Goal: Information Seeking & Learning: Learn about a topic

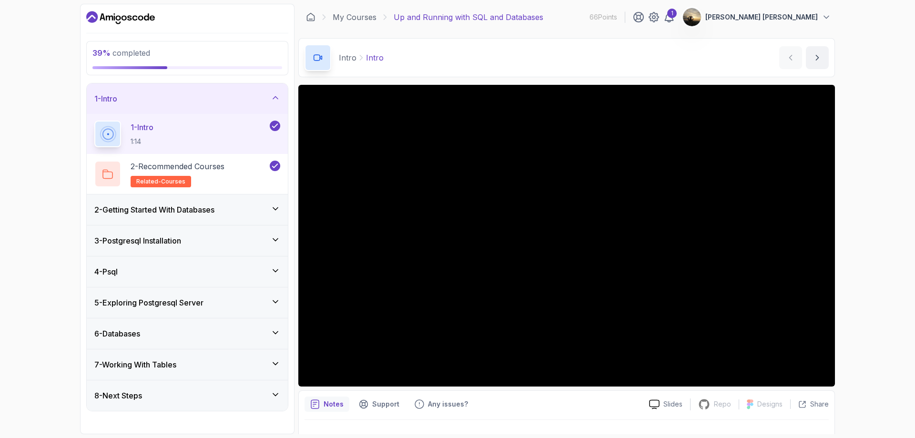
scroll to position [19, 0]
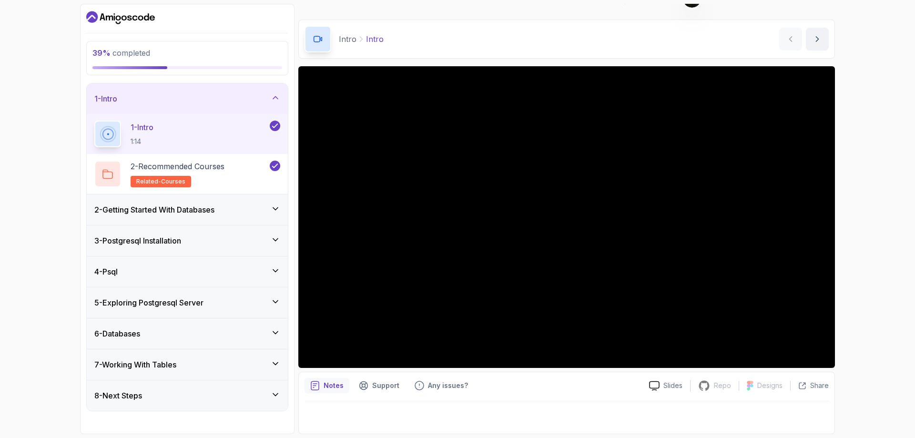
click at [472, 51] on div "Intro Intro Intro by nelson" at bounding box center [566, 39] width 537 height 39
click at [171, 268] on div "4 - Psql" at bounding box center [187, 271] width 186 height 11
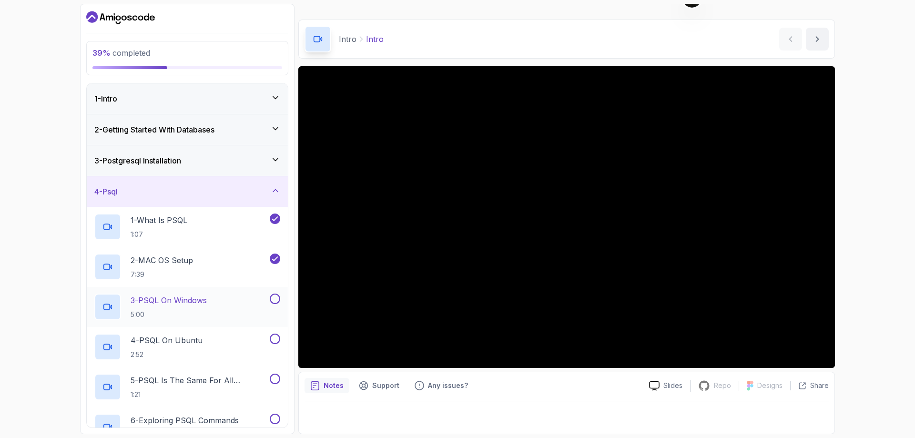
click at [206, 311] on p "5:00" at bounding box center [169, 315] width 76 height 10
click at [459, 386] on p "Any issues?" at bounding box center [448, 386] width 40 height 10
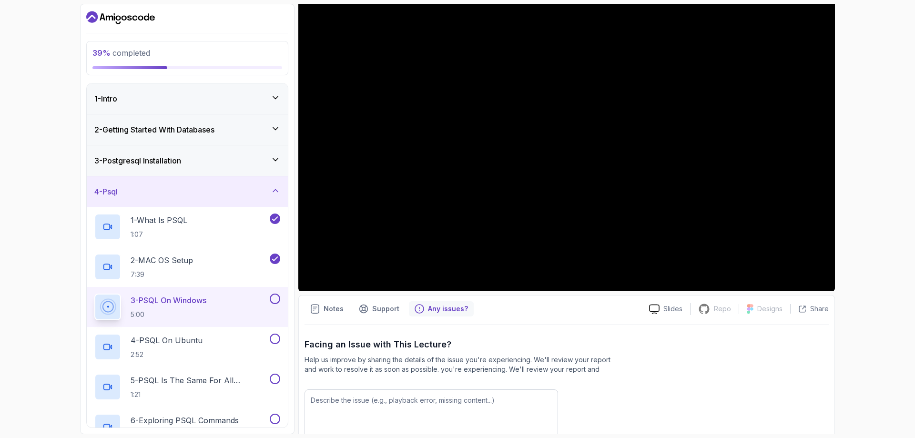
scroll to position [114, 0]
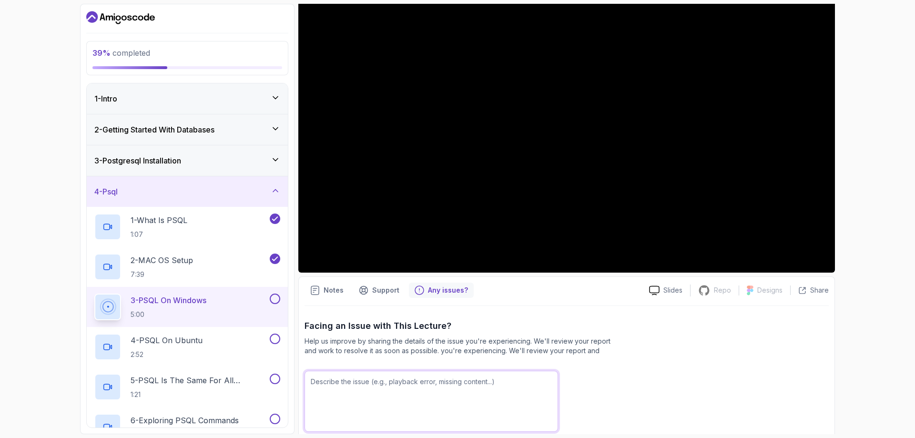
drag, startPoint x: 499, startPoint y: 395, endPoint x: 498, endPoint y: 400, distance: 5.3
click at [498, 400] on textarea at bounding box center [432, 401] width 254 height 61
click at [885, 81] on div "39 % completed 1 - Intro 2 - Getting Started With Databases 3 - Postgresql Inst…" at bounding box center [457, 219] width 915 height 438
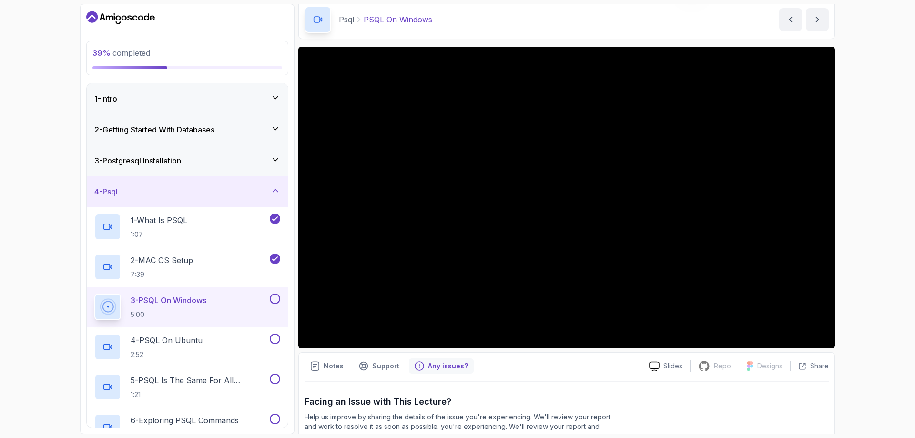
scroll to position [0, 0]
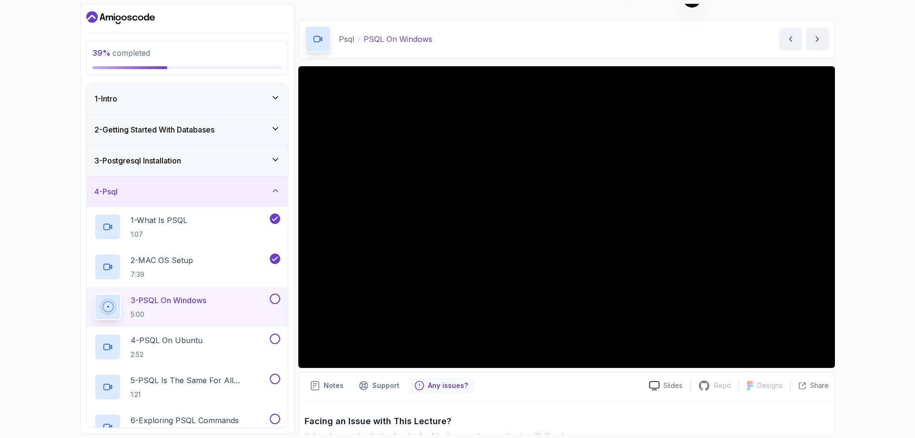
click at [179, 156] on h3 "3 - Postgresql Installation" at bounding box center [137, 160] width 87 height 11
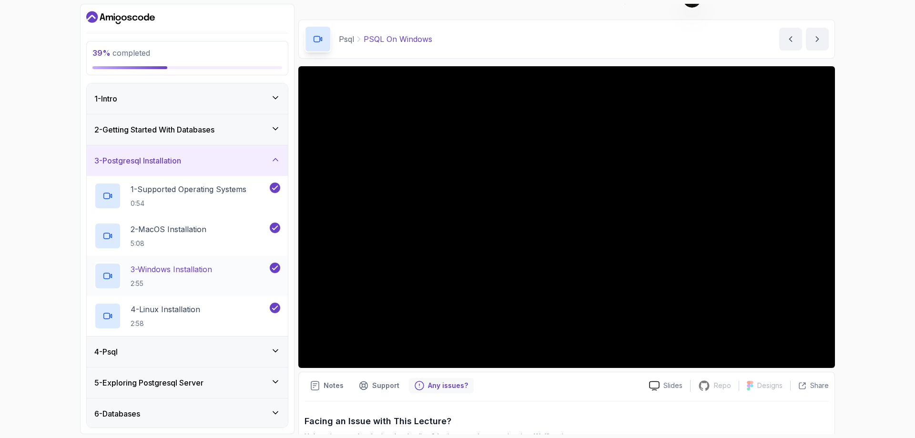
click at [162, 265] on p "3 - Windows Installation" at bounding box center [172, 269] width 82 height 11
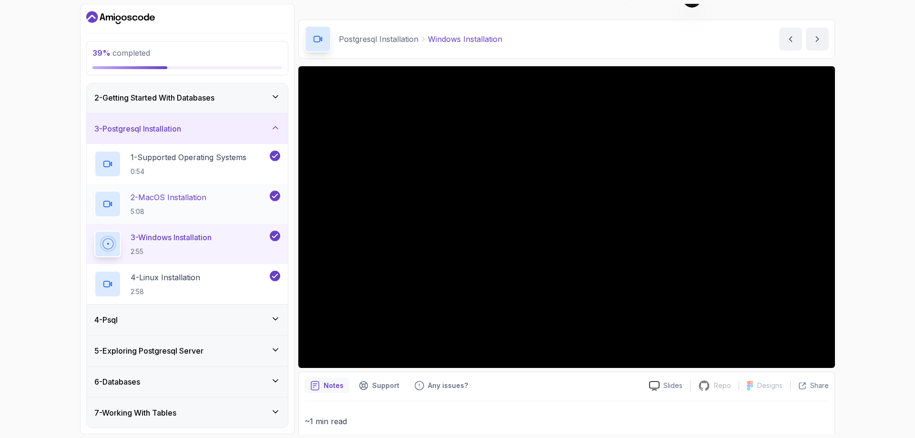
scroll to position [63, 0]
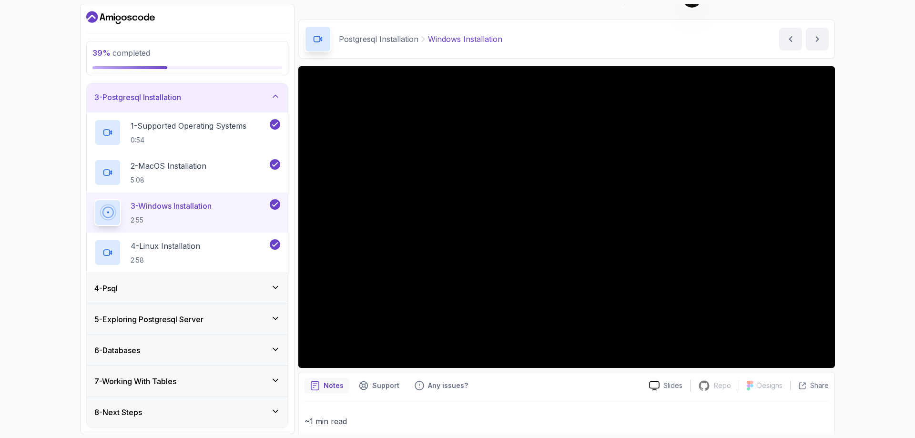
click at [11, 204] on div "39 % completed 1 - Intro 2 - Getting Started With Databases 3 - Postgresql Inst…" at bounding box center [457, 219] width 915 height 438
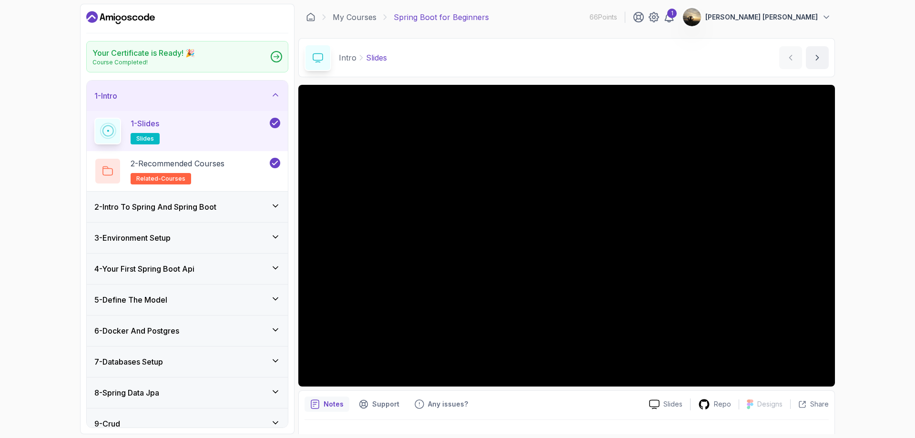
click at [241, 213] on div "2 - Intro To Spring And Spring Boot" at bounding box center [187, 207] width 201 height 31
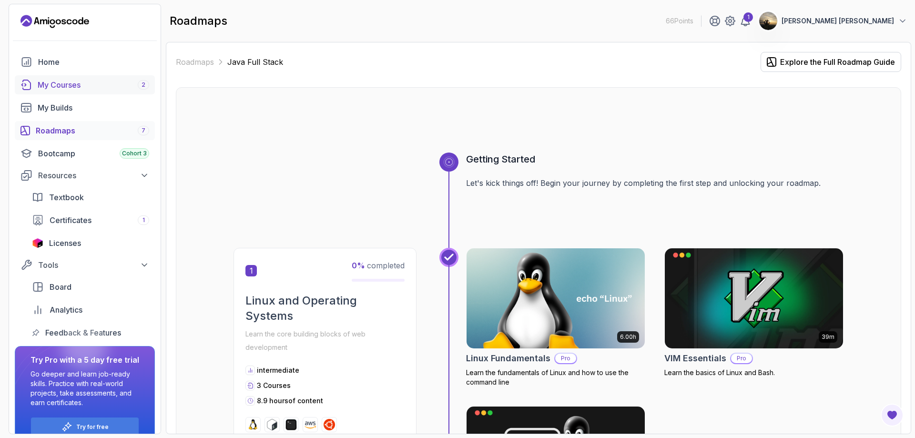
click at [84, 91] on link "My Courses 2" at bounding box center [85, 84] width 140 height 19
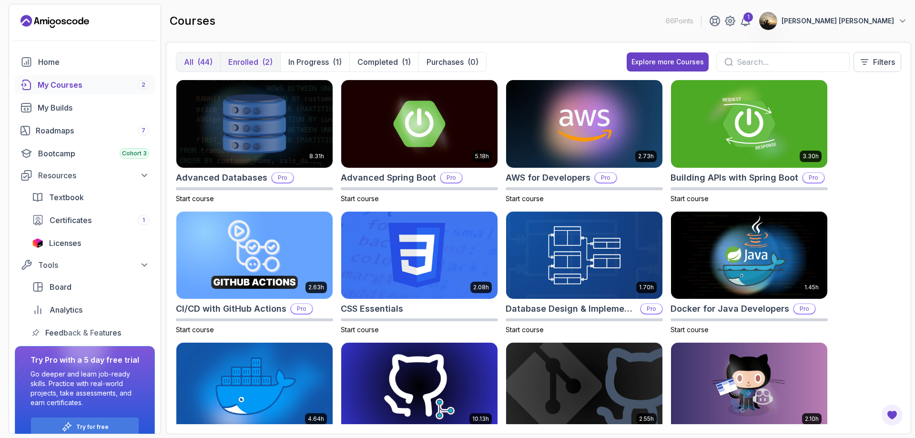
click at [252, 59] on p "Enrolled" at bounding box center [243, 61] width 30 height 11
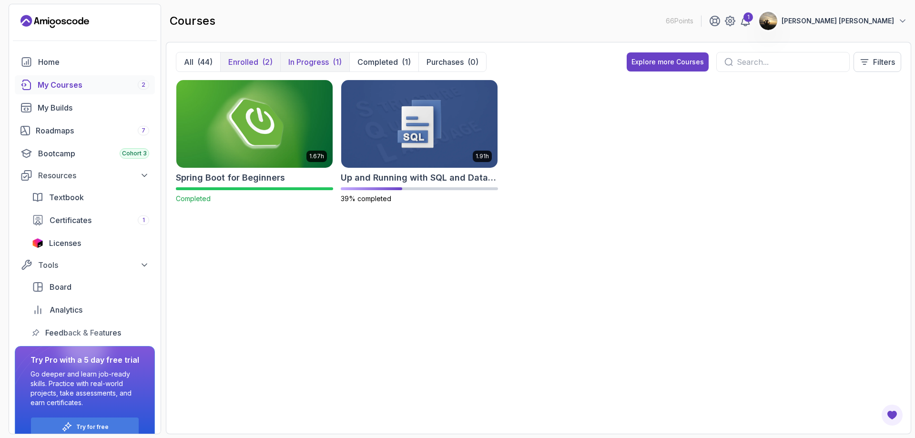
click at [298, 62] on p "In Progress" at bounding box center [308, 61] width 41 height 11
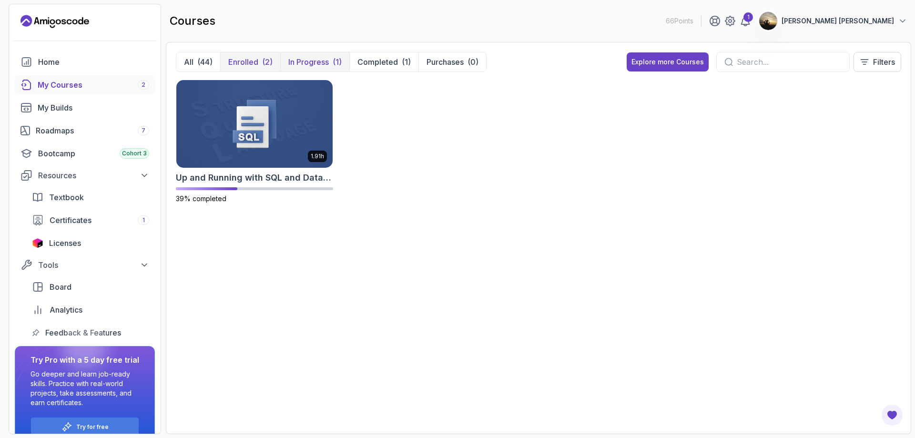
click at [249, 60] on p "Enrolled" at bounding box center [243, 61] width 30 height 11
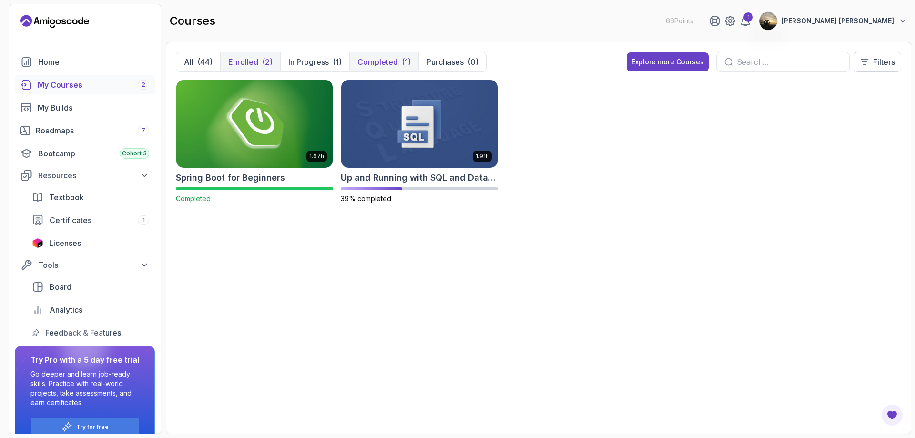
click at [361, 63] on p "Completed" at bounding box center [378, 61] width 41 height 11
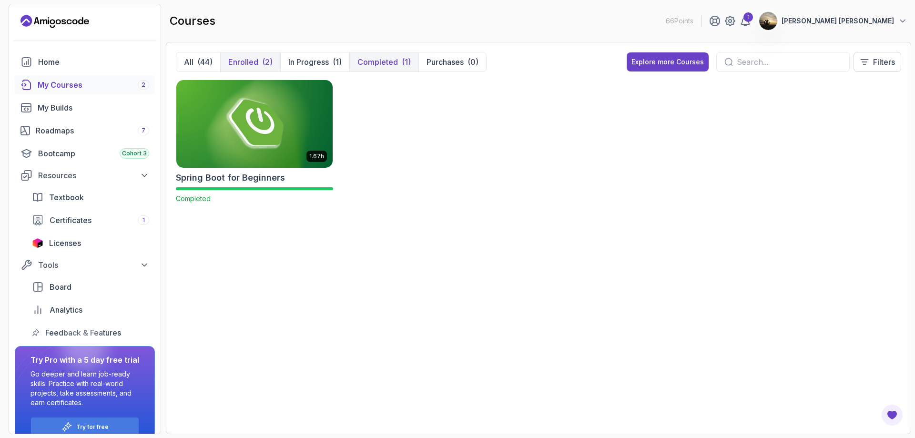
click at [251, 56] on p "Enrolled" at bounding box center [243, 61] width 30 height 11
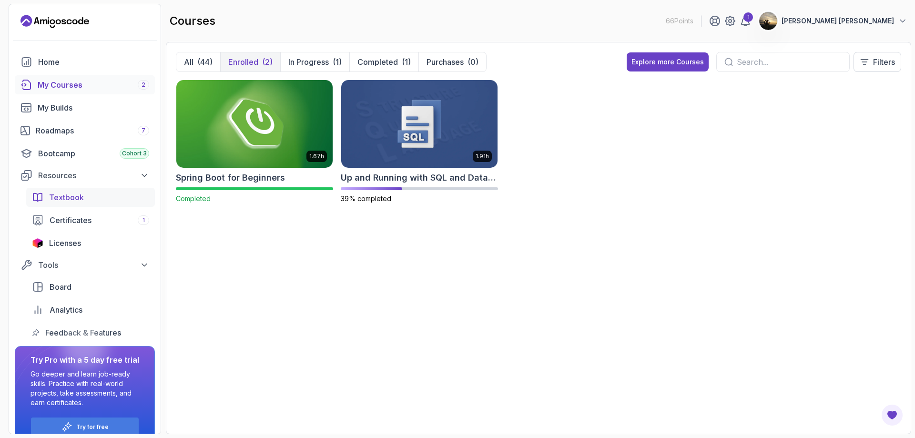
click at [71, 190] on link "Textbook" at bounding box center [90, 197] width 129 height 19
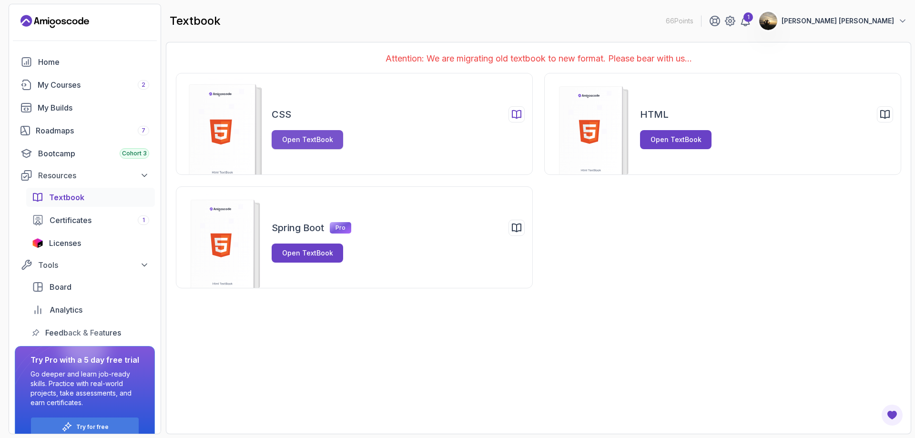
click at [325, 137] on div "Open TextBook" at bounding box center [307, 140] width 51 height 10
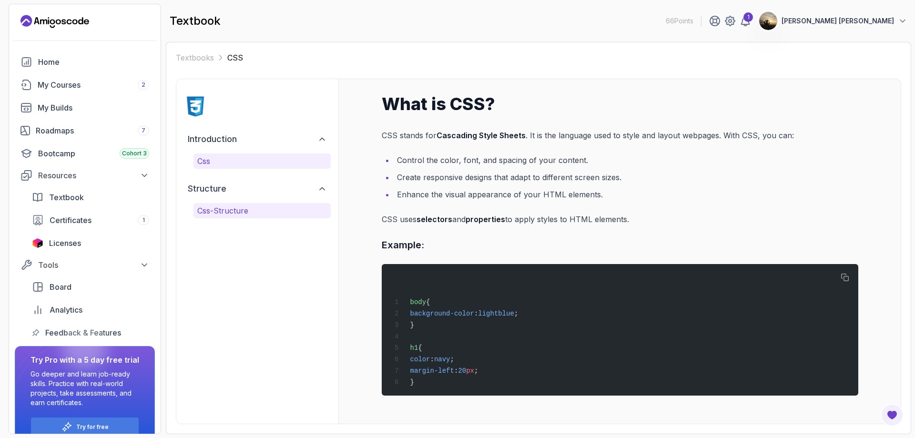
click at [219, 209] on p "css-structure" at bounding box center [262, 210] width 130 height 11
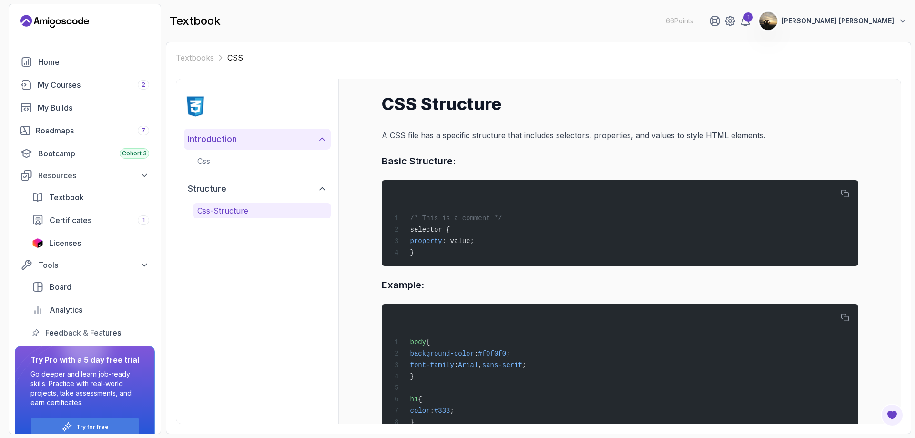
click at [229, 144] on h2 "introduction" at bounding box center [212, 139] width 49 height 13
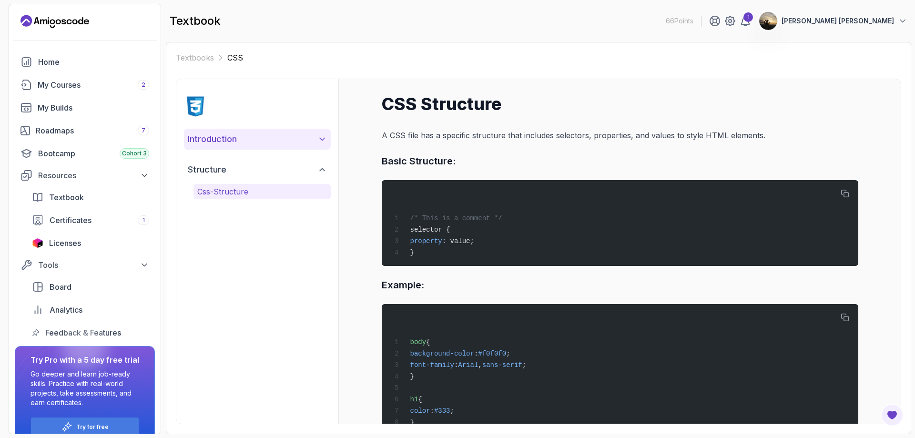
click at [228, 144] on h2 "introduction" at bounding box center [212, 139] width 49 height 13
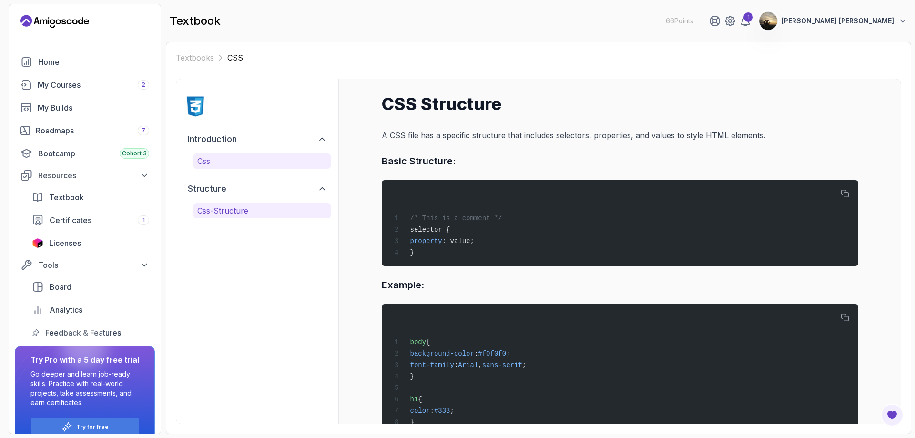
click at [218, 165] on p "css" at bounding box center [262, 160] width 130 height 11
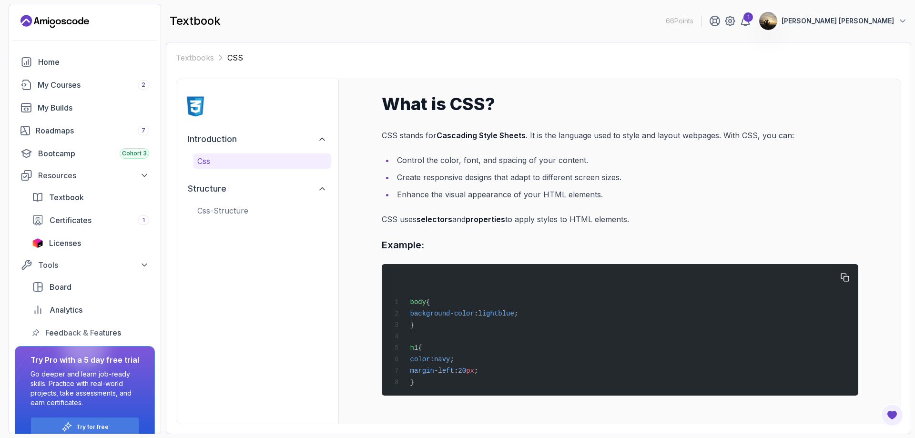
drag, startPoint x: 476, startPoint y: 329, endPoint x: 473, endPoint y: 325, distance: 5.1
click at [476, 329] on div "body { background-color : lightblue ; } h1 { color : navy ; margin-left : 20 px…" at bounding box center [619, 330] width 461 height 120
click at [889, 412] on icon "Open Feedback Button" at bounding box center [893, 415] width 10 height 9
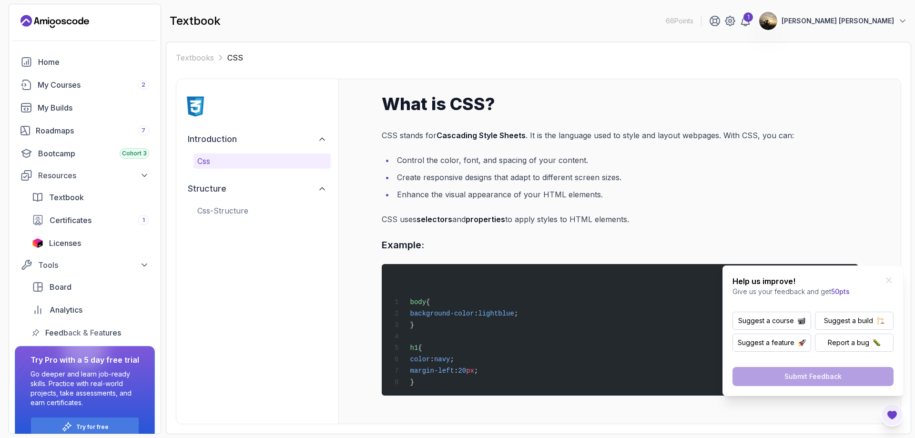
click at [695, 396] on pre "body { background-color : lightblue ; } h1 { color : navy ; margin-left : 20 px…" at bounding box center [620, 330] width 477 height 132
click at [889, 280] on icon "Close Feedback Widget" at bounding box center [889, 280] width 5 height 5
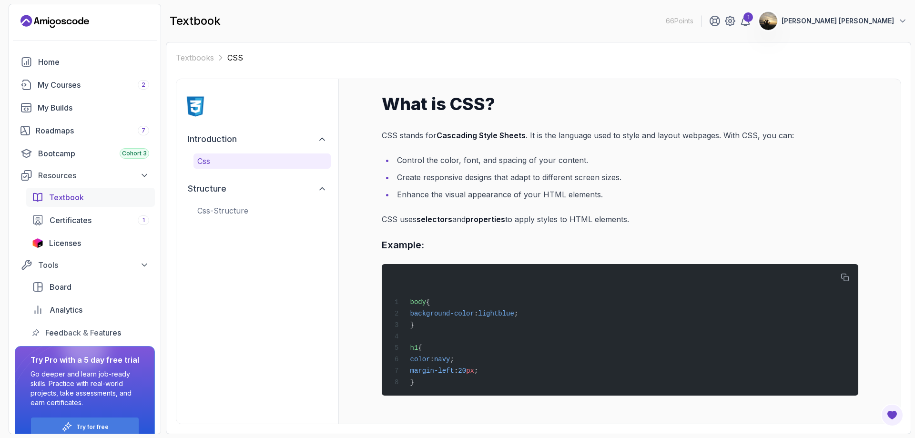
click at [70, 197] on span "Textbook" at bounding box center [66, 197] width 35 height 11
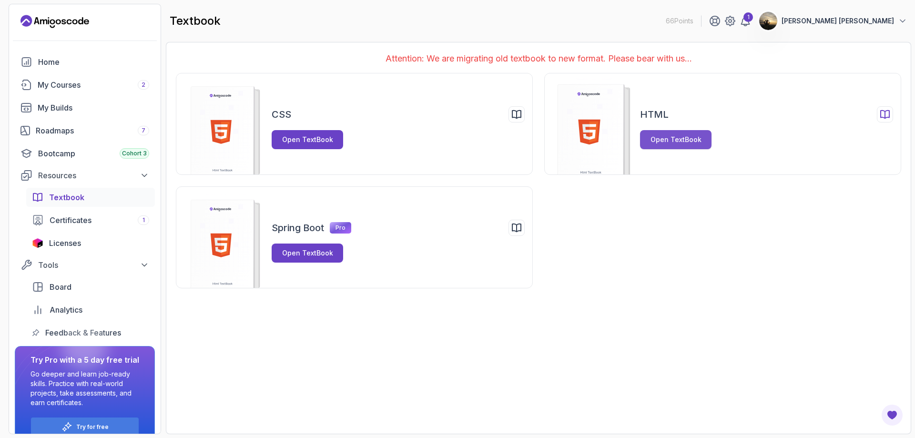
click at [678, 140] on div "Open TextBook" at bounding box center [676, 140] width 51 height 10
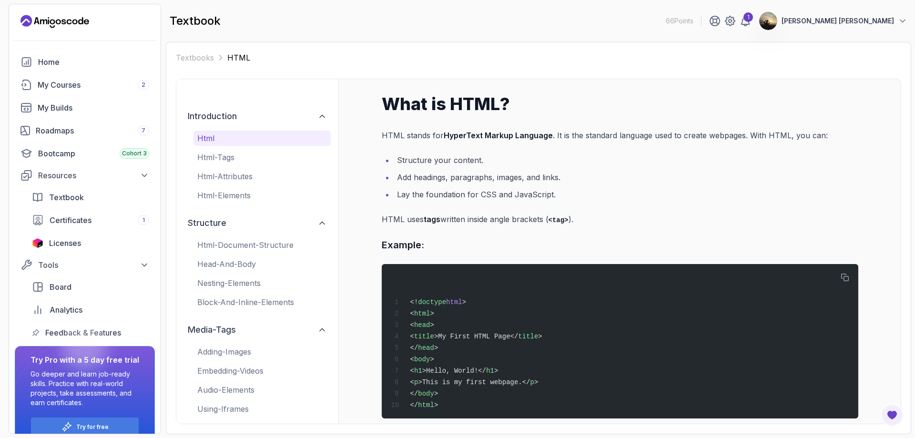
scroll to position [8, 0]
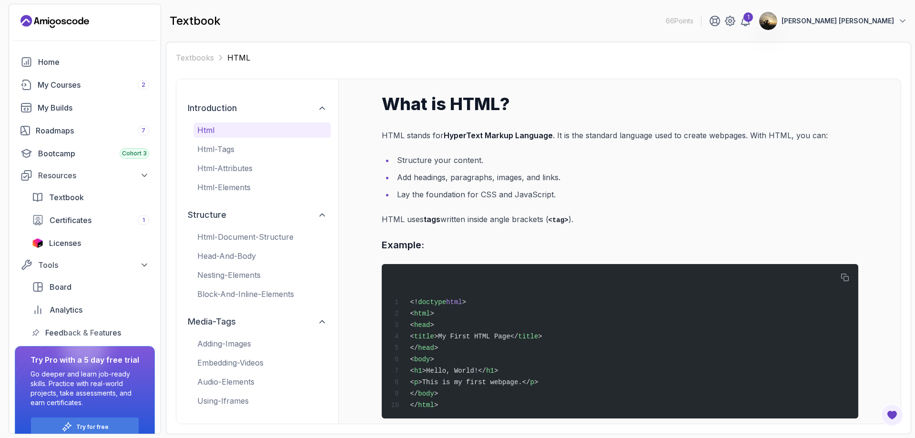
drag, startPoint x: 225, startPoint y: 150, endPoint x: 634, endPoint y: 207, distance: 413.0
click at [671, 223] on div "introduction html html-tags html-attributes html-elements structure html-docume…" at bounding box center [538, 252] width 725 height 346
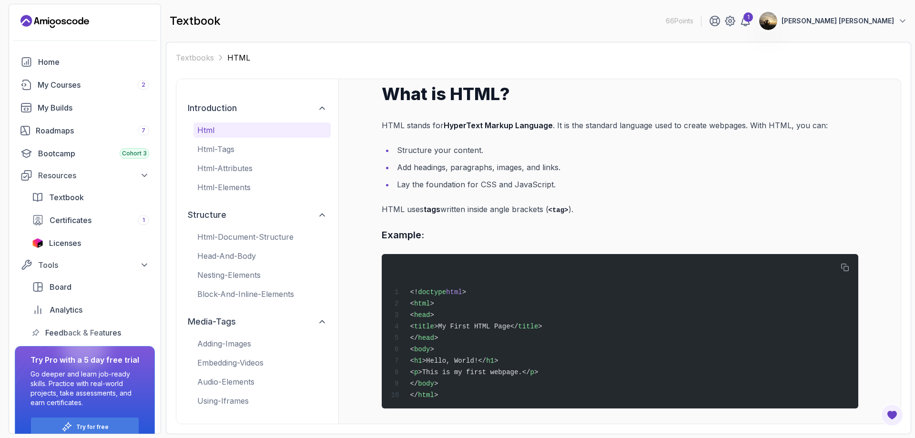
scroll to position [15, 0]
click at [228, 144] on p "html-tags" at bounding box center [262, 148] width 130 height 11
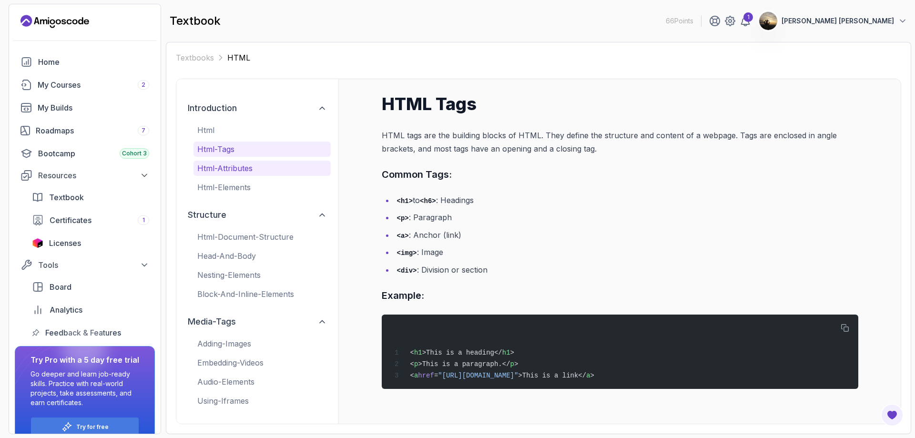
click at [242, 165] on p "html-attributes" at bounding box center [262, 168] width 130 height 11
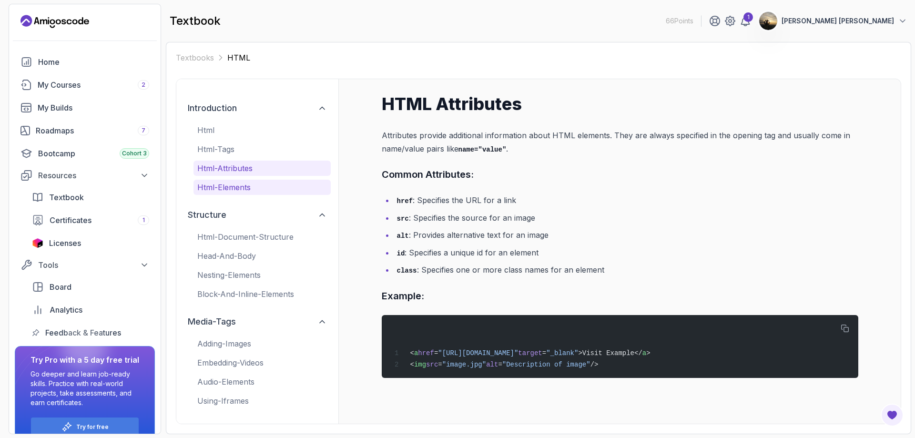
click at [223, 182] on p "html-elements" at bounding box center [262, 187] width 130 height 11
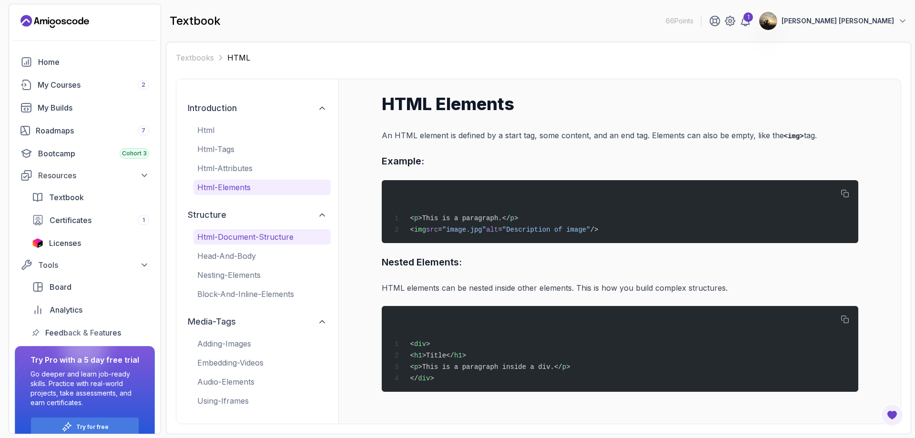
click at [265, 230] on button "html-document-structure" at bounding box center [262, 236] width 137 height 15
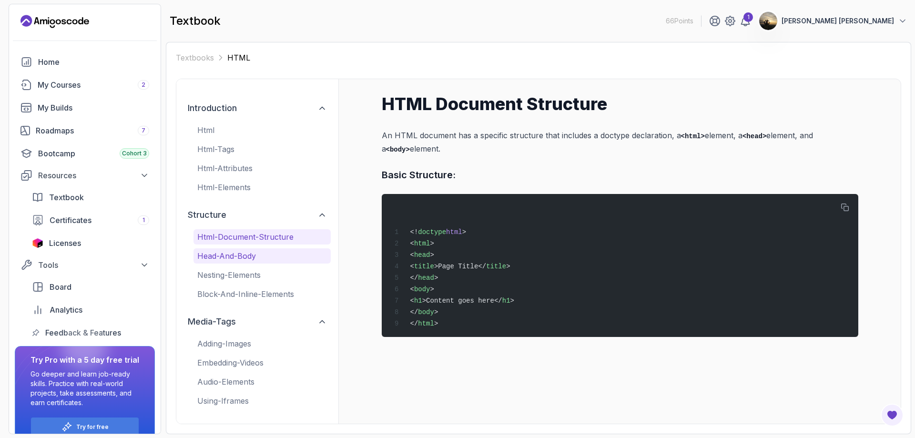
click at [238, 254] on p "head-and-body" at bounding box center [262, 255] width 130 height 11
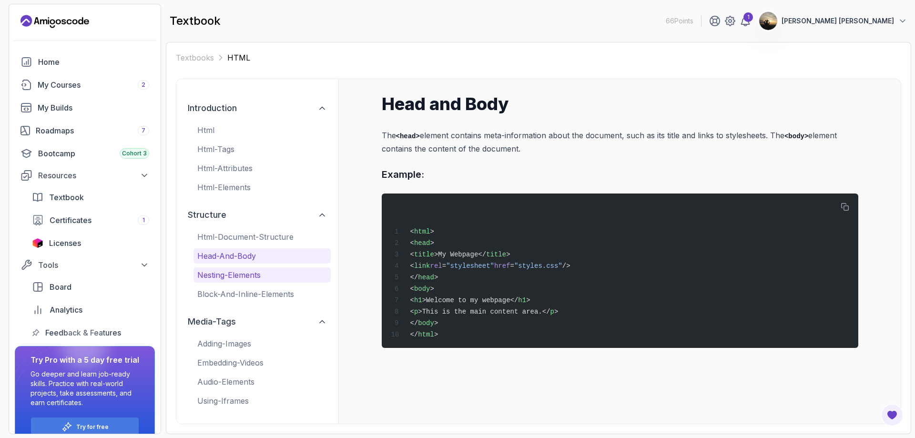
click at [231, 269] on p "nesting-elements" at bounding box center [262, 274] width 130 height 11
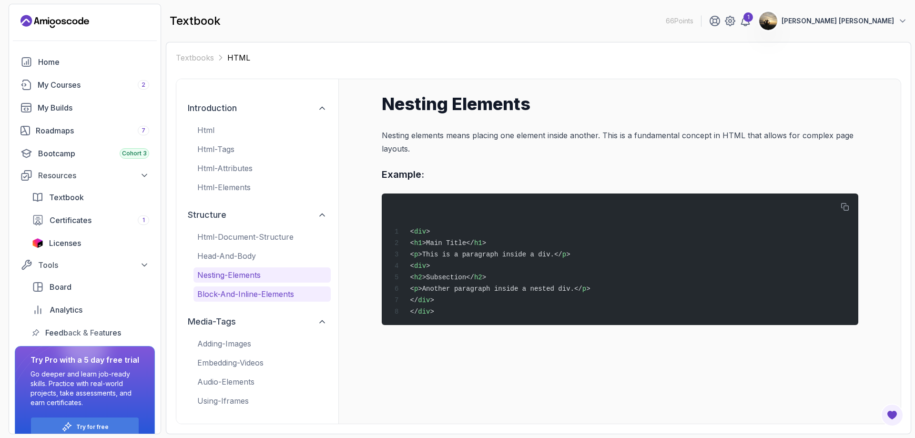
click at [229, 291] on p "block-and-inline-elements" at bounding box center [262, 293] width 130 height 11
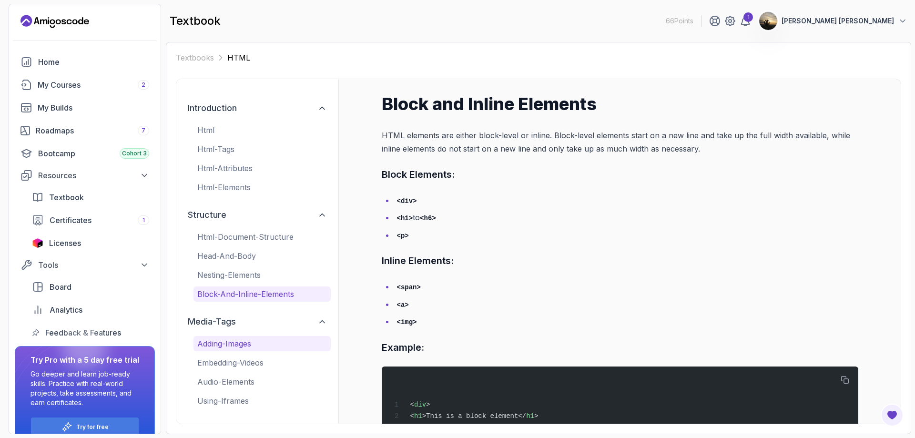
click at [216, 345] on p "adding-images" at bounding box center [262, 343] width 130 height 11
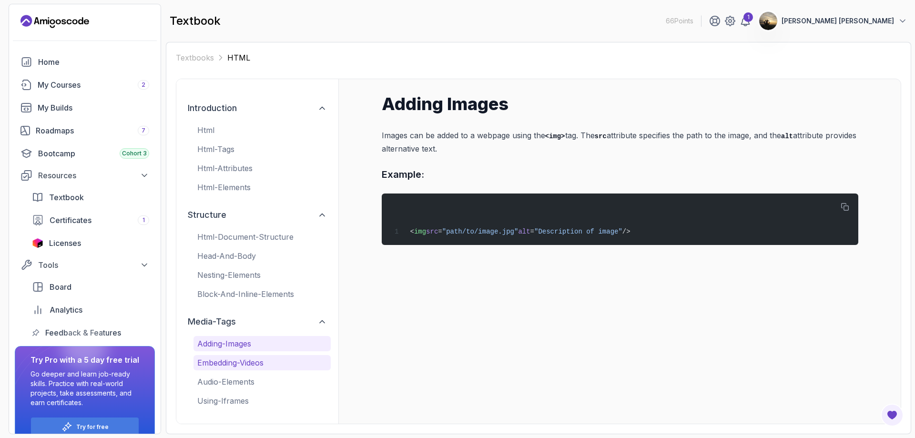
click at [226, 369] on button "embedding-videos" at bounding box center [262, 362] width 137 height 15
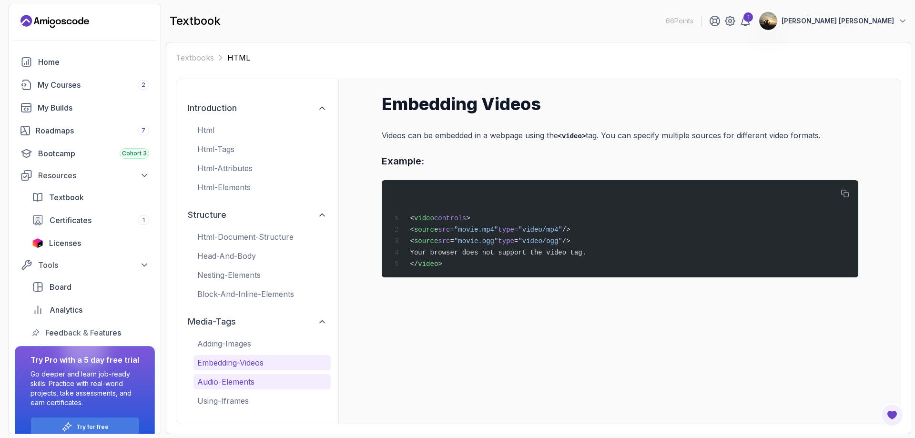
click at [226, 384] on p "audio-elements" at bounding box center [262, 381] width 130 height 11
click at [218, 392] on div "adding-images embedding-videos audio-elements using-iframes" at bounding box center [262, 372] width 137 height 72
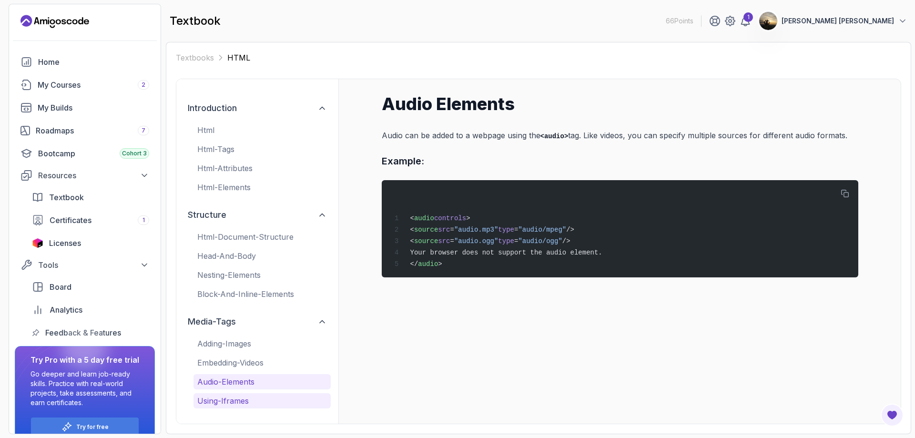
click at [217, 396] on p "using-iframes" at bounding box center [262, 400] width 130 height 11
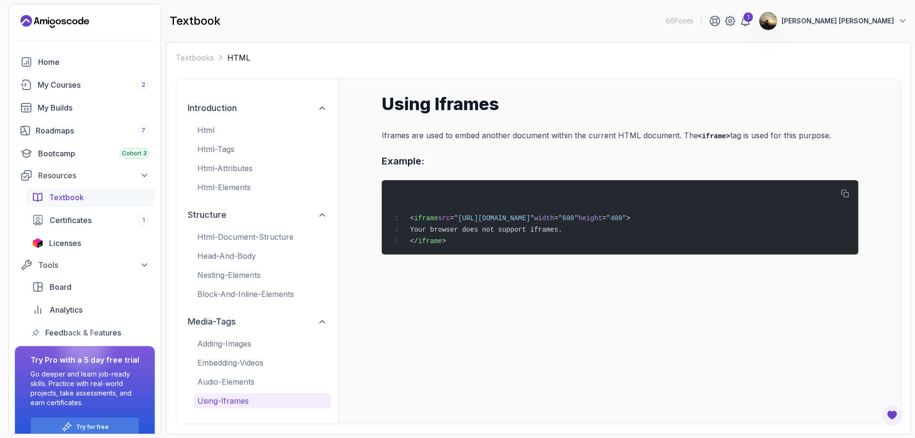
click at [96, 193] on div "Textbook" at bounding box center [99, 197] width 100 height 11
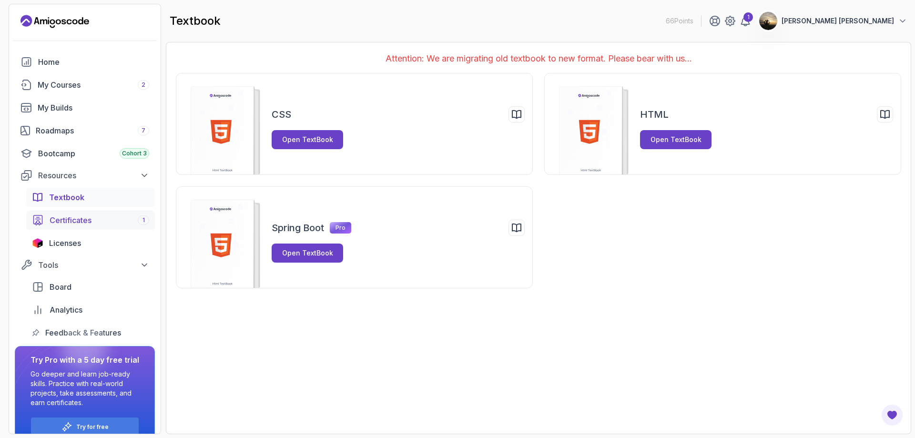
click at [65, 215] on span "Certificates" at bounding box center [71, 220] width 42 height 11
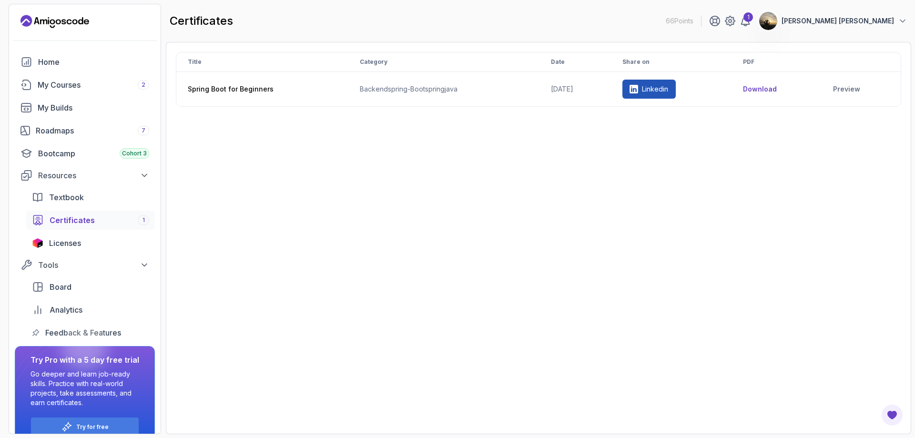
click at [335, 186] on div "Title Category Date Share on PDF Spring Boot for Beginners backend spring-boot …" at bounding box center [538, 238] width 725 height 372
click at [668, 89] on p "Linkedin" at bounding box center [655, 89] width 26 height 10
click at [668, 92] on p "Linkedin" at bounding box center [655, 89] width 26 height 10
click at [435, 203] on div "Title Category Date Share on PDF Spring Boot for Beginners backend spring-boot …" at bounding box center [538, 238] width 725 height 372
click at [753, 17] on div "1" at bounding box center [749, 17] width 10 height 10
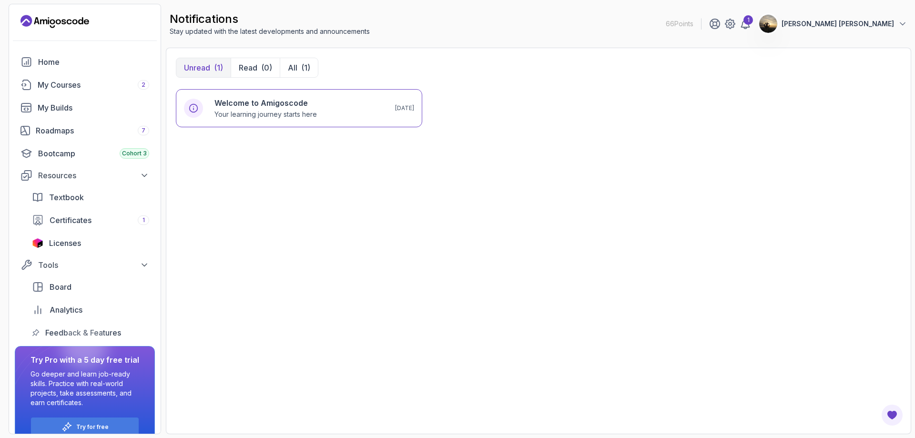
click at [448, 185] on div "Welcome to Amigoscode Your learning journey starts here 3 days ago" at bounding box center [538, 256] width 725 height 335
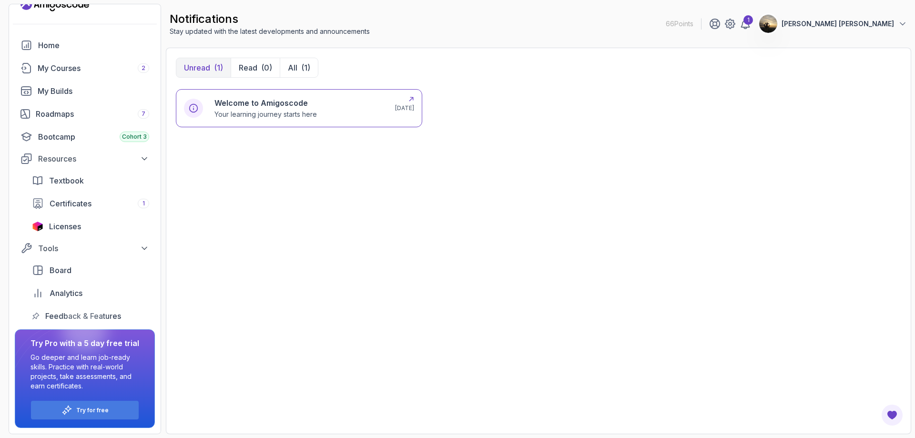
click at [198, 112] on icon at bounding box center [194, 108] width 10 height 10
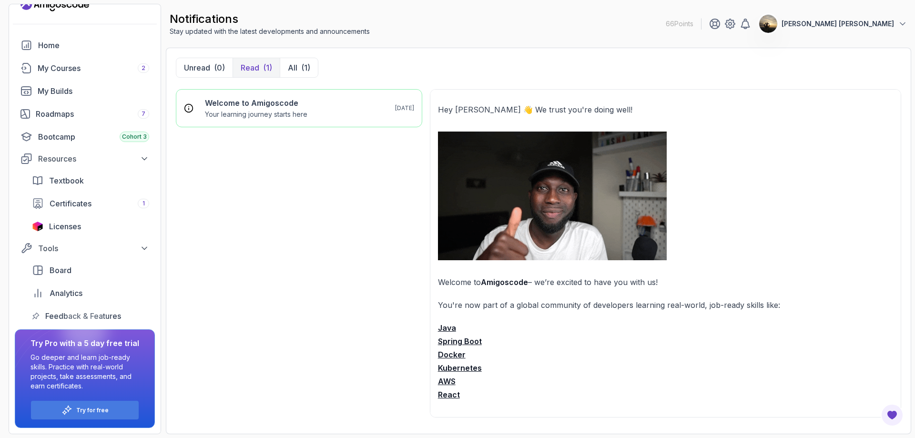
click at [245, 167] on div "Welcome to Amigoscode Your learning journey starts here 3 days ago" at bounding box center [299, 256] width 246 height 335
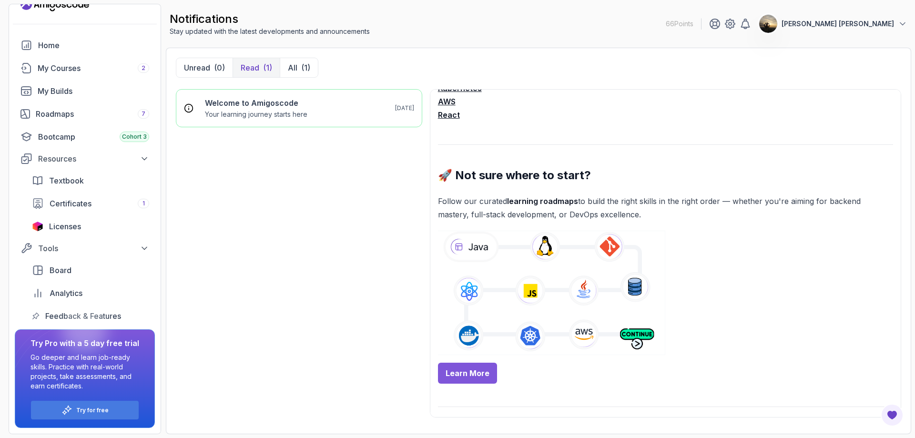
scroll to position [286, 0]
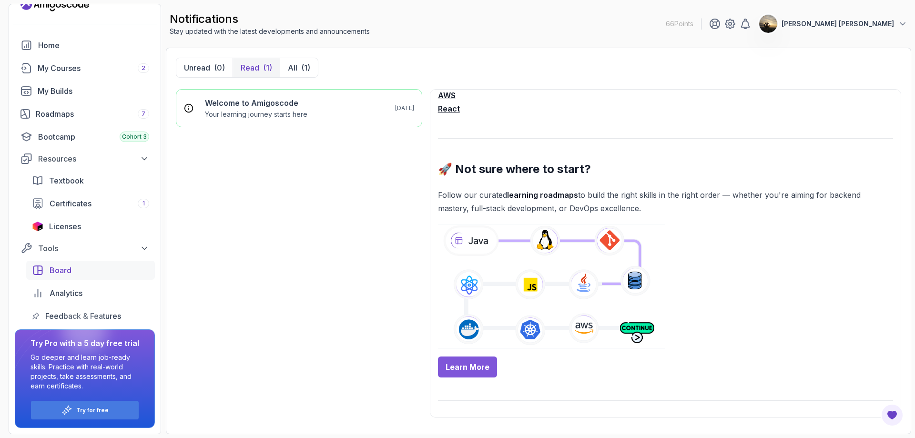
click at [63, 263] on link "Board" at bounding box center [90, 270] width 129 height 19
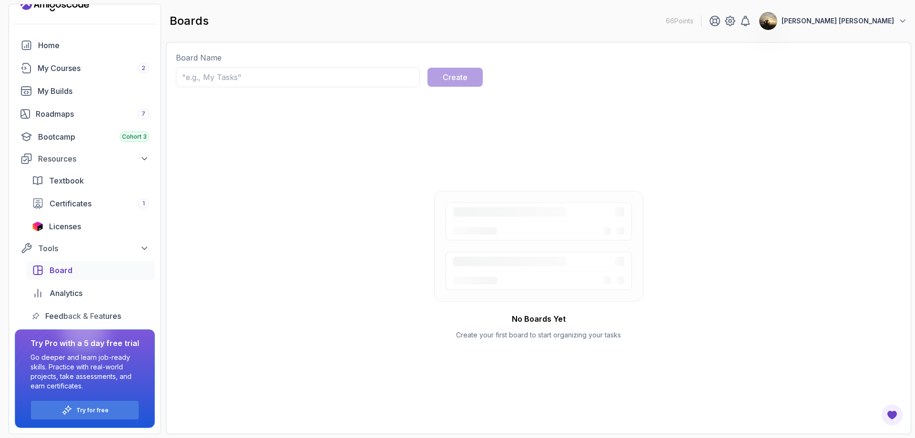
click at [240, 75] on input "text" at bounding box center [298, 77] width 244 height 20
click at [76, 296] on span "Analytics" at bounding box center [66, 292] width 33 height 11
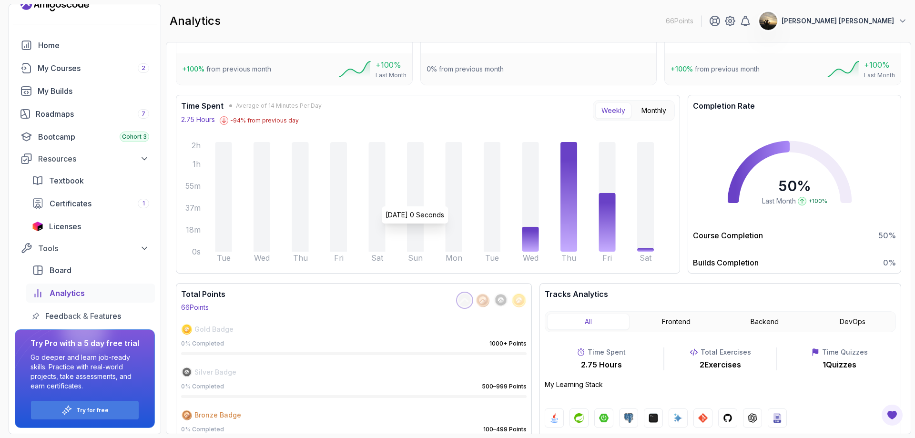
scroll to position [60, 0]
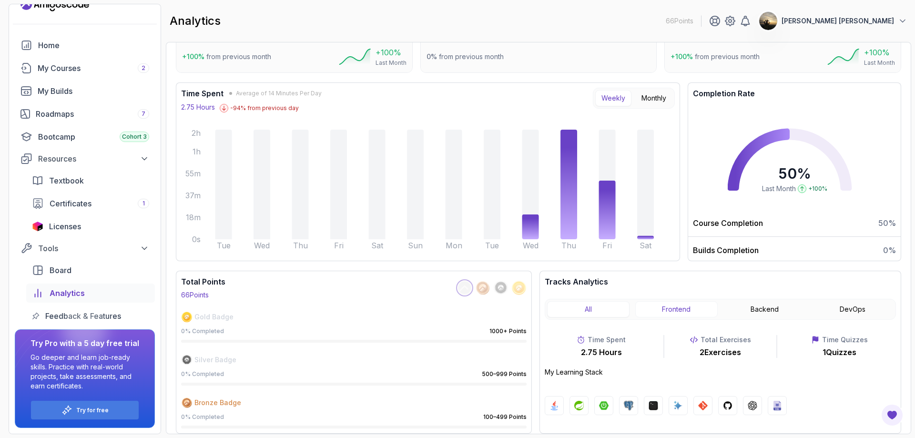
click at [689, 308] on button "Frontend" at bounding box center [676, 309] width 82 height 16
click at [752, 303] on button "Backend" at bounding box center [765, 309] width 82 height 16
click at [860, 307] on button "DevOps" at bounding box center [852, 309] width 82 height 16
click at [779, 303] on button "Backend" at bounding box center [765, 309] width 82 height 16
click at [578, 305] on button "All" at bounding box center [588, 309] width 82 height 16
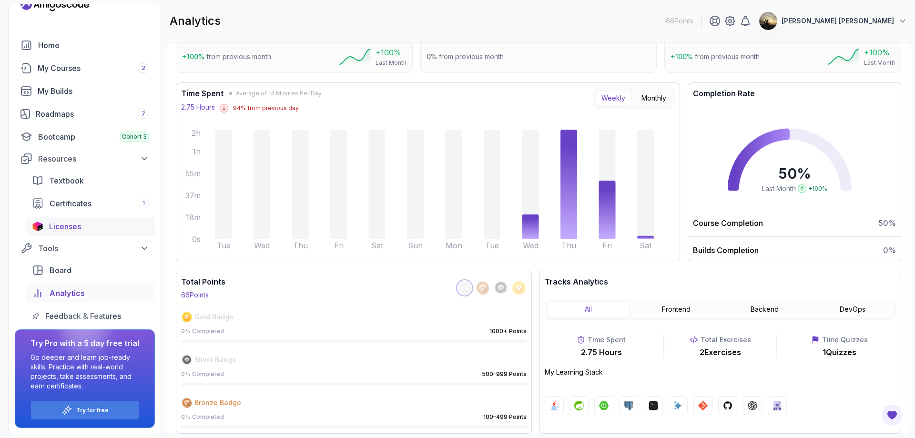
click at [72, 228] on span "Licenses" at bounding box center [65, 226] width 32 height 11
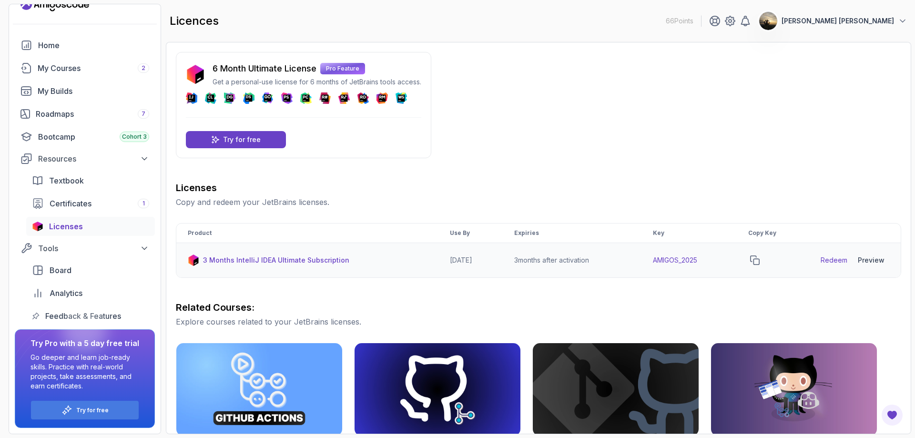
click at [668, 260] on td "AMIGOS_2025" at bounding box center [689, 260] width 95 height 35
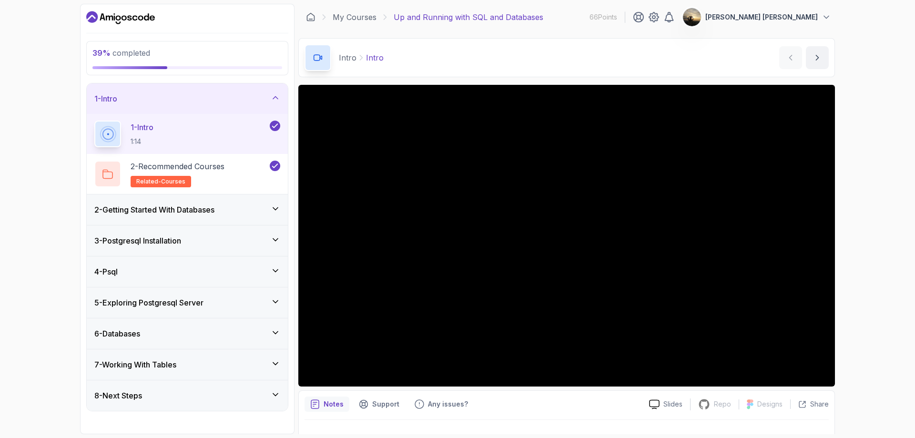
click at [160, 332] on div "6 - Databases" at bounding box center [187, 333] width 186 height 11
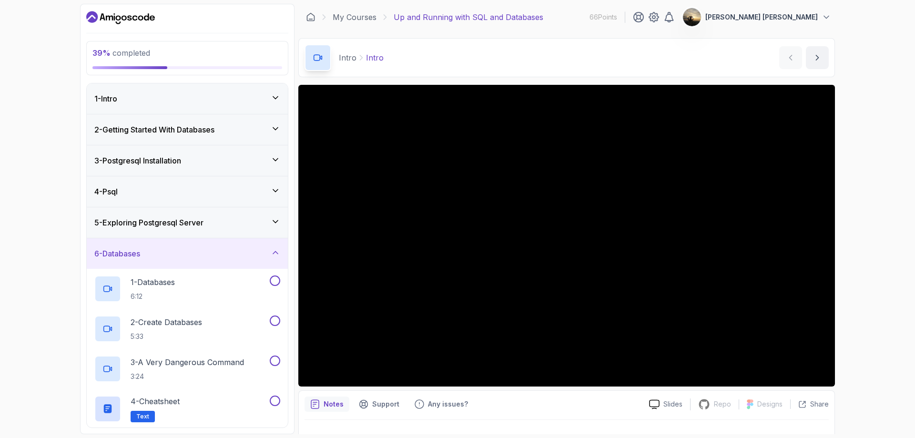
click at [156, 186] on div "4 - Psql" at bounding box center [187, 191] width 186 height 11
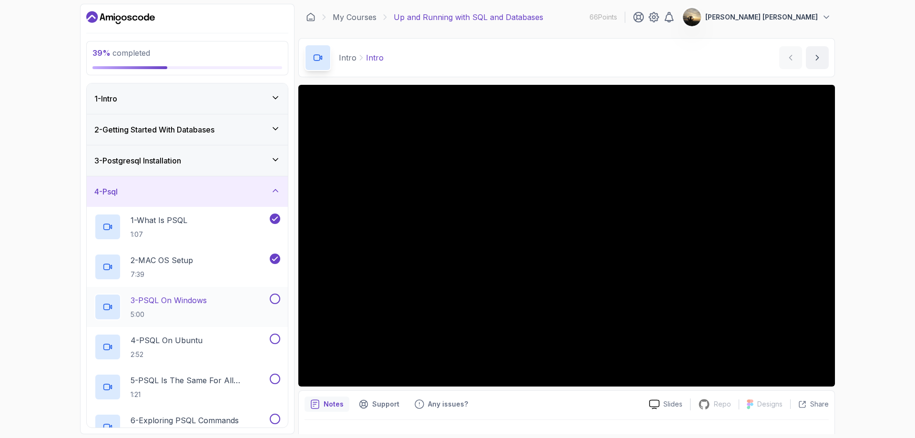
click at [164, 296] on p "3 - PSQL On Windows" at bounding box center [169, 300] width 76 height 11
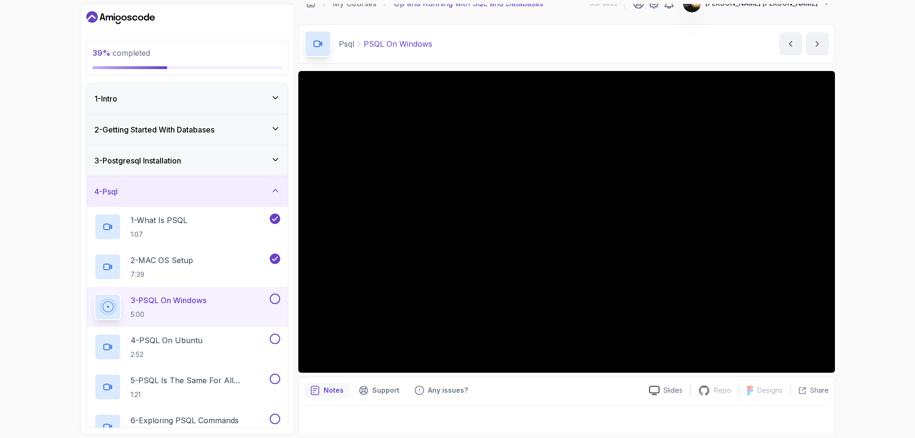
scroll to position [19, 0]
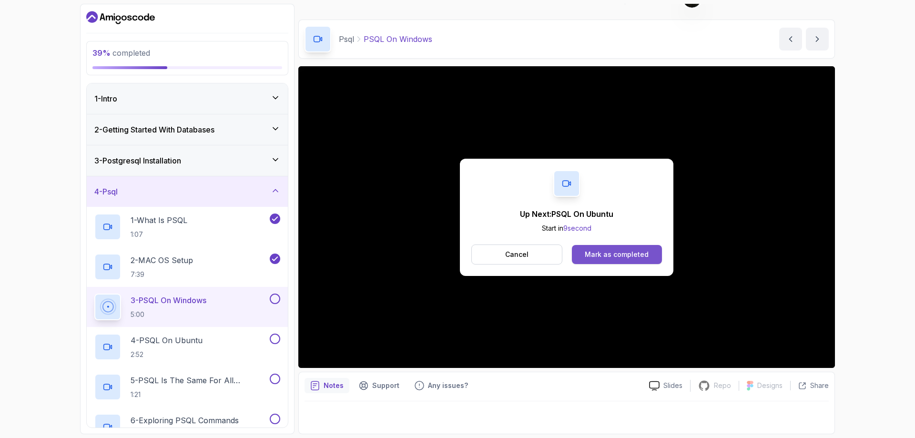
click at [633, 258] on div "Mark as completed" at bounding box center [617, 255] width 64 height 10
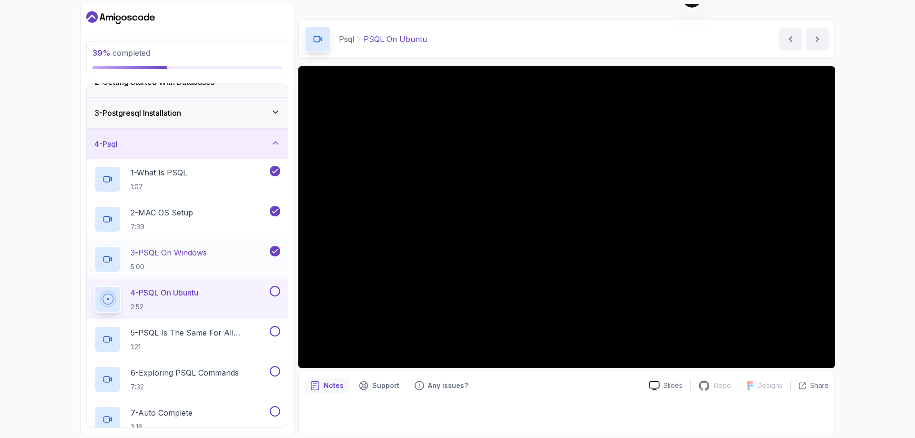
scroll to position [95, 0]
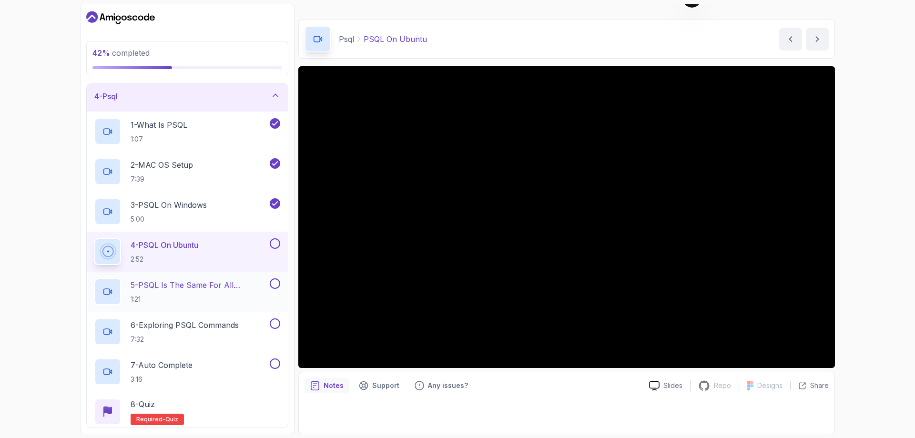
click at [233, 282] on p "5 - PSQL Is The Same For All Operating Systems" at bounding box center [199, 284] width 137 height 11
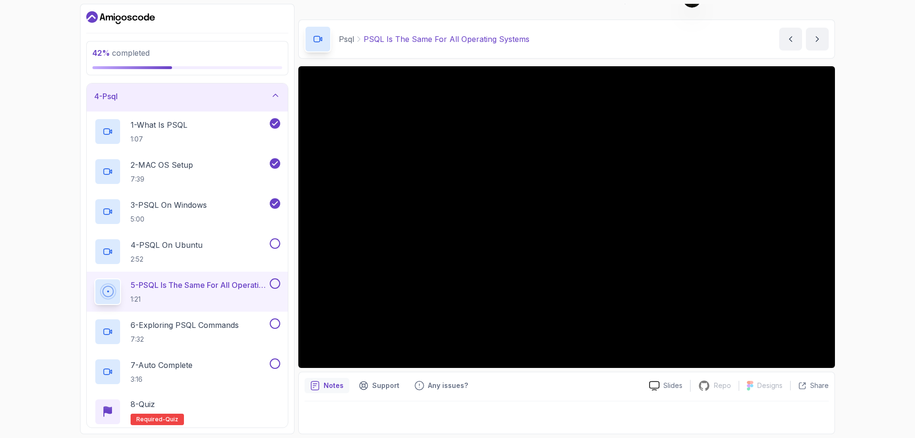
click at [206, 286] on p "5 - PSQL Is The Same For All Operating Systems" at bounding box center [199, 284] width 137 height 11
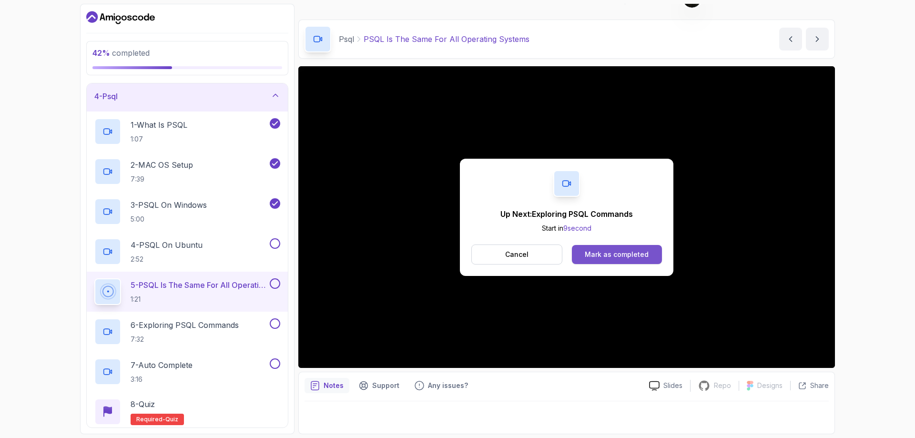
click at [588, 246] on button "Mark as completed" at bounding box center [617, 254] width 90 height 19
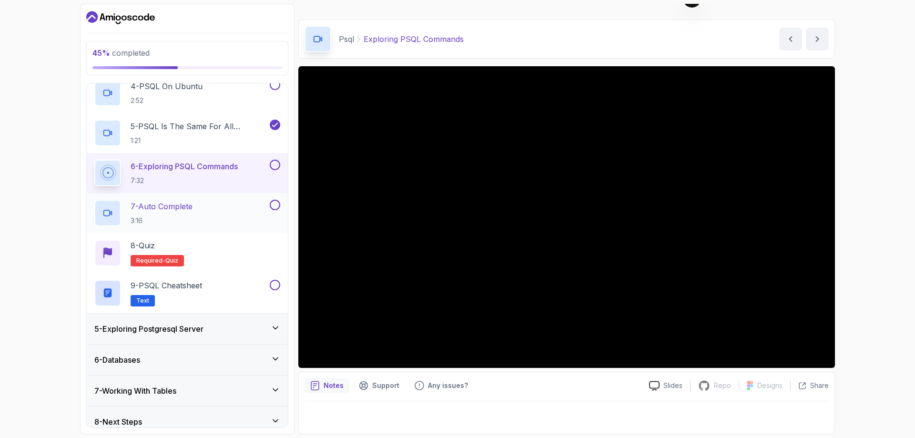
scroll to position [264, 0]
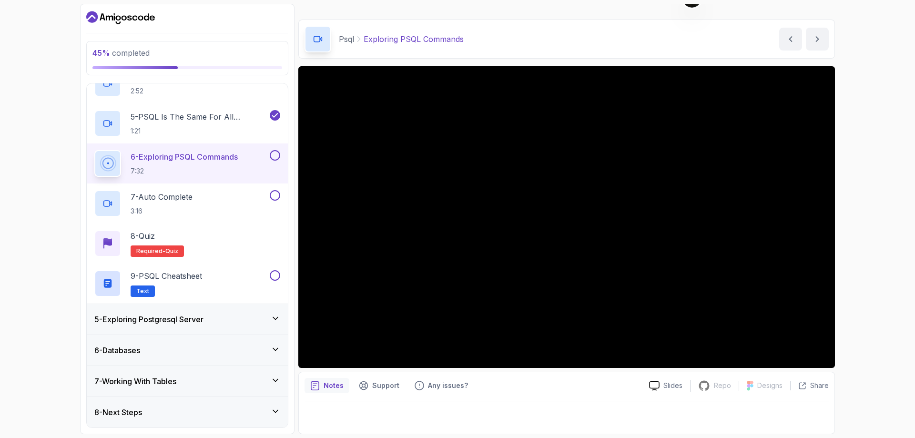
click at [293, 142] on div "45 % completed 1 - Intro 2 - Getting Started With Databases 3 - Postgresql Inst…" at bounding box center [187, 219] width 215 height 430
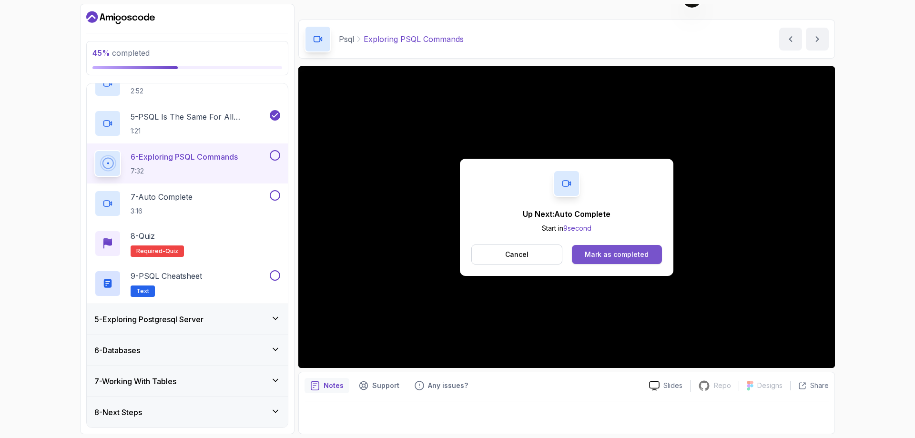
click at [611, 251] on div "Mark as completed" at bounding box center [617, 255] width 64 height 10
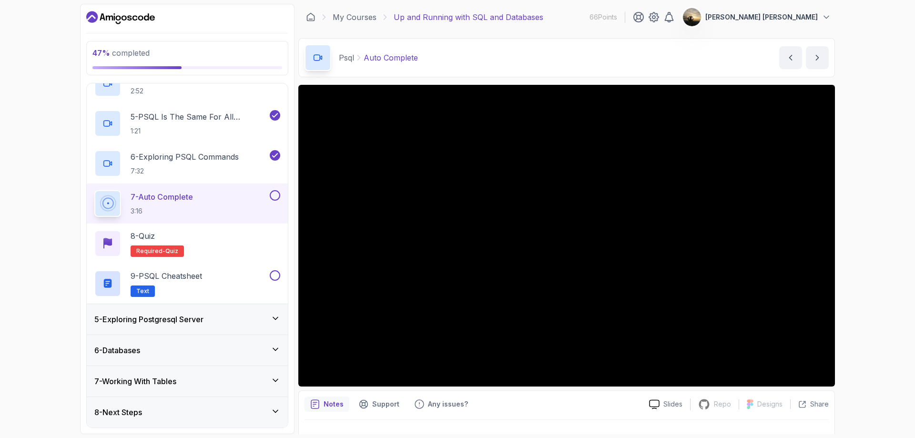
click at [297, 166] on div "47 % completed 1 - Intro 2 - Getting Started With Databases 3 - Postgresql Inst…" at bounding box center [457, 219] width 755 height 430
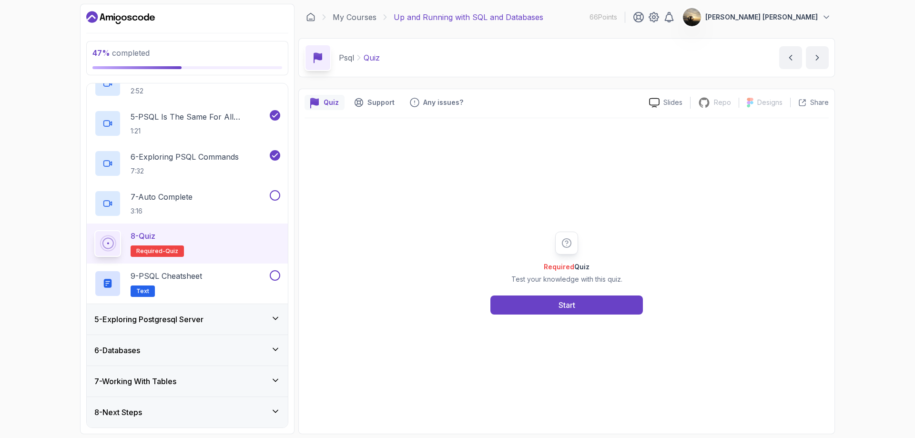
click at [618, 268] on div "Required Quiz Test your knowledge with this quiz. Start" at bounding box center [566, 273] width 183 height 83
click at [545, 301] on button "Start" at bounding box center [566, 303] width 153 height 19
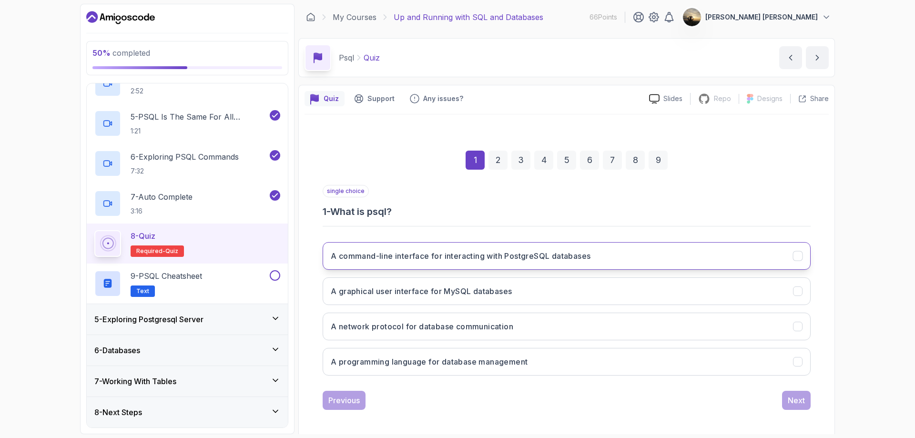
click at [448, 250] on button "A command-line interface for interacting with PostgreSQL databases" at bounding box center [567, 256] width 488 height 28
click at [803, 403] on div "Next" at bounding box center [796, 400] width 17 height 11
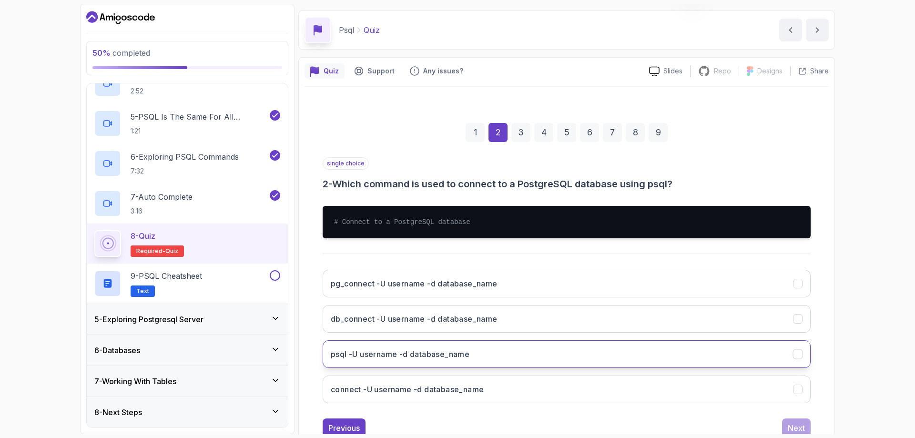
scroll to position [58, 0]
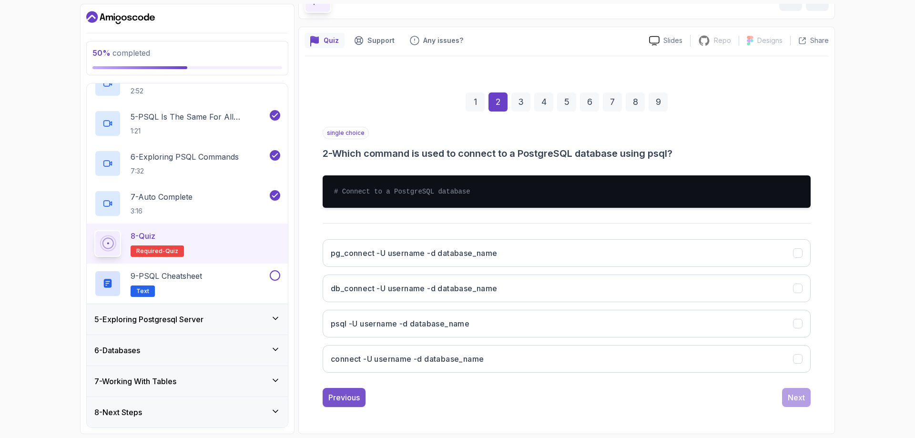
click at [338, 394] on div "Previous" at bounding box center [343, 397] width 31 height 11
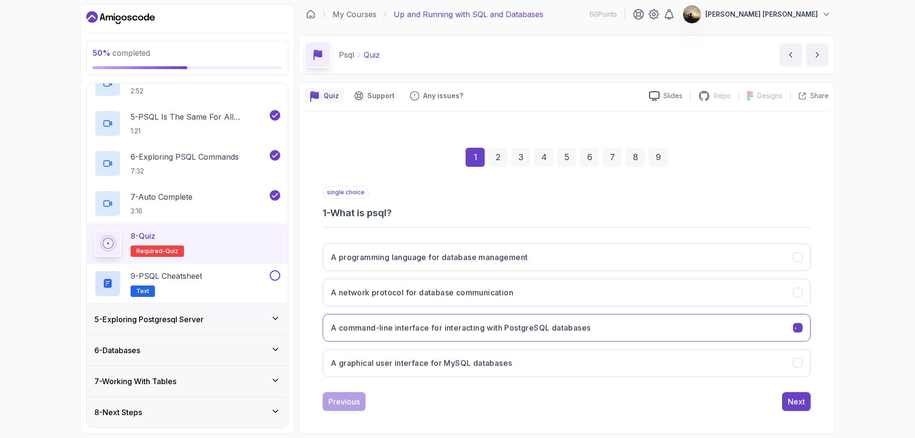
scroll to position [3, 0]
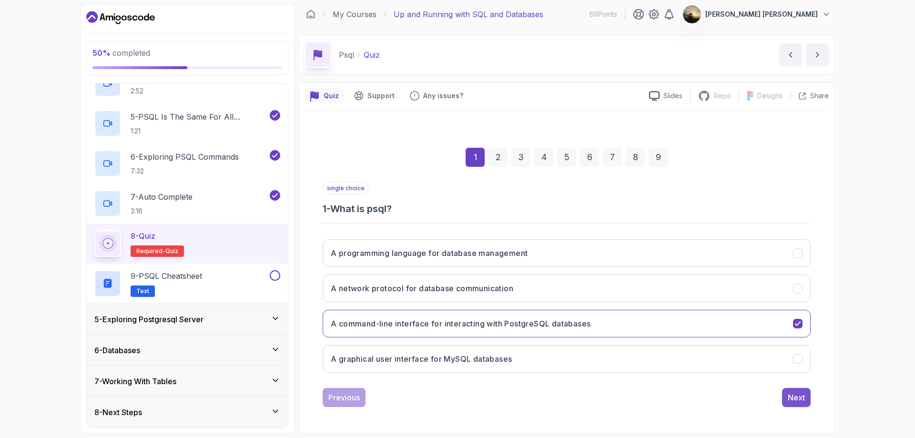
click at [791, 398] on div "Next" at bounding box center [796, 397] width 17 height 11
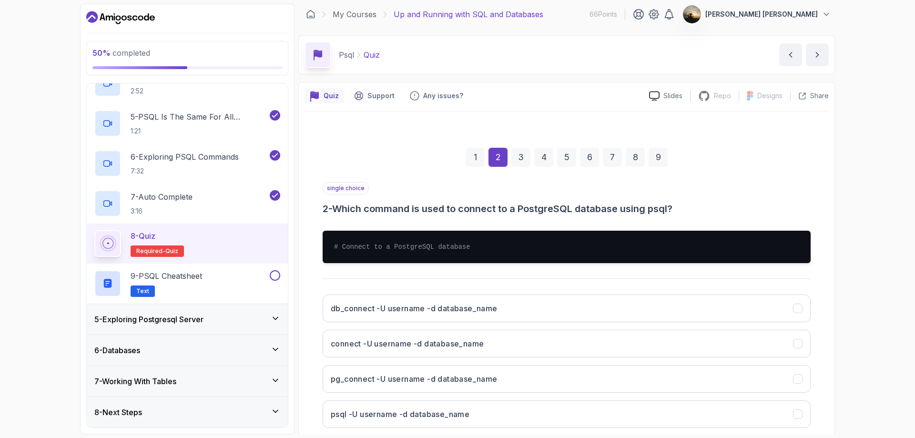
scroll to position [51, 0]
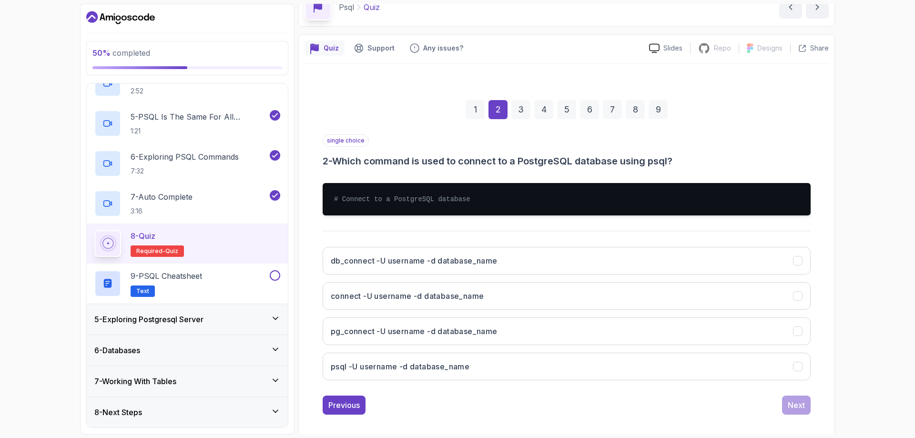
click at [501, 405] on div "Previous Next" at bounding box center [567, 405] width 488 height 19
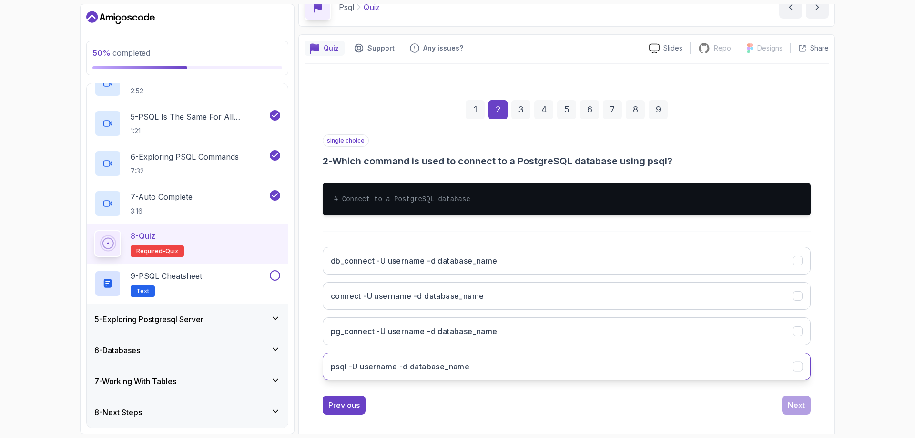
drag, startPoint x: 456, startPoint y: 363, endPoint x: 464, endPoint y: 364, distance: 7.8
click at [458, 363] on h3 "psql -U username -d database_name" at bounding box center [400, 366] width 139 height 11
click at [802, 400] on div "Next" at bounding box center [796, 404] width 17 height 11
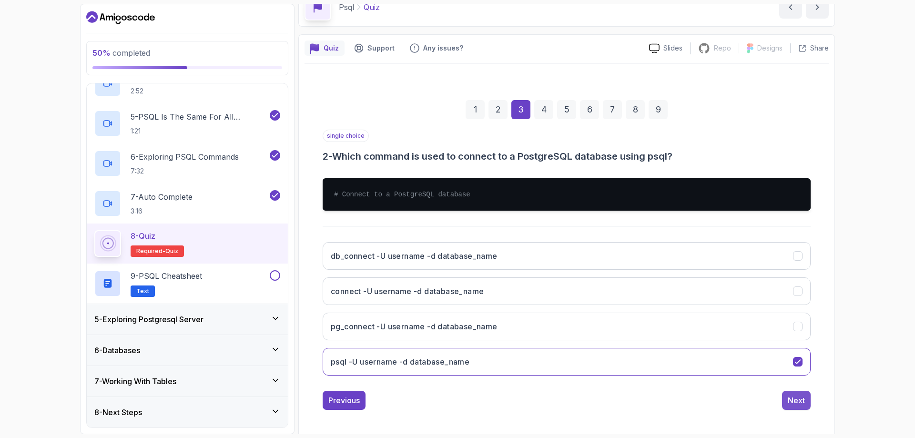
scroll to position [3, 0]
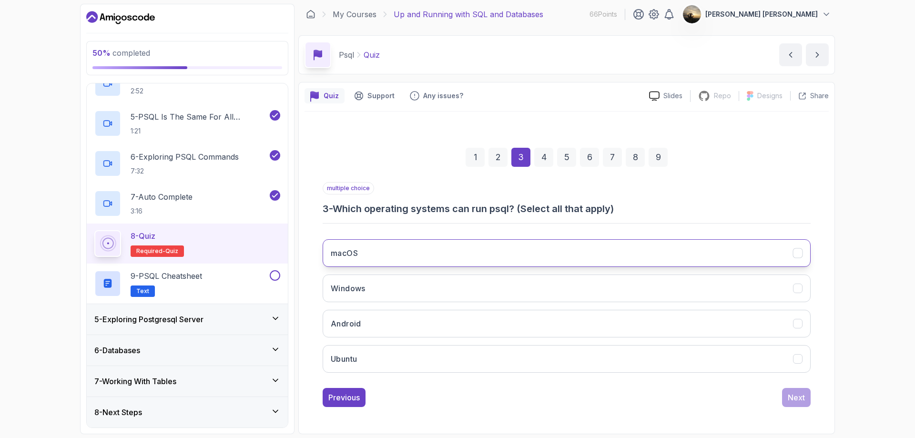
click at [796, 256] on icon "macOS" at bounding box center [798, 253] width 9 height 9
click at [797, 284] on icon "Windows" at bounding box center [798, 288] width 9 height 9
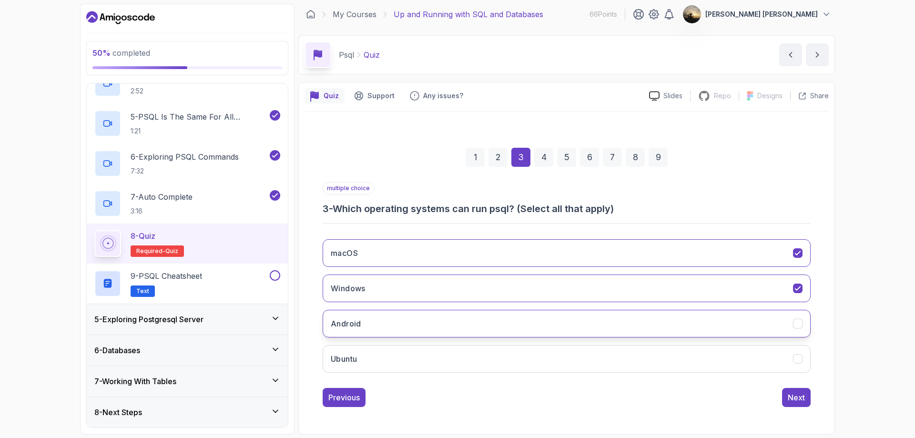
click at [798, 323] on icon "Android" at bounding box center [798, 323] width 9 height 9
click at [796, 361] on icon "Ubuntu" at bounding box center [798, 359] width 9 height 9
click at [800, 325] on icon "Android" at bounding box center [798, 323] width 9 height 9
click at [801, 401] on div "Next" at bounding box center [796, 397] width 17 height 11
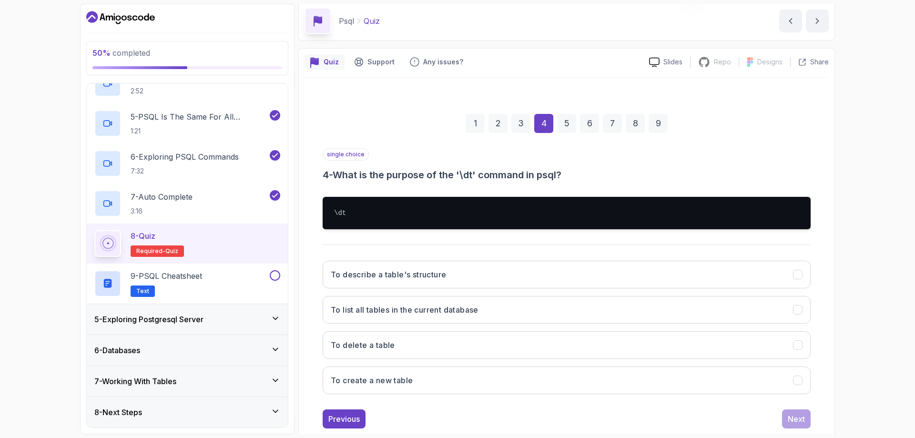
scroll to position [51, 0]
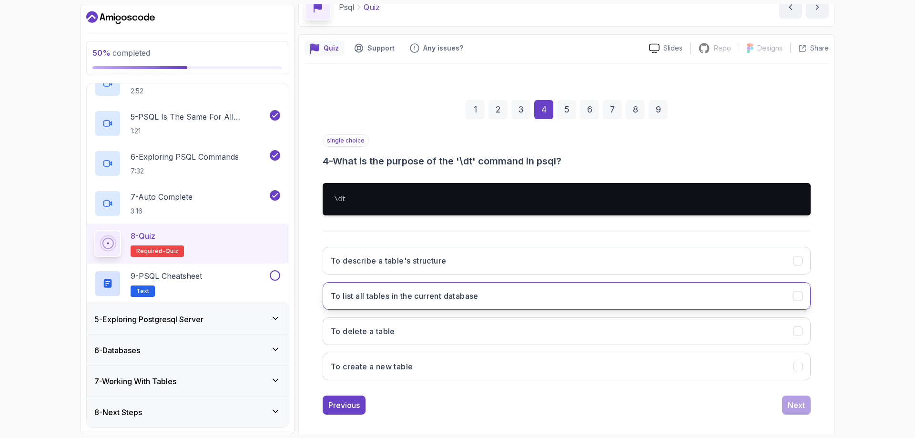
click at [424, 296] on h3 "To list all tables in the current database" at bounding box center [405, 295] width 148 height 11
click at [791, 409] on div "Next" at bounding box center [796, 404] width 17 height 11
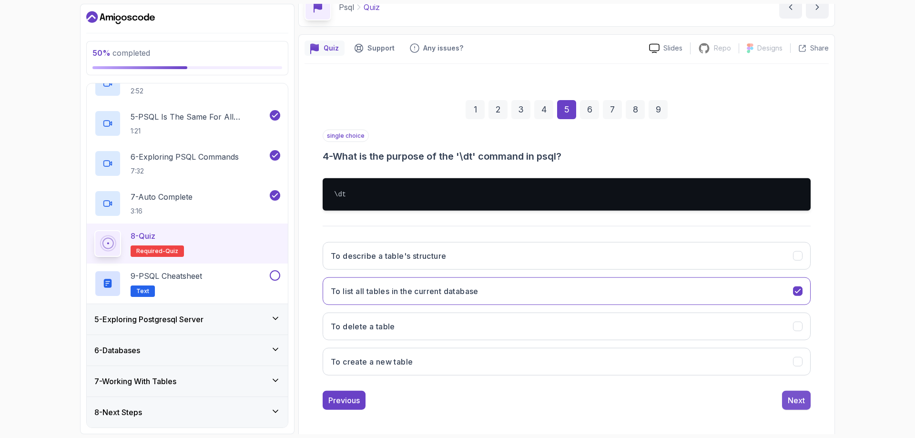
scroll to position [3, 0]
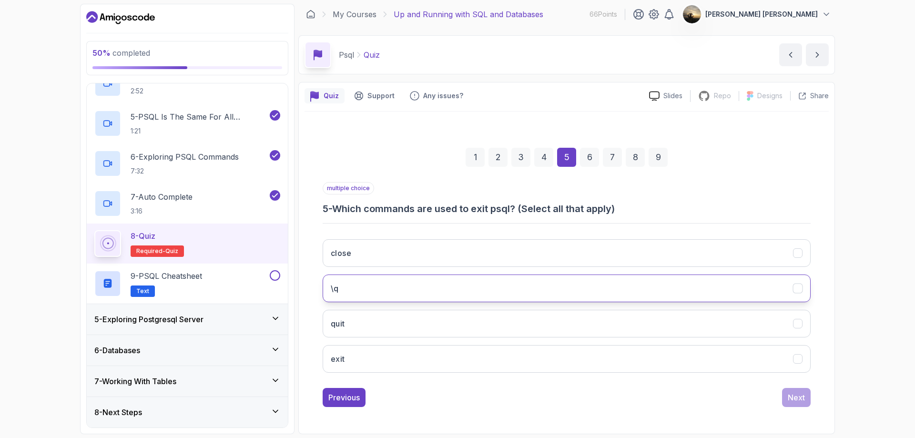
click at [375, 286] on button "\q" at bounding box center [567, 289] width 488 height 28
click at [800, 392] on div "Next" at bounding box center [796, 397] width 17 height 11
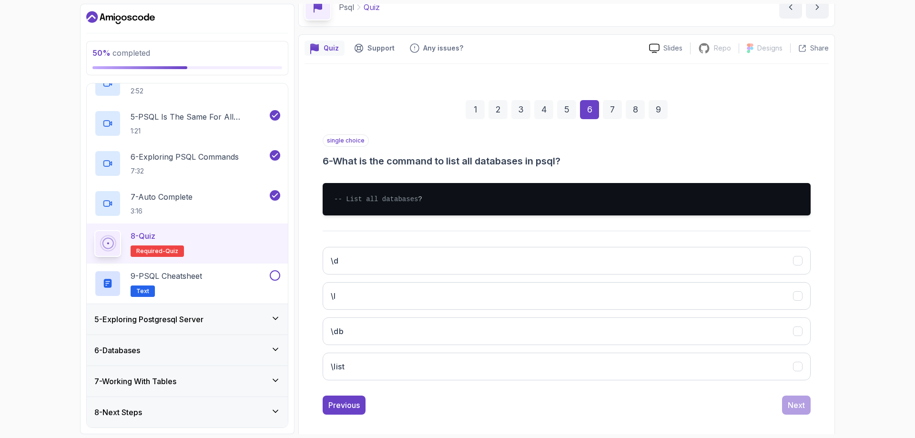
scroll to position [68, 0]
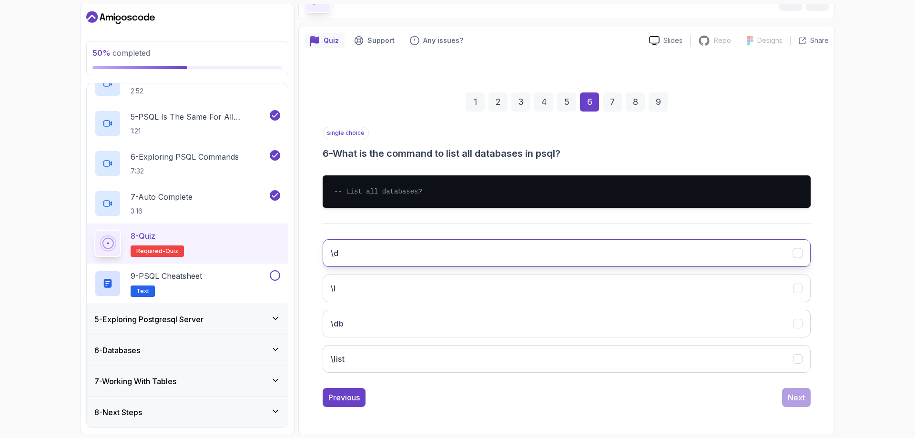
click at [391, 243] on button "\d" at bounding box center [567, 253] width 488 height 28
click at [811, 398] on div "1 2 3 4 5 6 7 8 9 single choice 6 - What is the command to list all databases i…" at bounding box center [567, 242] width 524 height 345
click at [797, 402] on div "Next" at bounding box center [796, 397] width 17 height 11
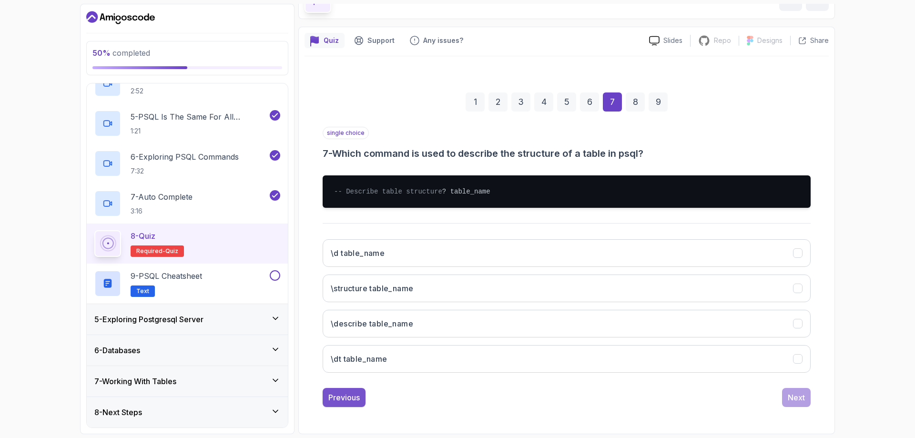
click at [356, 395] on div "Previous" at bounding box center [343, 397] width 31 height 11
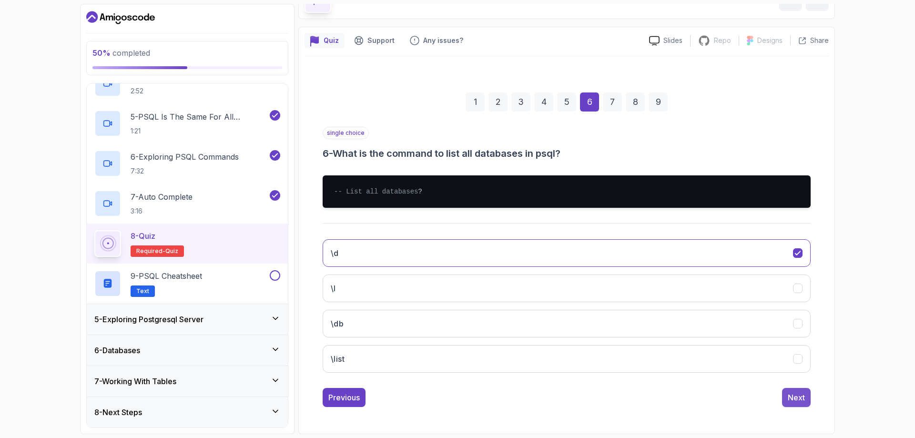
click at [802, 397] on div "Next" at bounding box center [796, 397] width 17 height 11
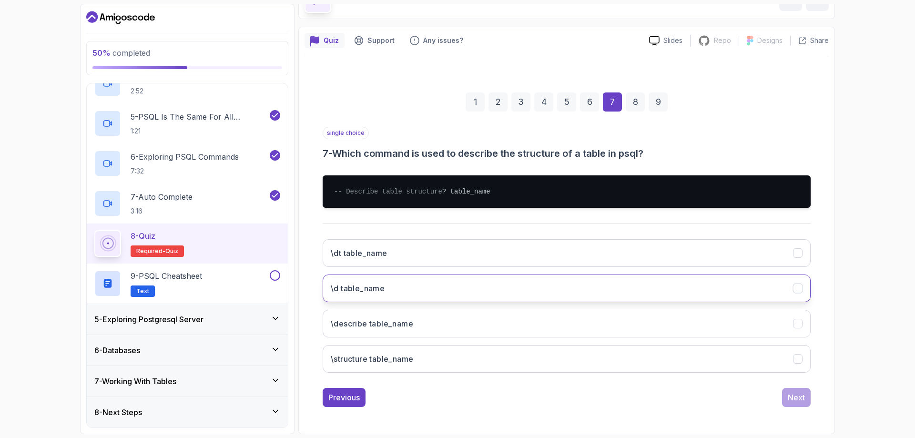
click at [797, 288] on icon "\\d table_name" at bounding box center [798, 288] width 9 height 9
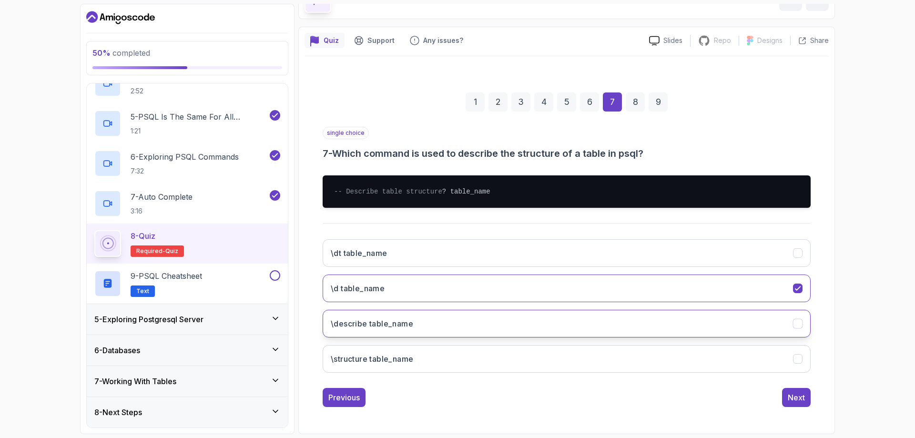
click at [801, 321] on icon "\\describe table_name" at bounding box center [798, 323] width 9 height 9
click at [792, 290] on button "\d table_name" at bounding box center [567, 289] width 488 height 28
click at [801, 398] on div "Next" at bounding box center [796, 397] width 17 height 11
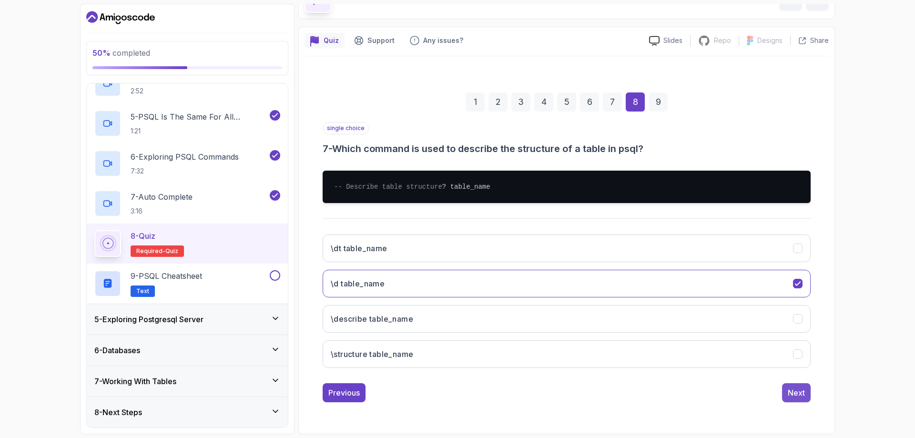
scroll to position [3, 0]
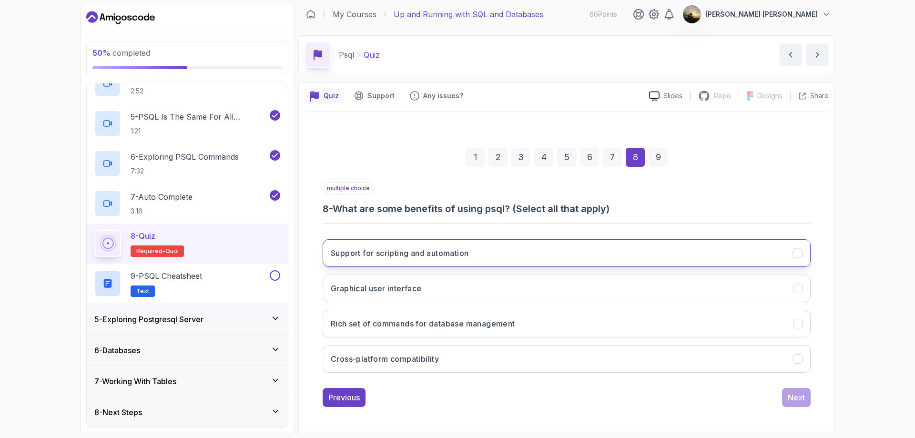
click at [797, 253] on icon "Support for scripting and automation" at bounding box center [798, 253] width 9 height 9
click at [799, 321] on icon "Rich set of commands for database management" at bounding box center [798, 323] width 9 height 9
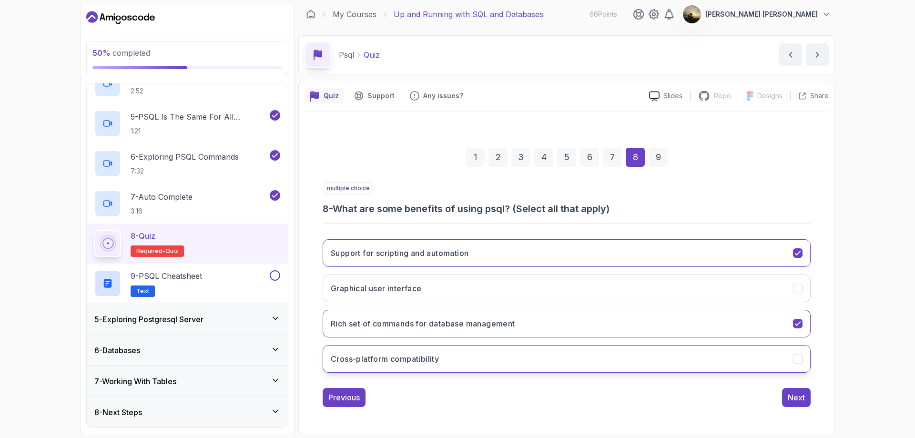
click at [801, 361] on icon "Cross-platform compatibility" at bounding box center [798, 359] width 9 height 9
click at [799, 398] on div "Next" at bounding box center [796, 397] width 17 height 11
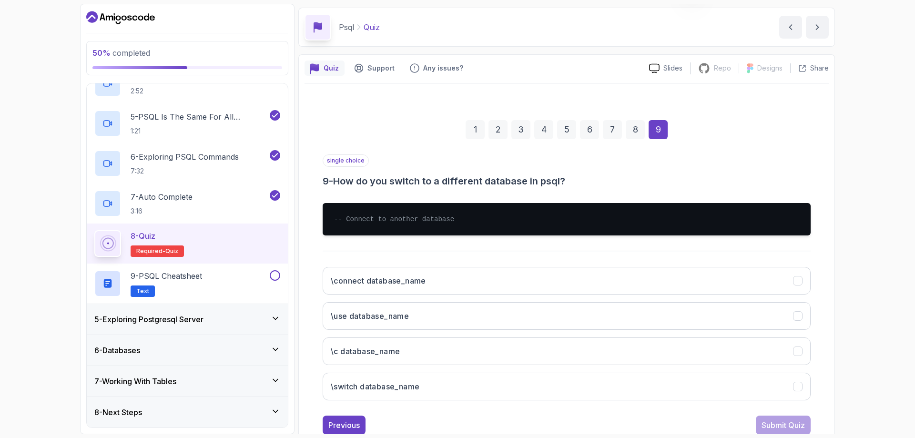
scroll to position [51, 0]
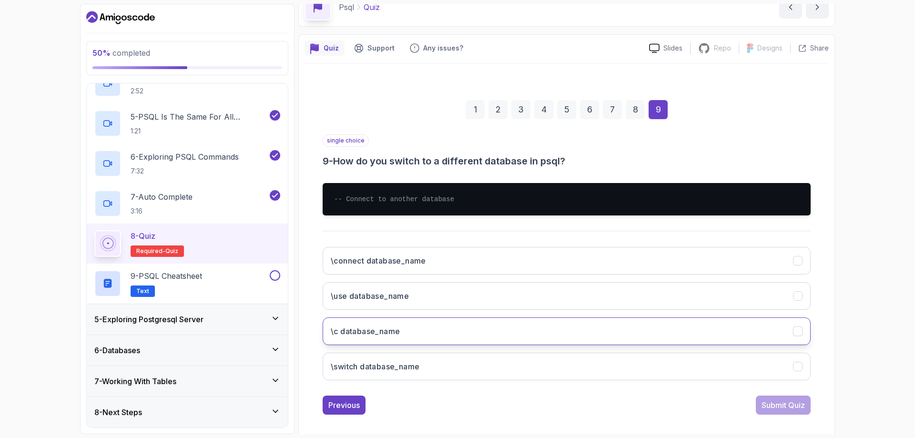
click at [414, 335] on button "\c database_name" at bounding box center [567, 331] width 488 height 28
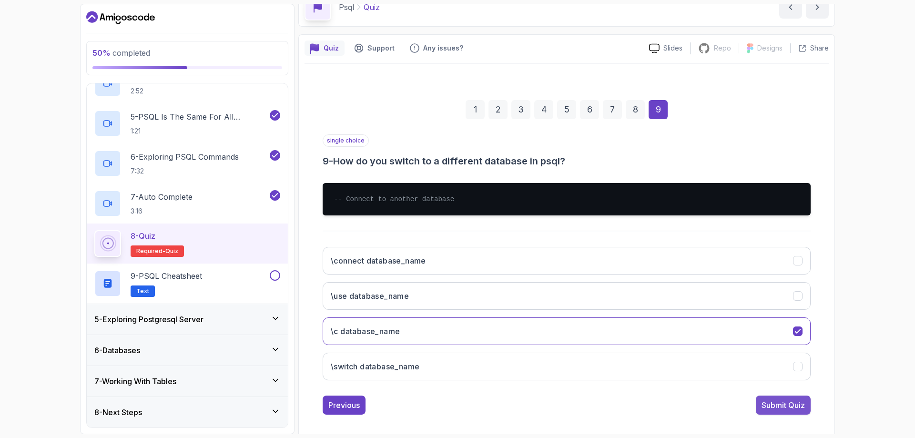
click at [791, 399] on button "Submit Quiz" at bounding box center [783, 405] width 55 height 19
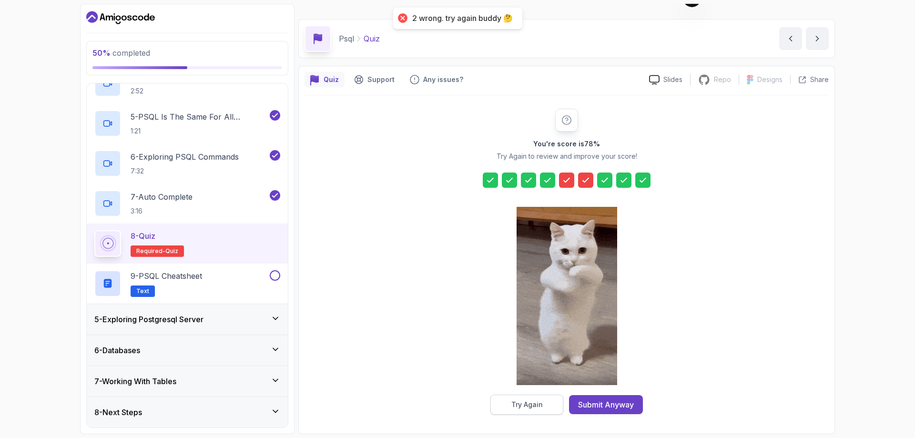
click at [541, 407] on div "Try Again" at bounding box center [526, 405] width 31 height 10
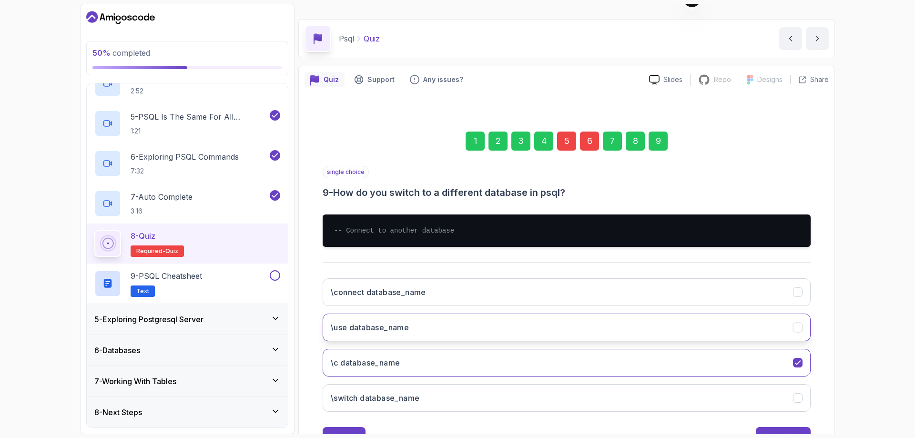
scroll to position [58, 0]
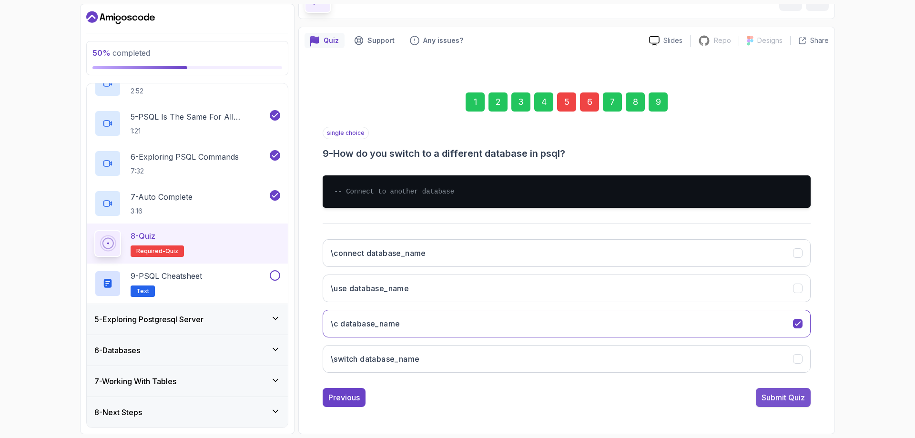
click at [780, 398] on div "Submit Quiz" at bounding box center [783, 397] width 43 height 11
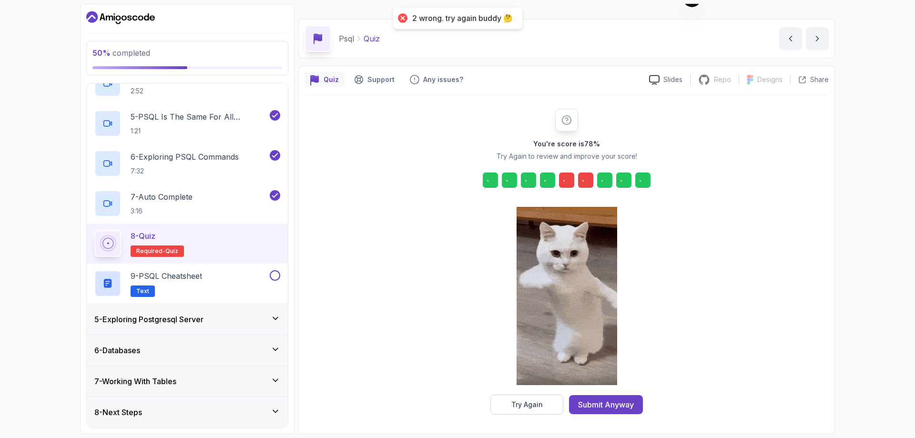
scroll to position [19, 0]
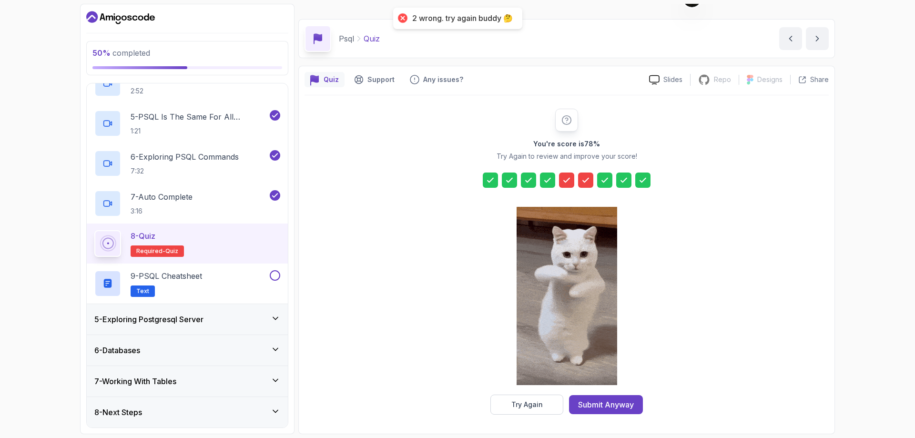
click at [567, 183] on icon at bounding box center [567, 180] width 10 height 10
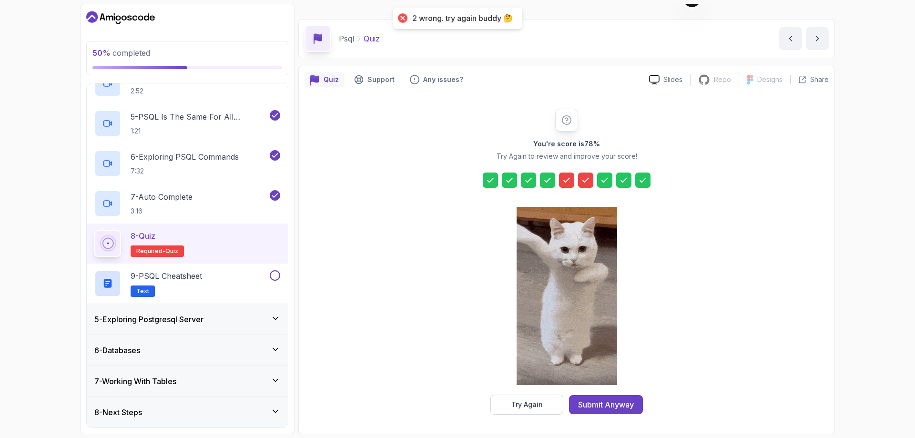
click at [567, 182] on icon at bounding box center [567, 180] width 10 height 10
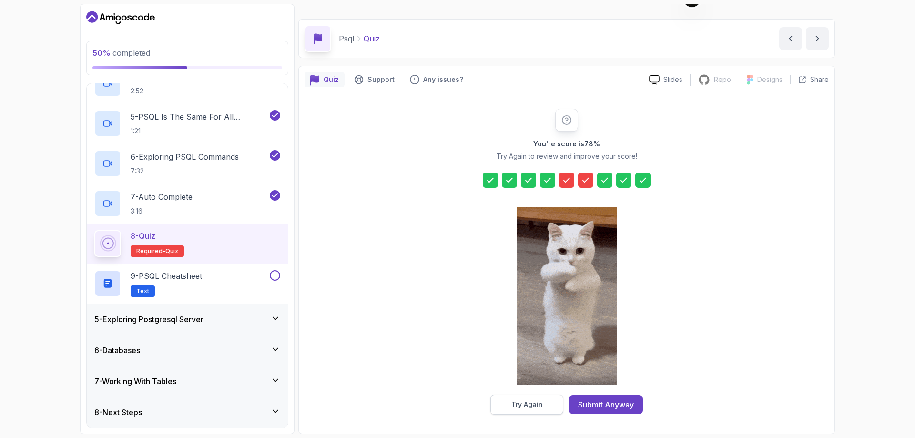
click at [526, 408] on div "Try Again" at bounding box center [526, 405] width 31 height 10
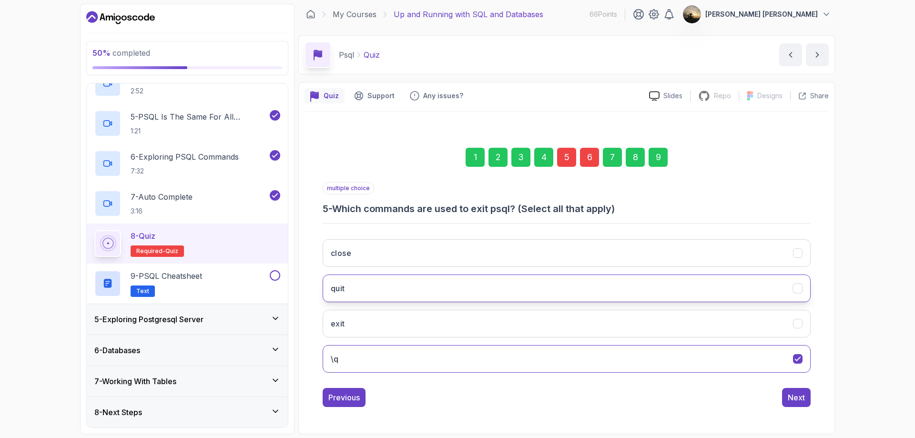
click at [438, 286] on button "quit" at bounding box center [567, 289] width 488 height 28
click at [791, 397] on div "Next" at bounding box center [796, 397] width 17 height 11
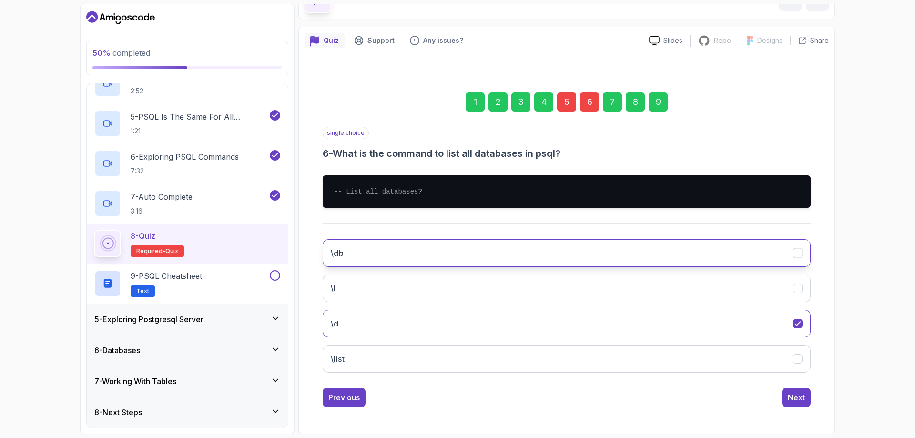
scroll to position [68, 0]
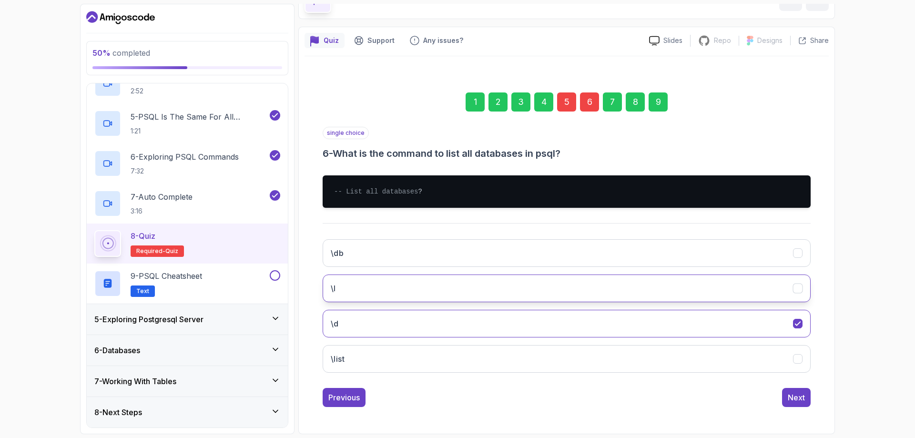
click at [421, 281] on button "\l" at bounding box center [567, 289] width 488 height 28
click at [795, 400] on div "Next" at bounding box center [796, 397] width 17 height 11
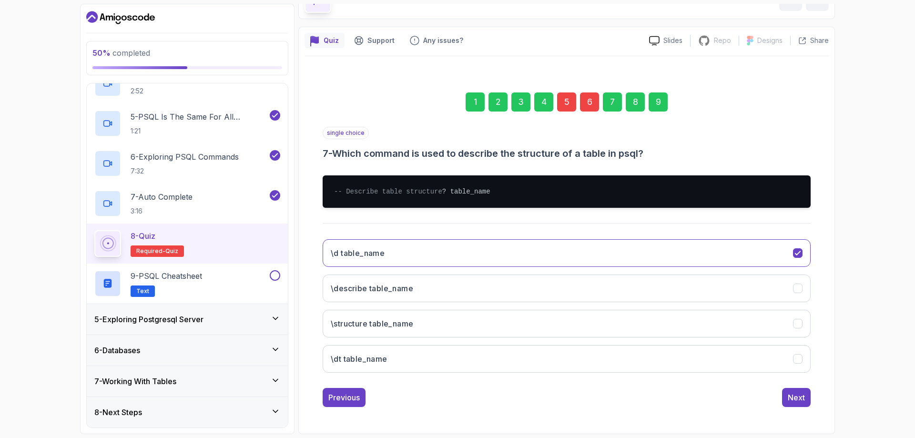
click at [795, 400] on div "Next" at bounding box center [796, 397] width 17 height 11
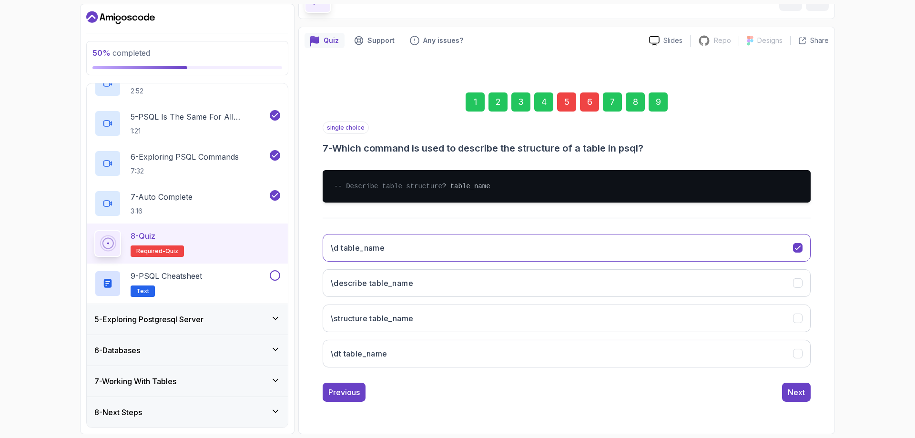
scroll to position [3, 0]
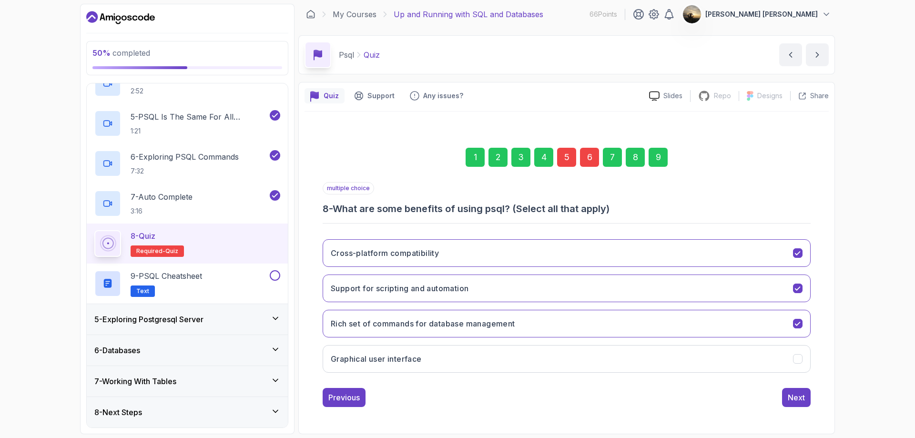
click at [795, 400] on div "Next" at bounding box center [796, 397] width 17 height 11
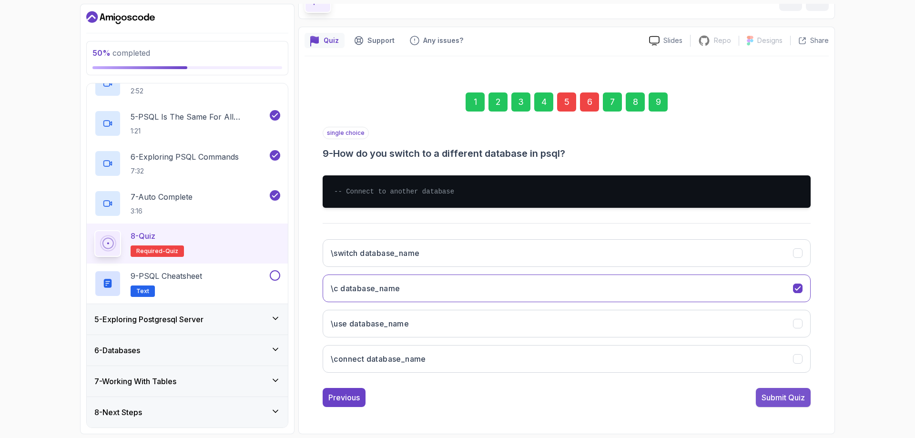
click at [794, 395] on div "Submit Quiz" at bounding box center [783, 397] width 43 height 11
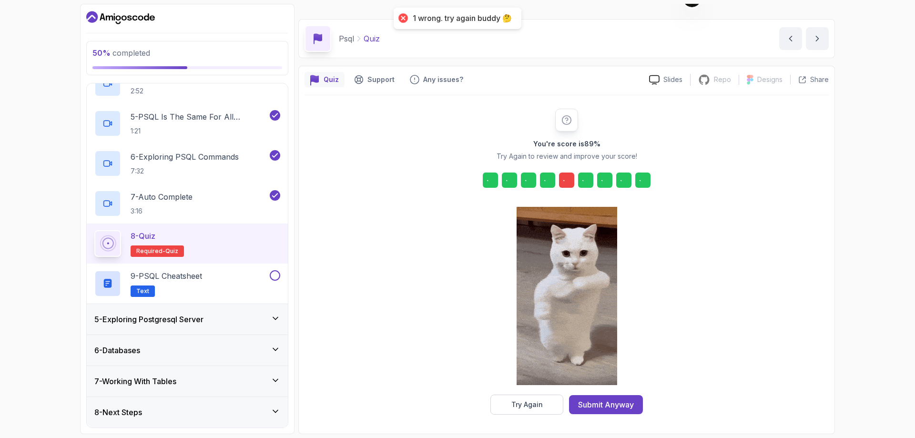
scroll to position [19, 0]
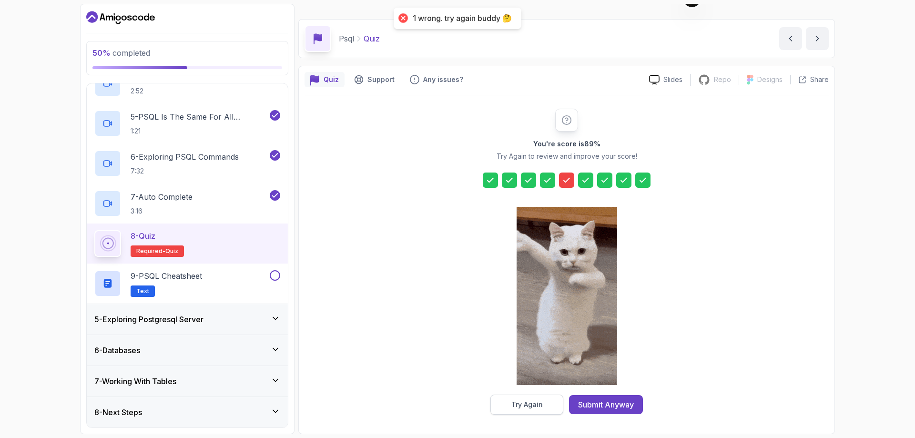
click at [536, 401] on div "Try Again" at bounding box center [526, 405] width 31 height 10
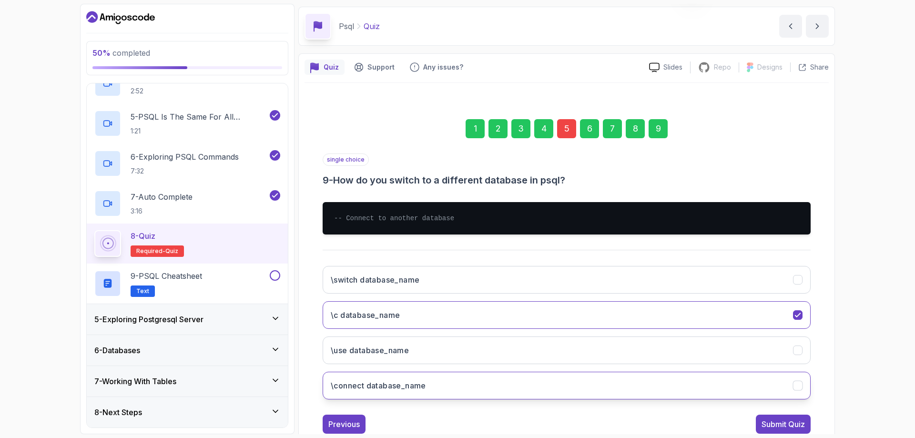
scroll to position [58, 0]
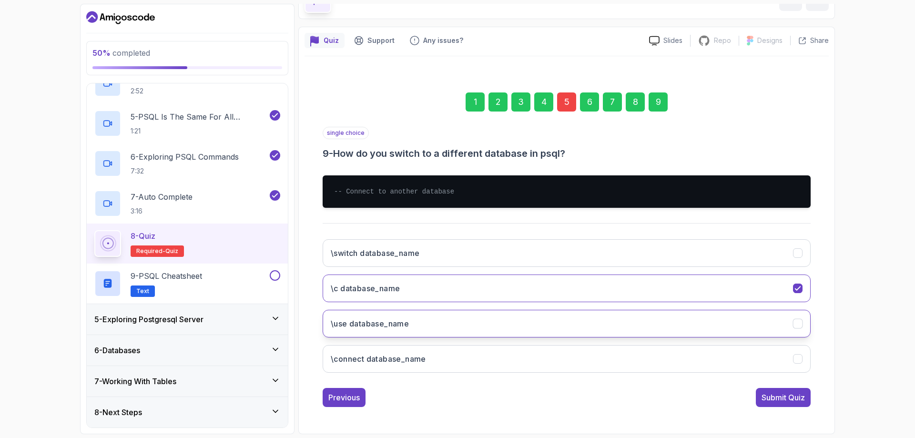
click at [453, 326] on button "\use database_name" at bounding box center [567, 324] width 488 height 28
click at [468, 389] on div "Previous Submit Quiz" at bounding box center [567, 397] width 488 height 19
click at [434, 281] on button "\c database_name" at bounding box center [567, 289] width 488 height 28
click at [769, 395] on div "Submit Quiz" at bounding box center [783, 397] width 43 height 11
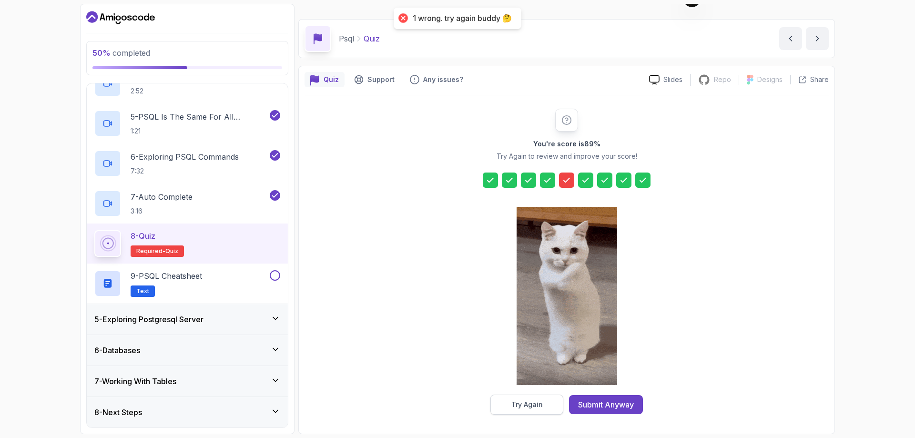
click at [556, 405] on button "Try Again" at bounding box center [526, 405] width 73 height 20
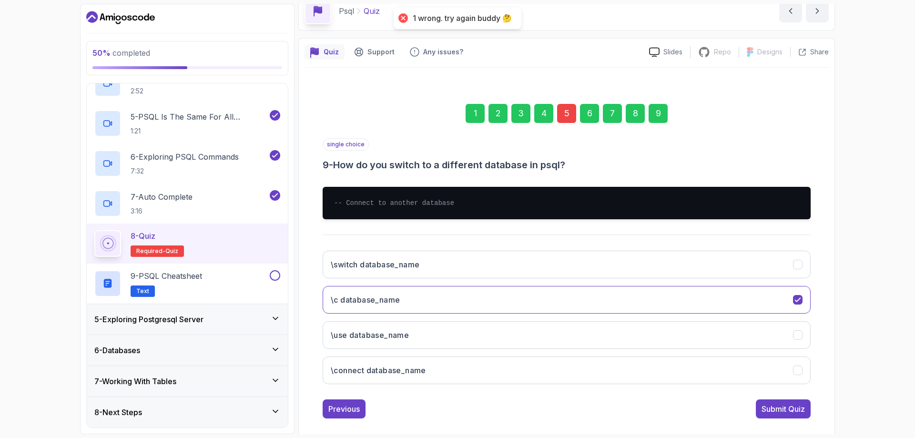
scroll to position [58, 0]
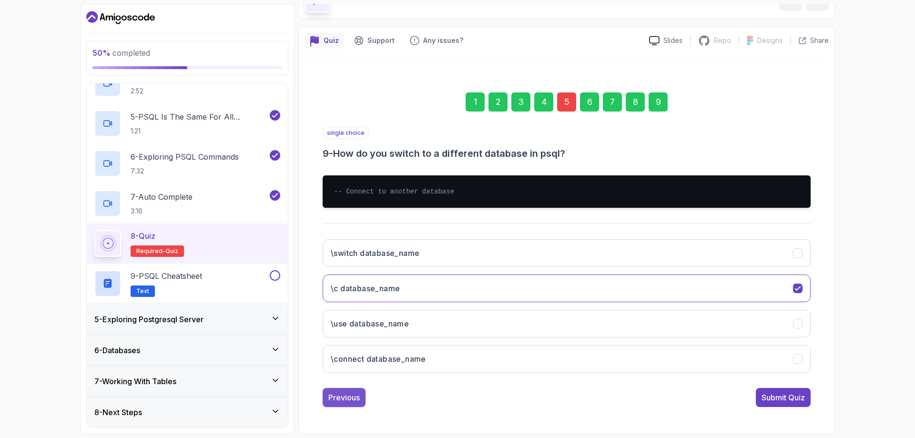
click at [343, 400] on div "Previous" at bounding box center [343, 397] width 31 height 11
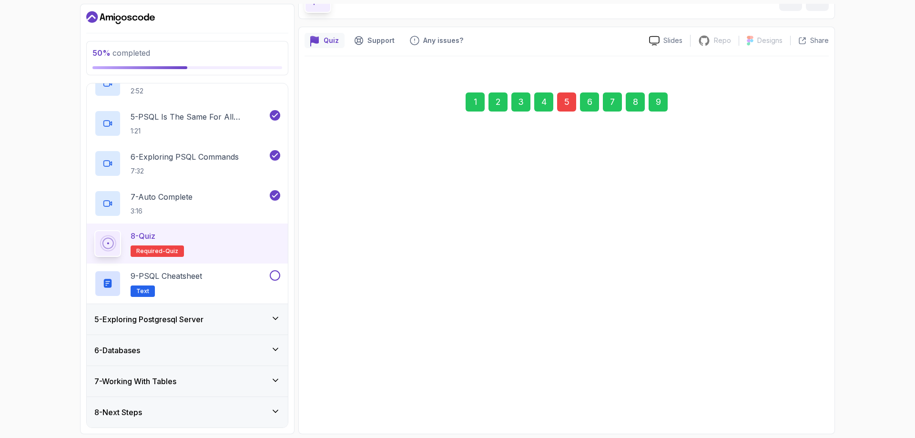
click at [343, 400] on button "Previous" at bounding box center [344, 392] width 43 height 19
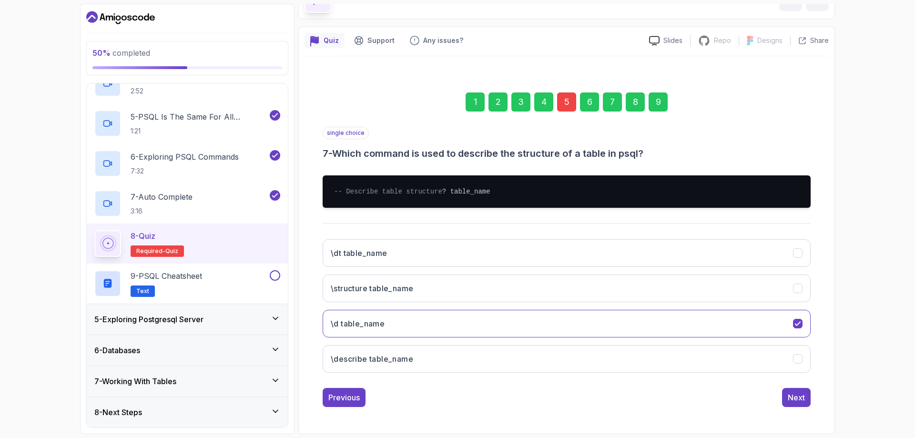
click at [343, 400] on button "Previous" at bounding box center [344, 397] width 43 height 19
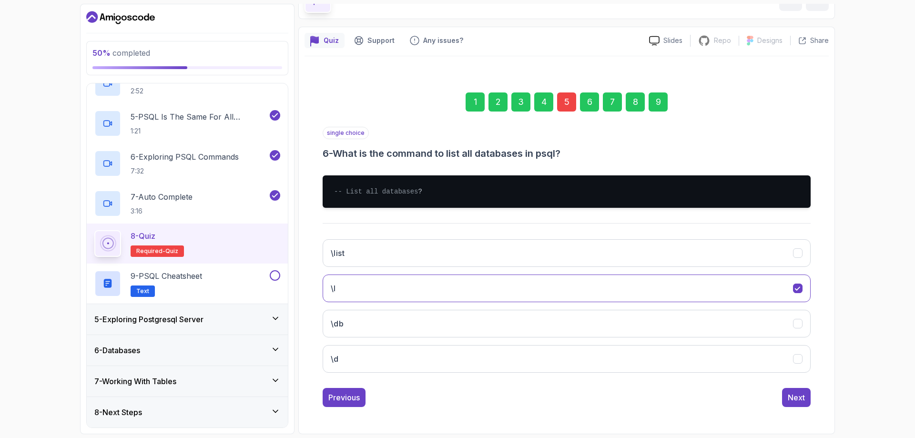
click at [343, 400] on button "Previous" at bounding box center [344, 397] width 43 height 19
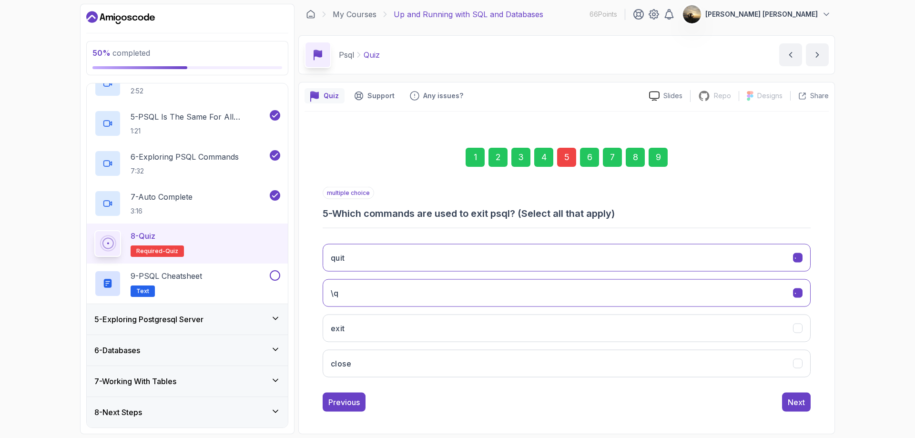
scroll to position [3, 0]
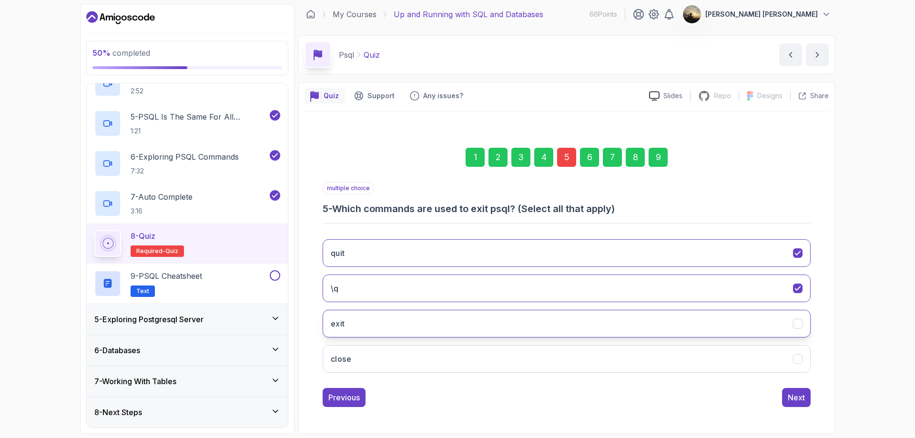
click at [802, 326] on icon "exit" at bounding box center [798, 323] width 9 height 9
click at [798, 398] on div "Next" at bounding box center [796, 397] width 17 height 11
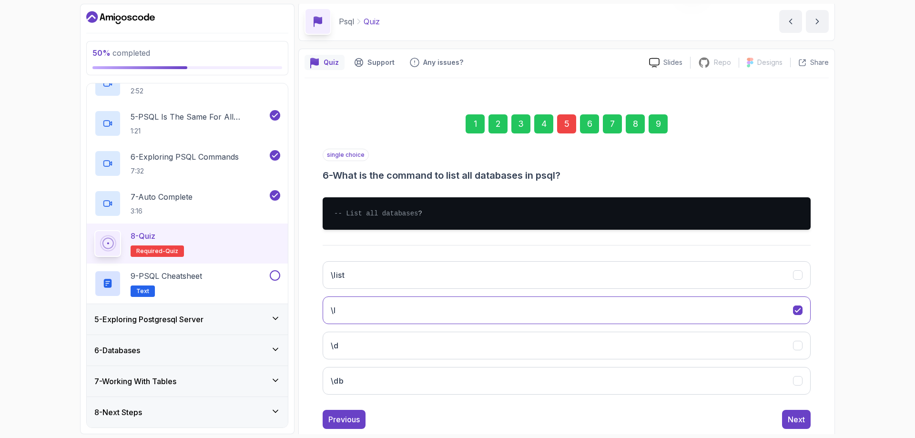
scroll to position [68, 0]
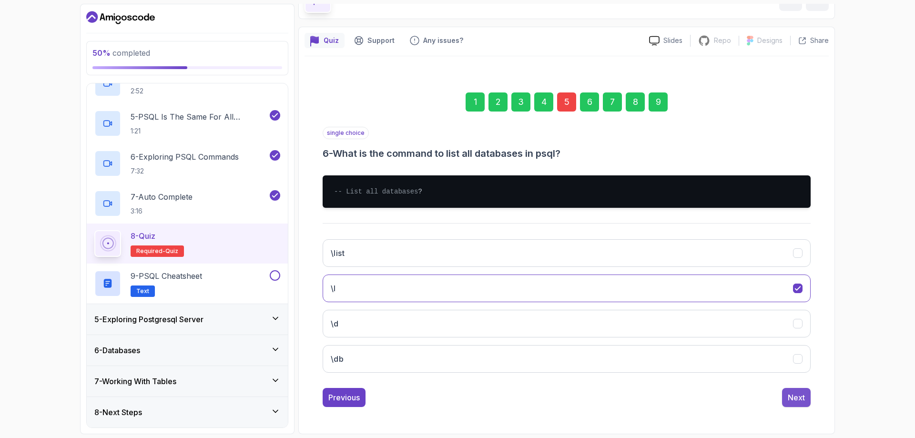
click at [797, 388] on button "Next" at bounding box center [796, 397] width 29 height 19
click at [796, 394] on div "Next" at bounding box center [796, 397] width 17 height 11
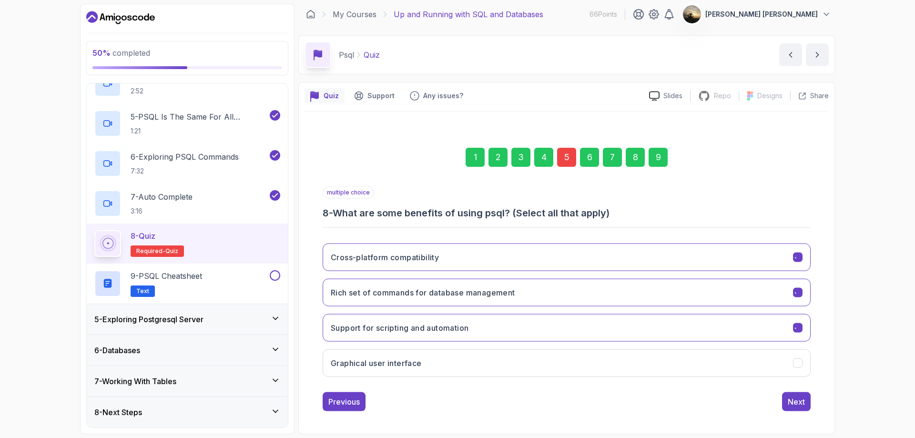
scroll to position [3, 0]
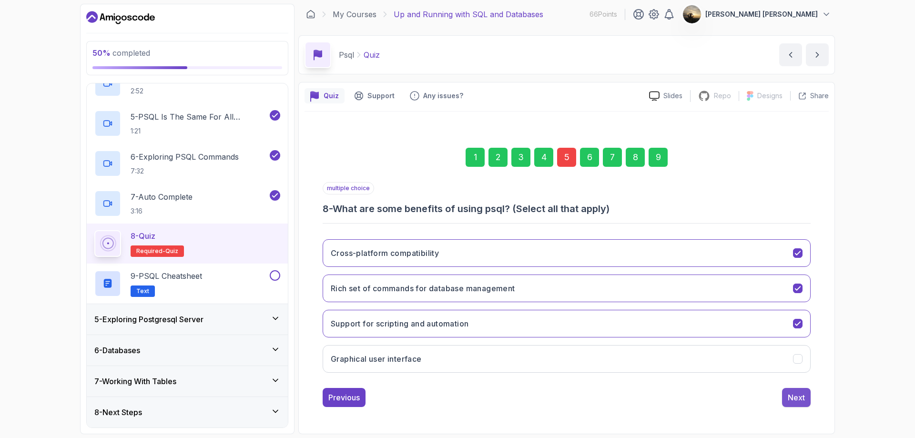
click at [796, 394] on div "Next" at bounding box center [796, 397] width 17 height 11
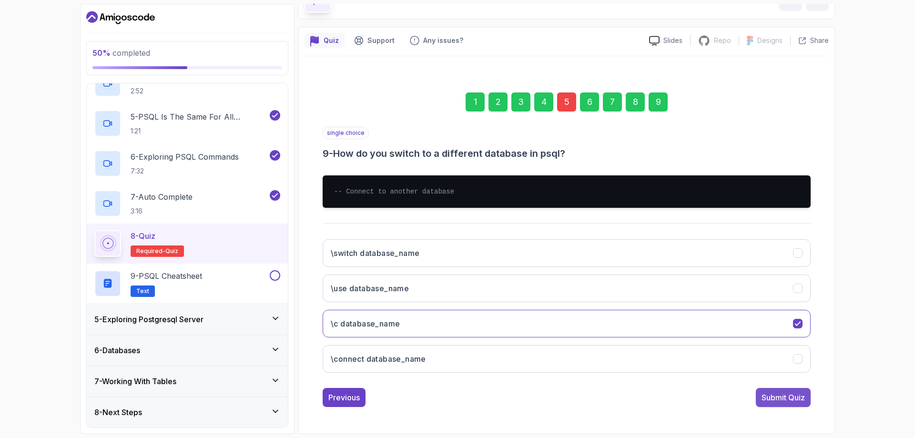
click at [788, 398] on div "Submit Quiz" at bounding box center [783, 397] width 43 height 11
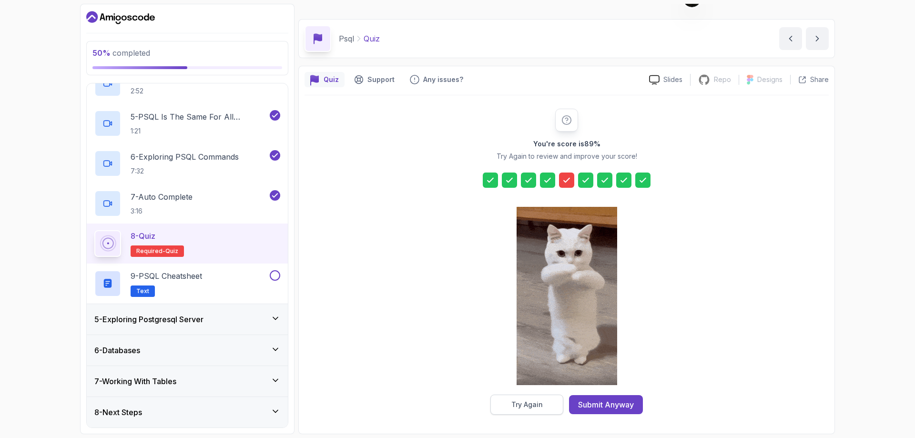
click at [545, 406] on button "Try Again" at bounding box center [526, 405] width 73 height 20
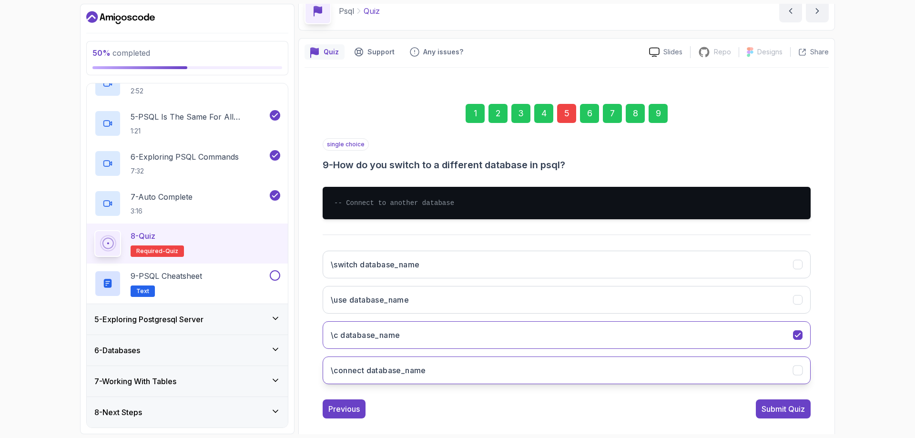
scroll to position [58, 0]
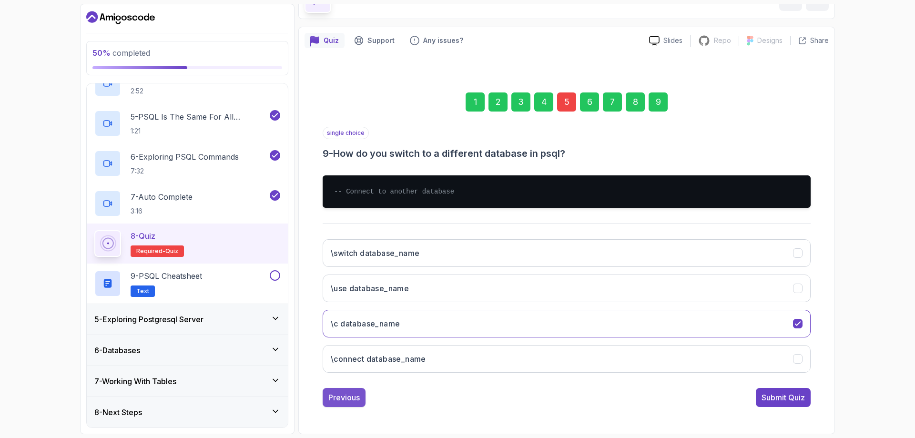
click at [342, 398] on div "Previous" at bounding box center [343, 397] width 31 height 11
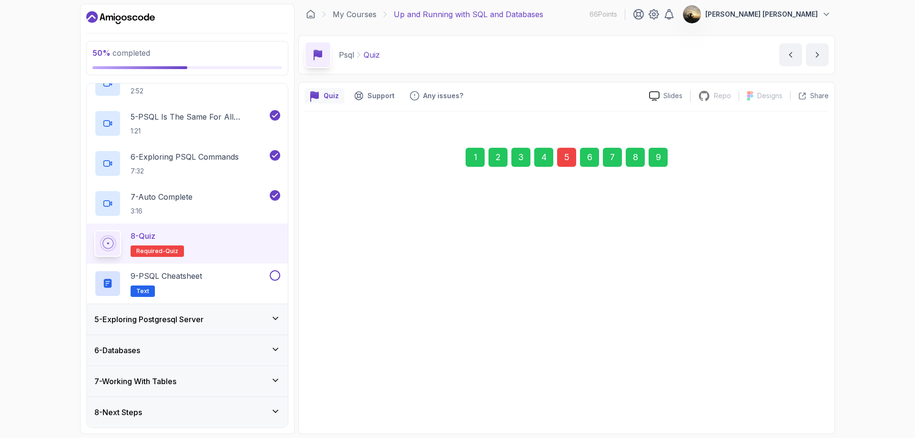
scroll to position [3, 0]
click at [342, 398] on div "Previous" at bounding box center [343, 397] width 31 height 11
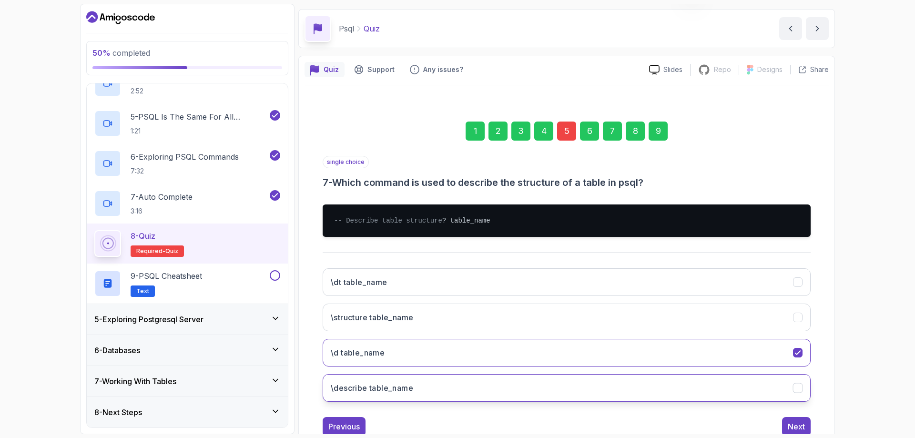
scroll to position [68, 0]
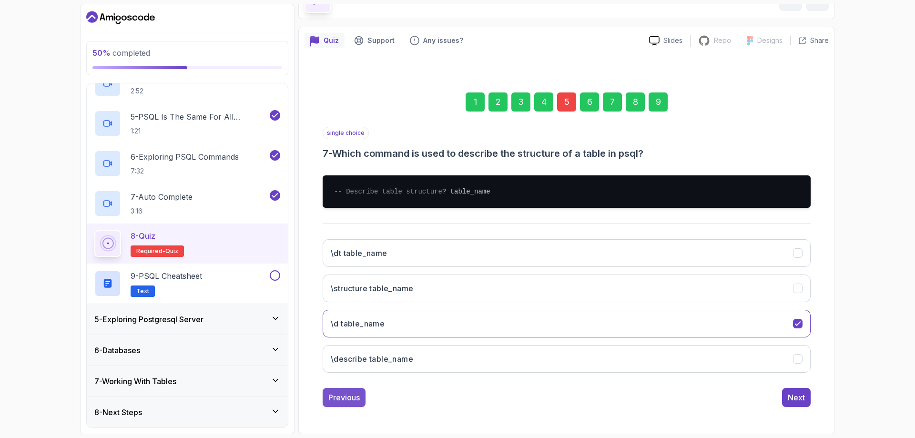
click at [347, 395] on div "Previous" at bounding box center [343, 397] width 31 height 11
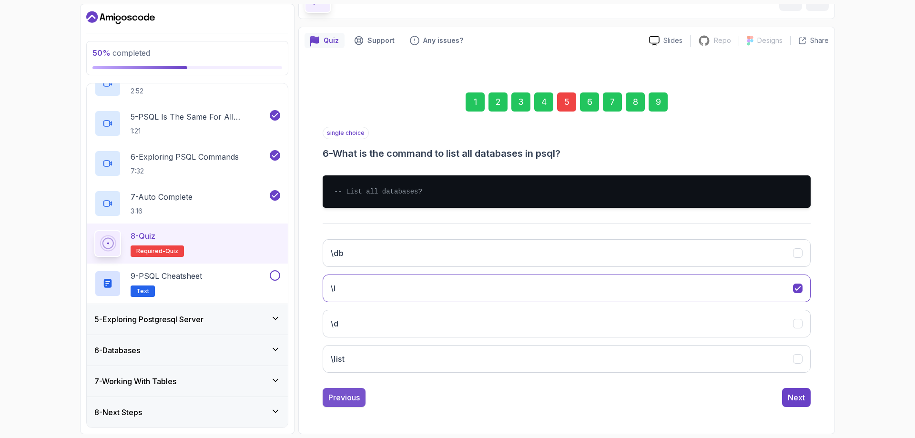
click at [347, 402] on div "Previous" at bounding box center [343, 397] width 31 height 11
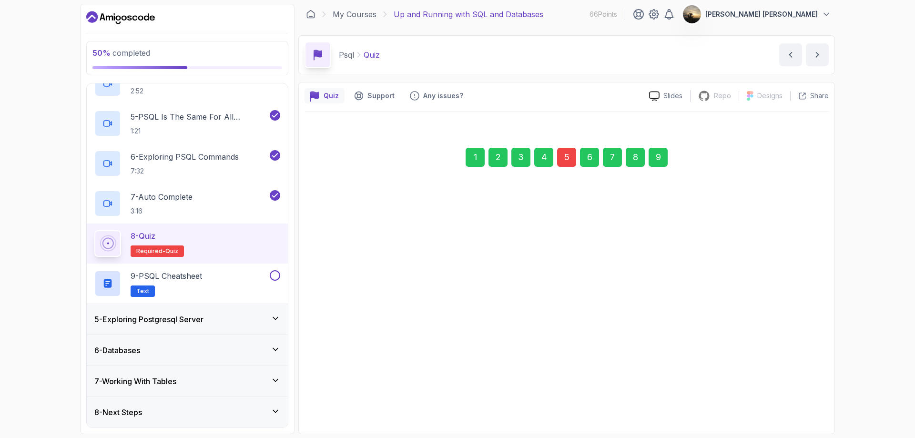
scroll to position [3, 0]
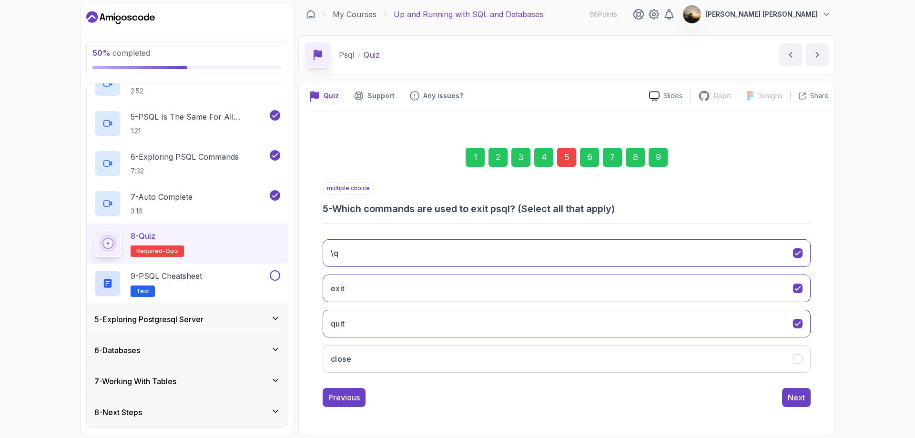
click at [835, 252] on div "Quiz Support Any issues? Slides Repo Repository not available Designs Design no…" at bounding box center [566, 258] width 537 height 352
click at [694, 368] on button "close" at bounding box center [567, 359] width 488 height 28
click at [791, 400] on div "Next" at bounding box center [796, 397] width 17 height 11
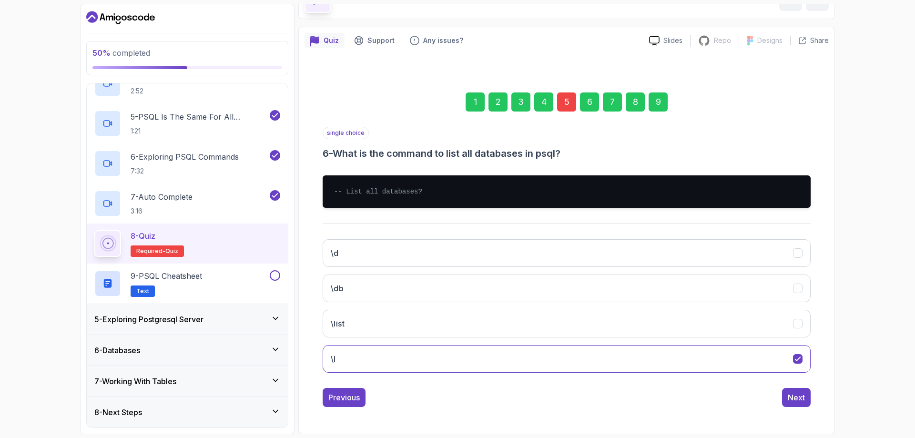
scroll to position [68, 0]
click at [800, 400] on div "Next" at bounding box center [796, 397] width 17 height 11
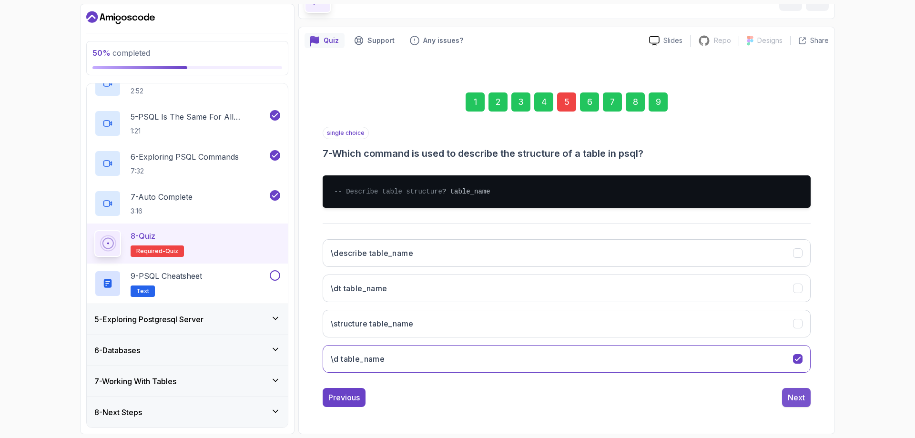
click at [800, 398] on div "Next" at bounding box center [796, 397] width 17 height 11
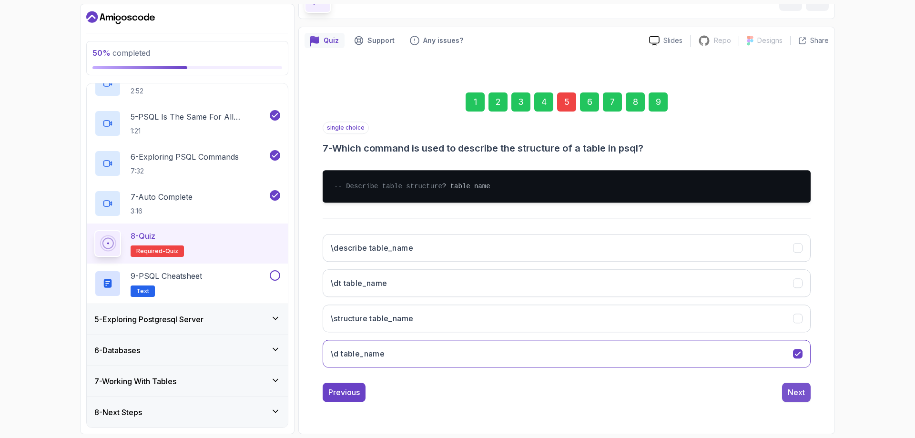
scroll to position [3, 0]
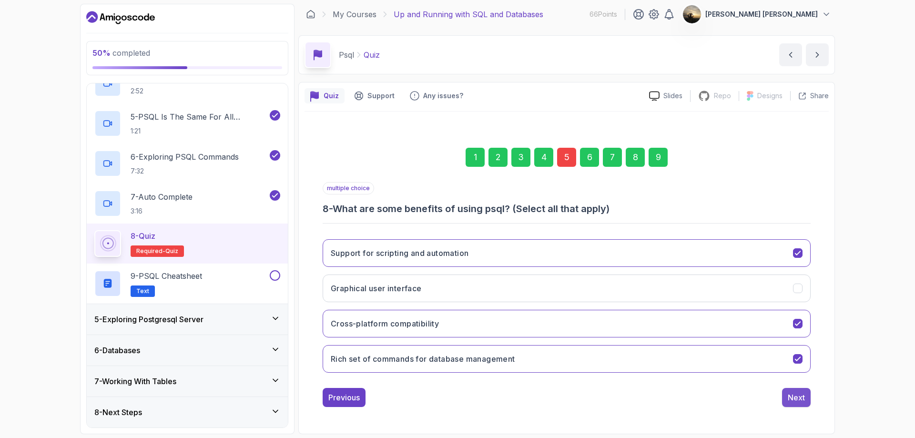
click at [800, 394] on div "Next" at bounding box center [796, 397] width 17 height 11
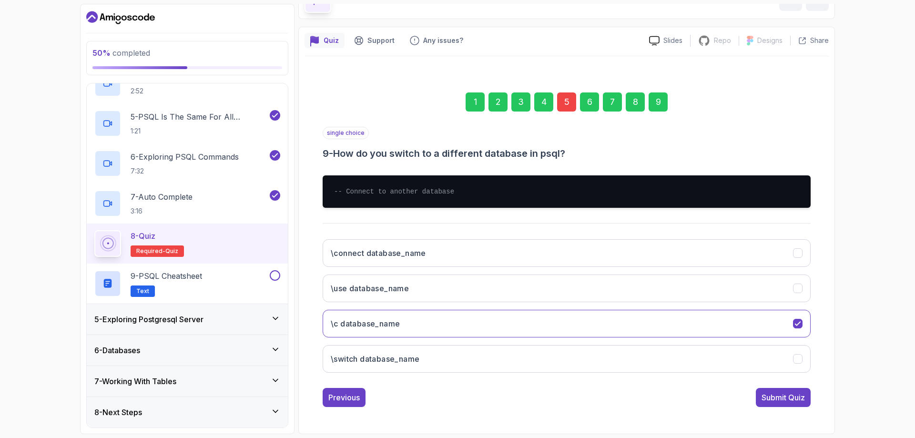
click at [800, 394] on div "Submit Quiz" at bounding box center [783, 397] width 43 height 11
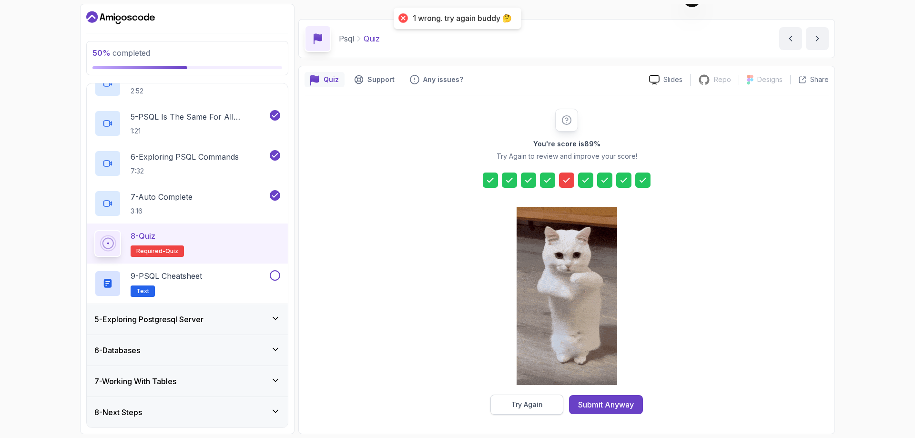
click at [532, 405] on div "Try Again" at bounding box center [526, 405] width 31 height 10
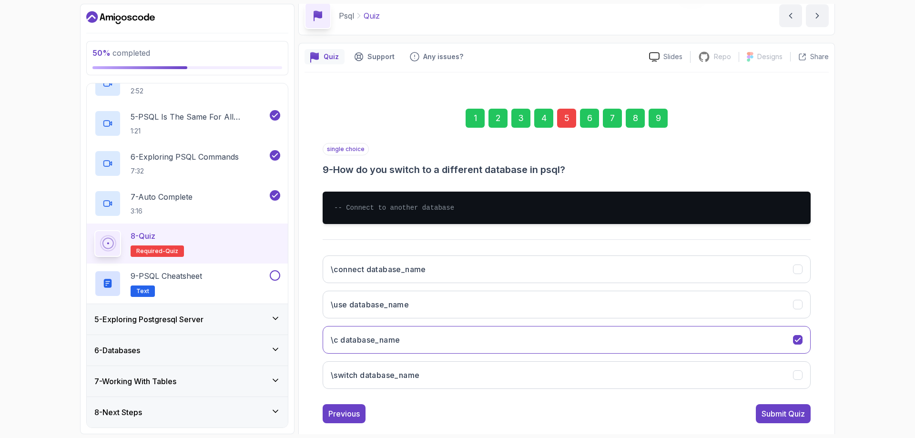
scroll to position [58, 0]
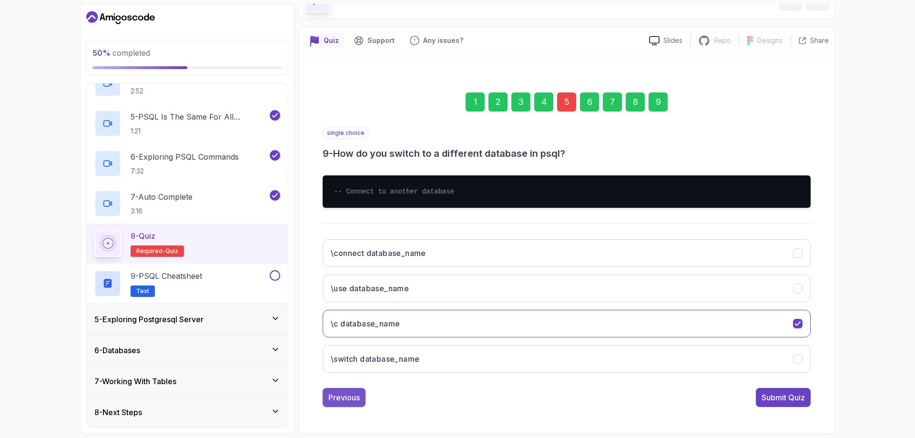
click at [341, 397] on div "Previous" at bounding box center [343, 397] width 31 height 11
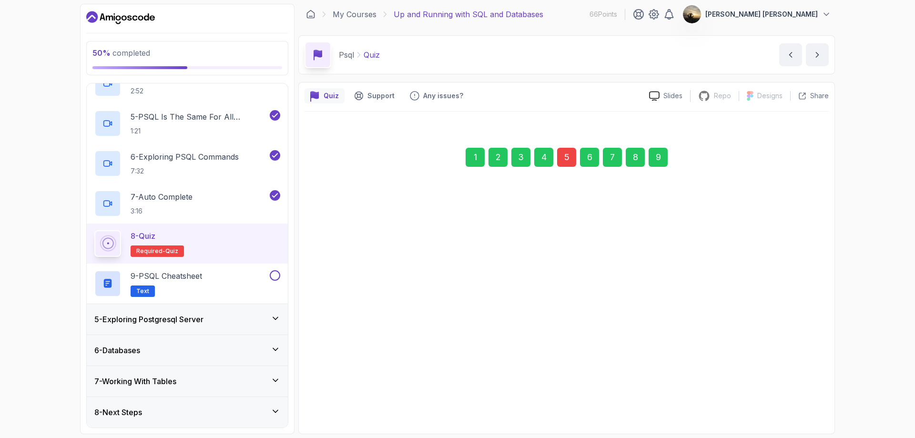
scroll to position [3, 0]
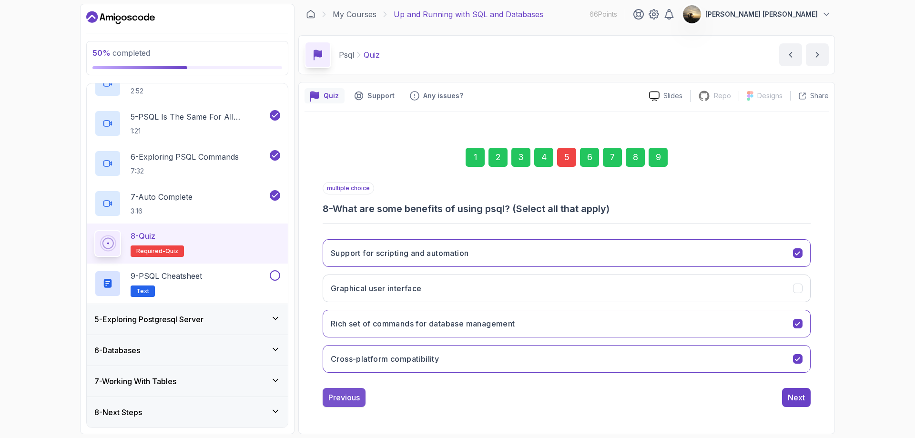
click at [341, 399] on div "Previous" at bounding box center [343, 397] width 31 height 11
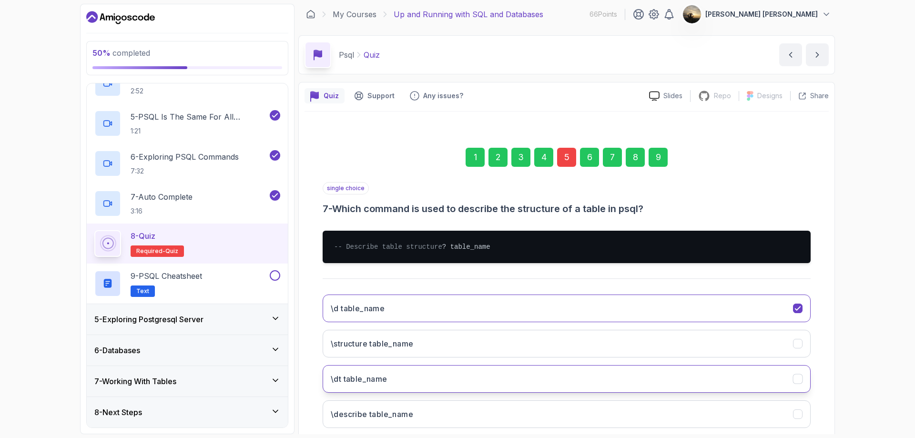
scroll to position [68, 0]
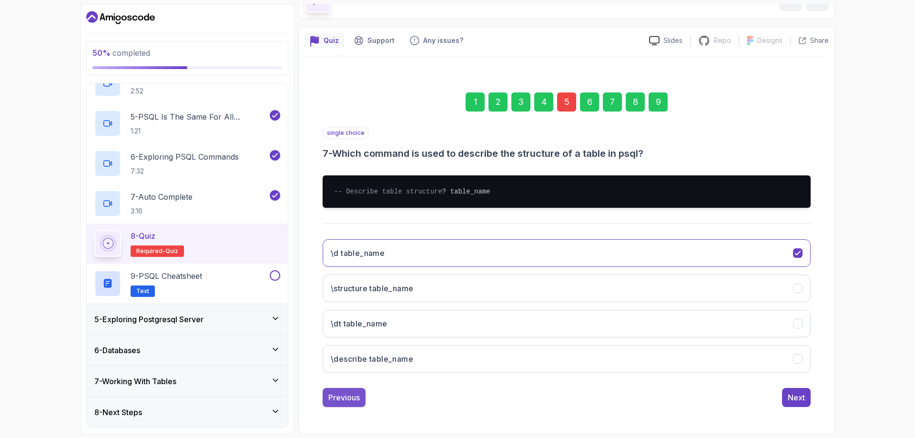
click at [348, 397] on div "Previous" at bounding box center [343, 397] width 31 height 11
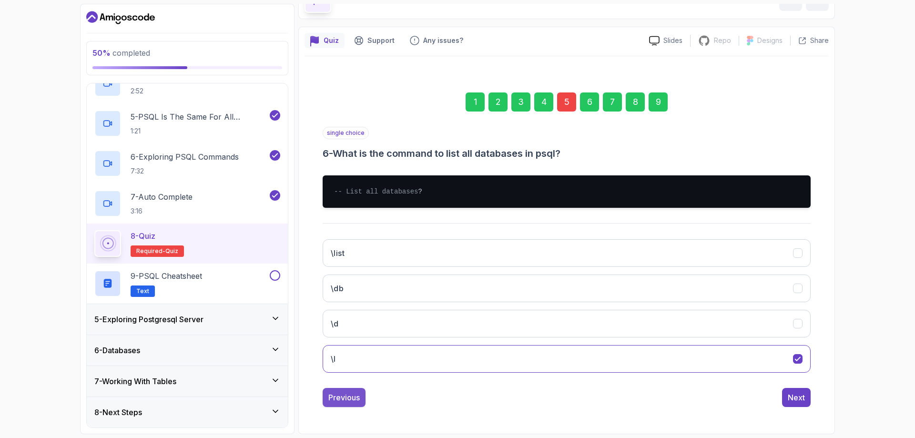
click at [348, 397] on div "Previous" at bounding box center [343, 397] width 31 height 11
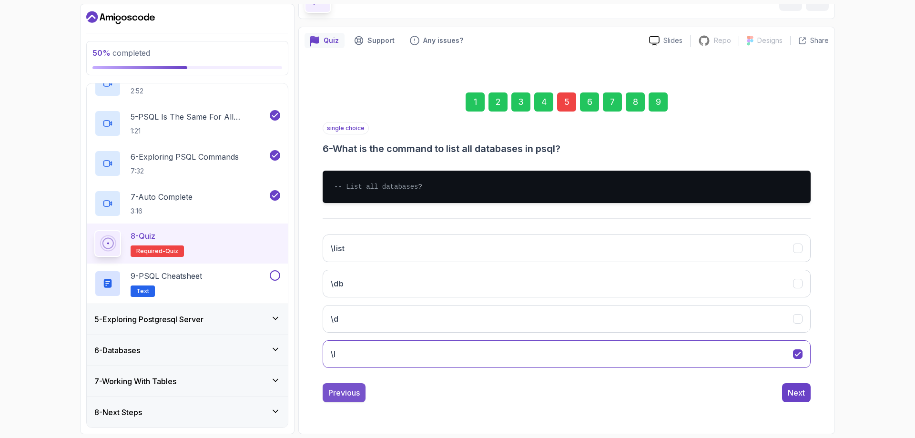
scroll to position [3, 0]
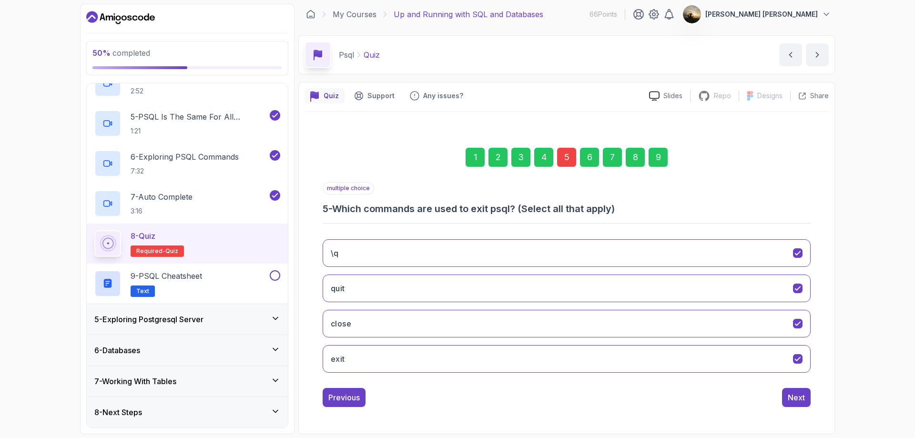
click at [348, 397] on div "Previous" at bounding box center [343, 397] width 31 height 11
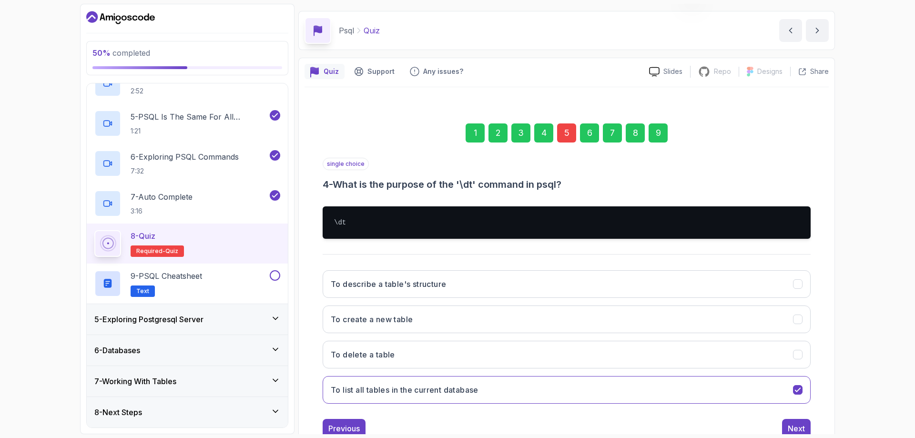
scroll to position [58, 0]
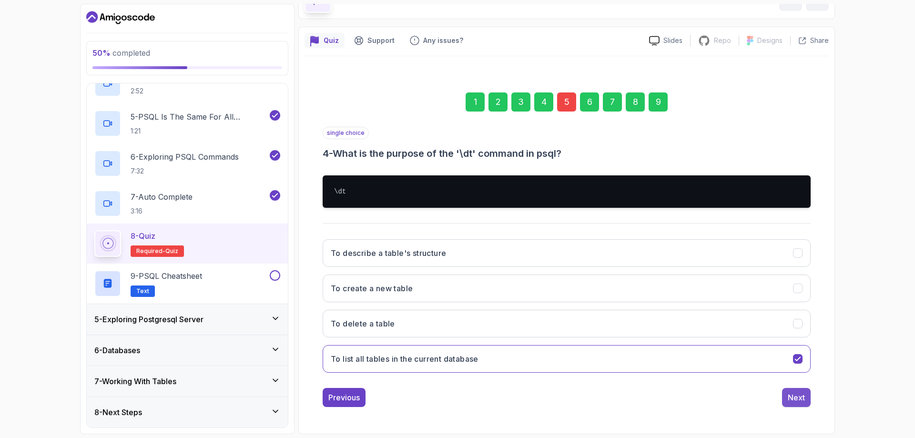
click at [800, 398] on div "Next" at bounding box center [796, 397] width 17 height 11
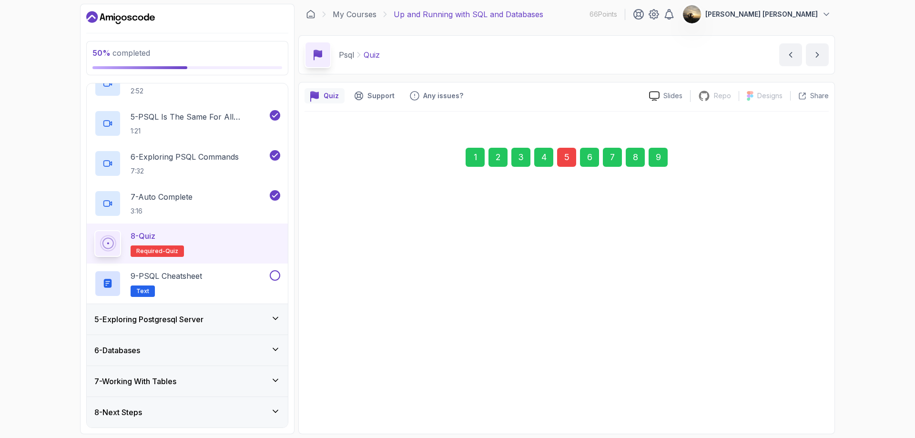
scroll to position [3, 0]
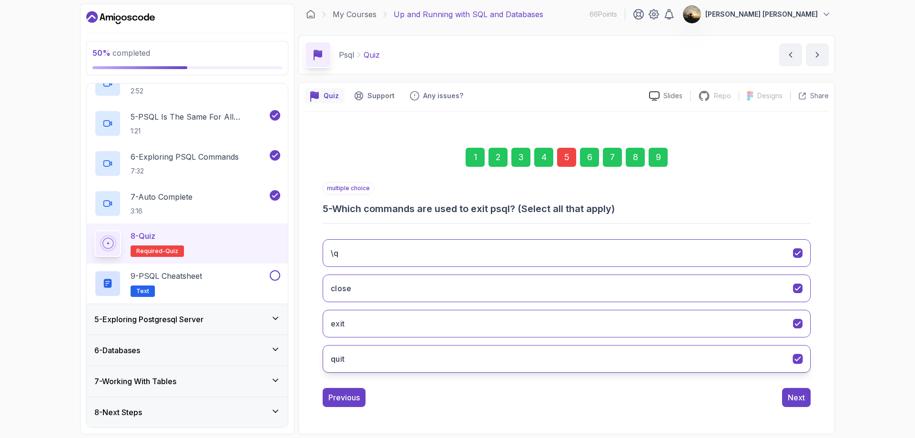
click at [797, 361] on icon "quit" at bounding box center [798, 359] width 9 height 9
click at [807, 323] on button "exit" at bounding box center [567, 324] width 488 height 28
click at [801, 290] on icon "close" at bounding box center [798, 288] width 9 height 9
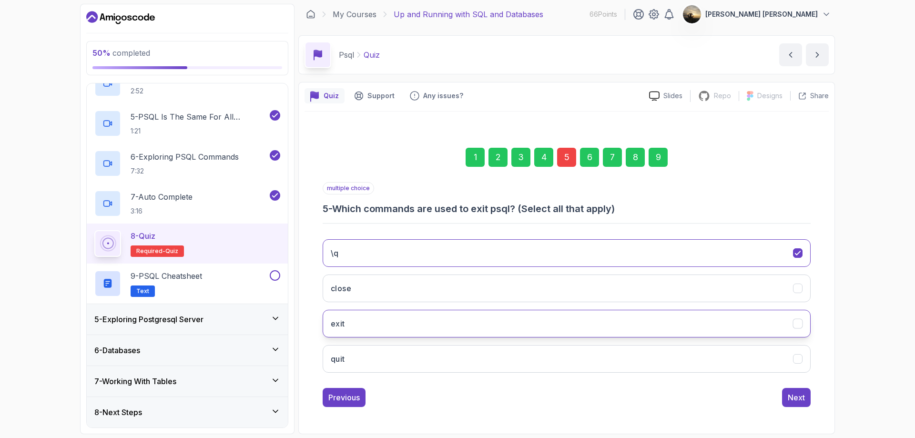
click at [797, 325] on icon "exit" at bounding box center [797, 324] width 5 height 4
click at [800, 394] on div "Next" at bounding box center [796, 397] width 17 height 11
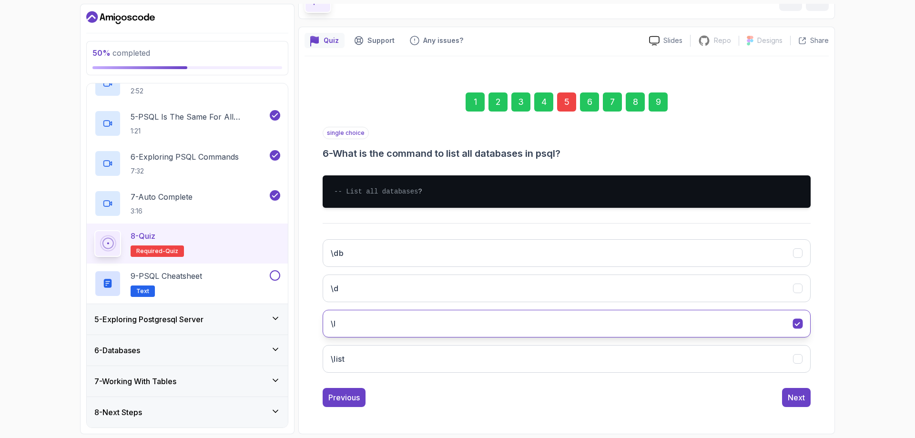
scroll to position [68, 0]
click at [795, 398] on div "Next" at bounding box center [796, 397] width 17 height 11
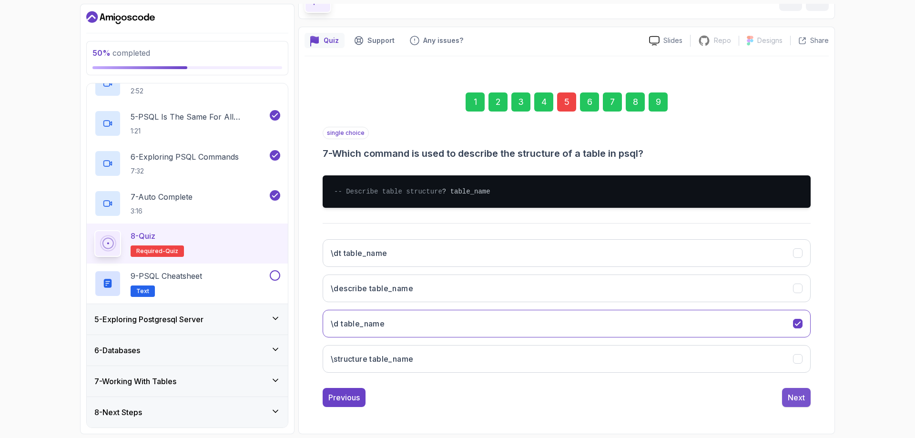
click at [800, 398] on div "Next" at bounding box center [796, 397] width 17 height 11
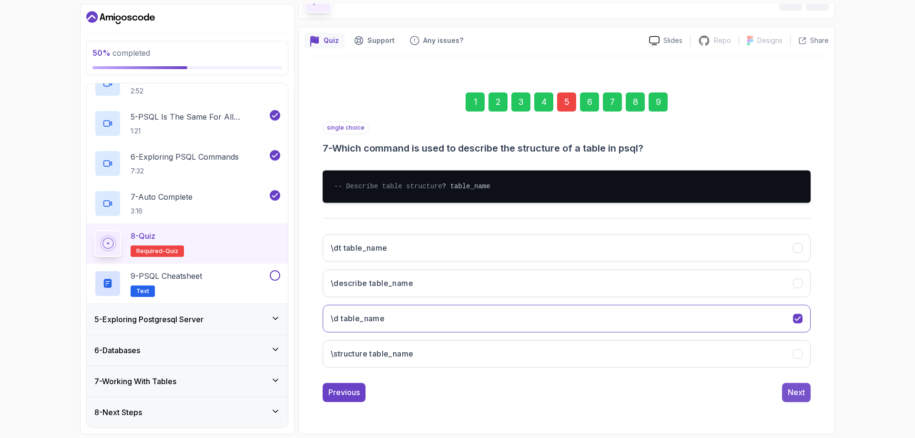
scroll to position [3, 0]
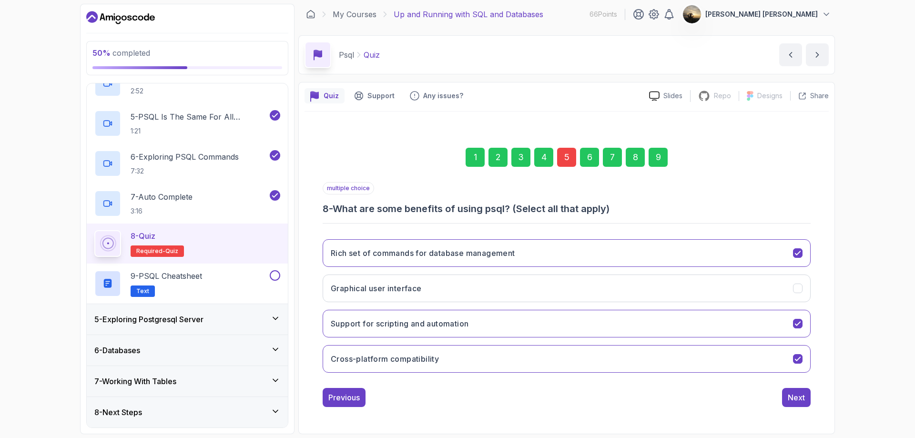
click at [803, 395] on div "Next" at bounding box center [796, 397] width 17 height 11
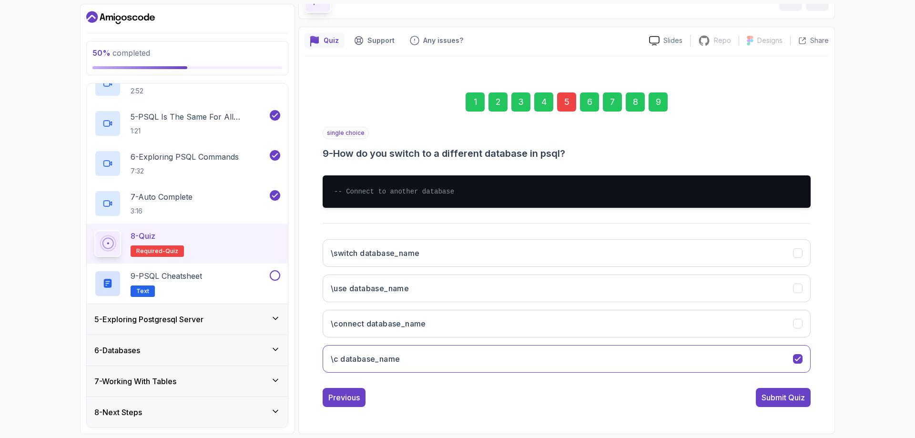
click at [803, 397] on div "Submit Quiz" at bounding box center [783, 397] width 43 height 11
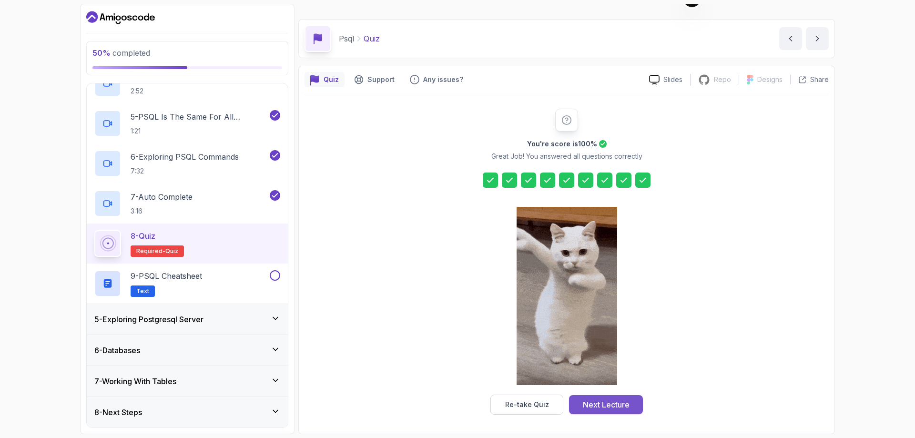
click at [610, 407] on div "Next Lecture" at bounding box center [606, 404] width 47 height 11
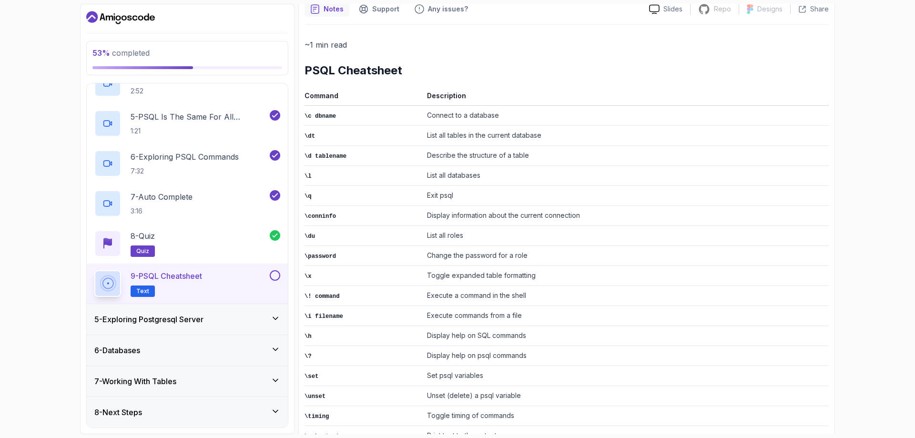
scroll to position [76, 0]
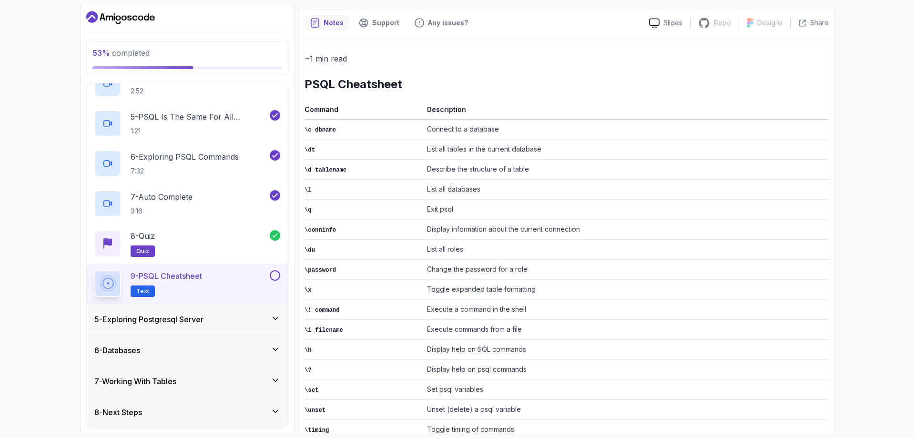
click at [274, 283] on button "9 - PSQL Cheatsheet Text" at bounding box center [187, 283] width 186 height 27
click at [274, 275] on button at bounding box center [275, 275] width 10 height 10
click at [232, 314] on div "5 - Exploring Postgresql Server" at bounding box center [187, 319] width 186 height 11
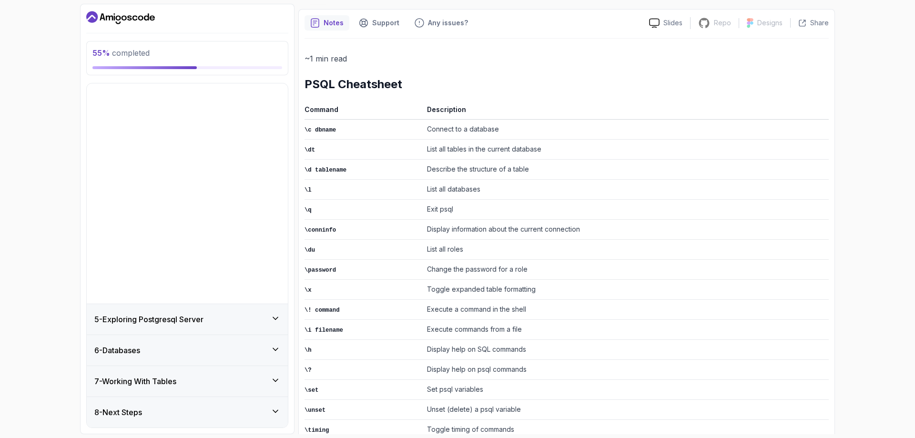
scroll to position [0, 0]
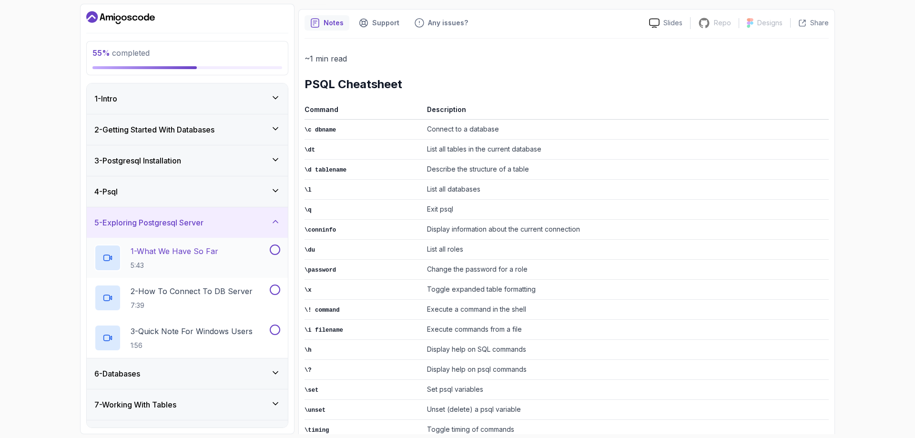
click at [204, 257] on h2 "1 - What We Have So Far 5:43" at bounding box center [175, 257] width 88 height 25
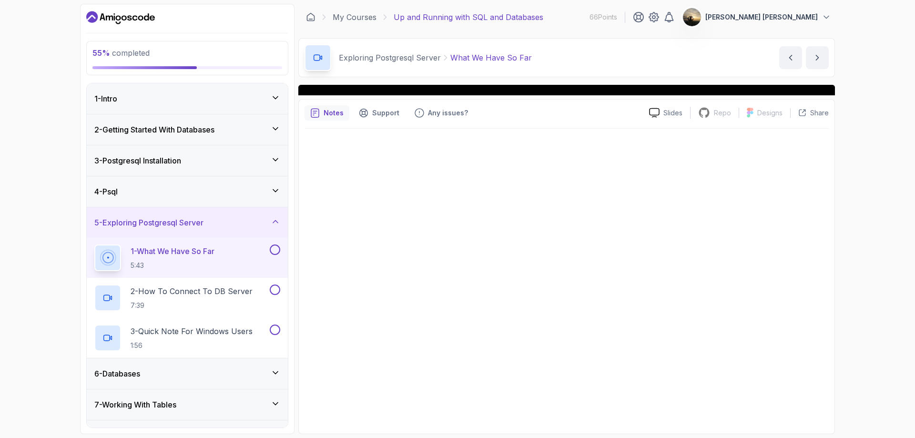
click at [204, 257] on h2 "1 - What We Have So Far 5:43" at bounding box center [173, 257] width 84 height 25
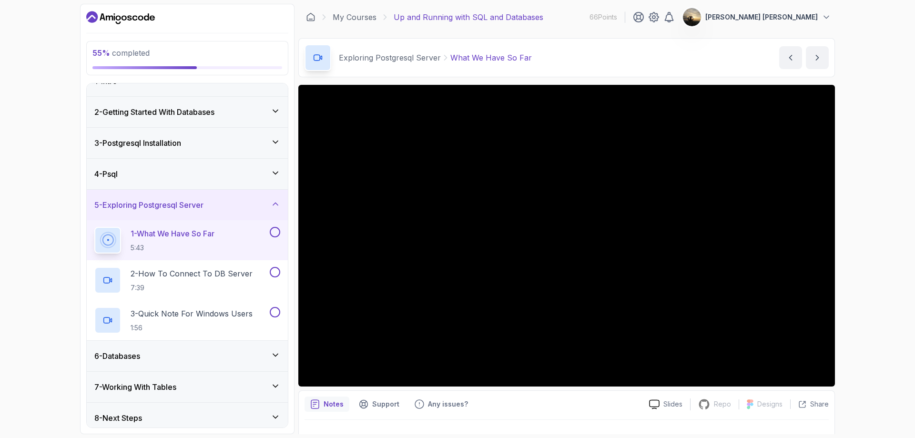
scroll to position [23, 0]
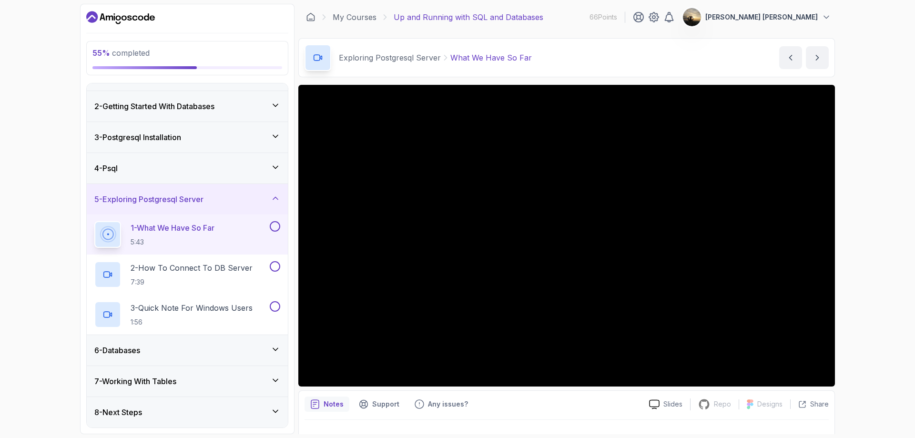
click at [246, 352] on div "6 - Databases" at bounding box center [187, 350] width 186 height 11
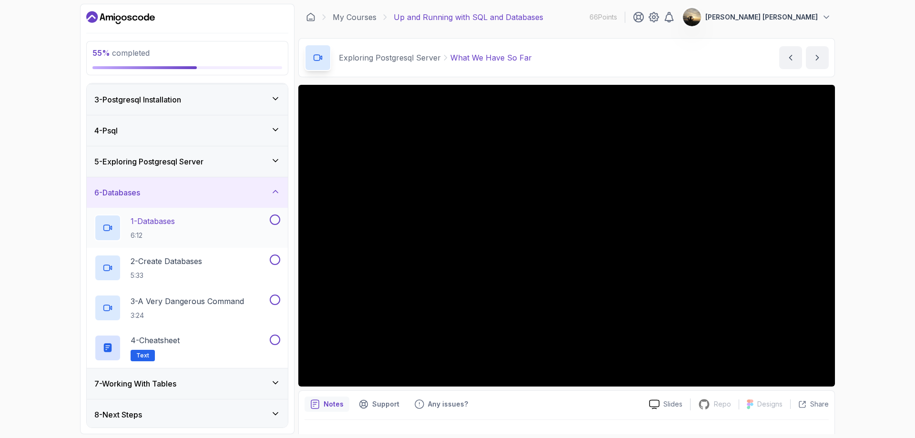
scroll to position [63, 0]
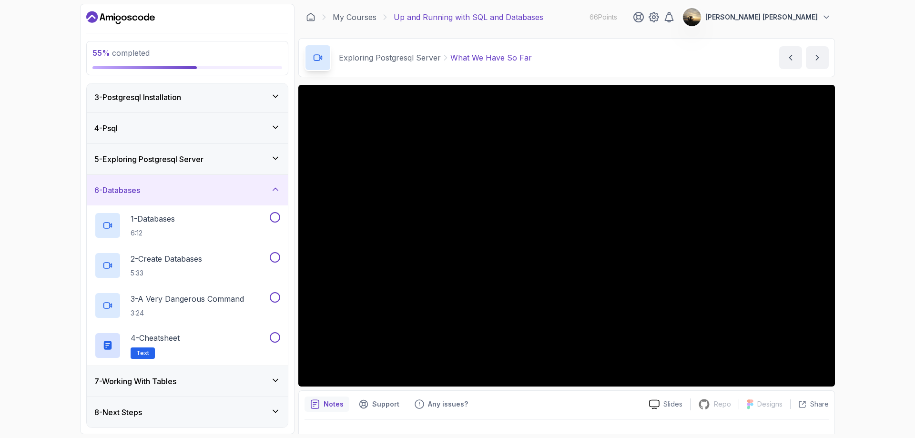
click at [243, 153] on div "5 - Exploring Postgresql Server" at bounding box center [187, 159] width 201 height 31
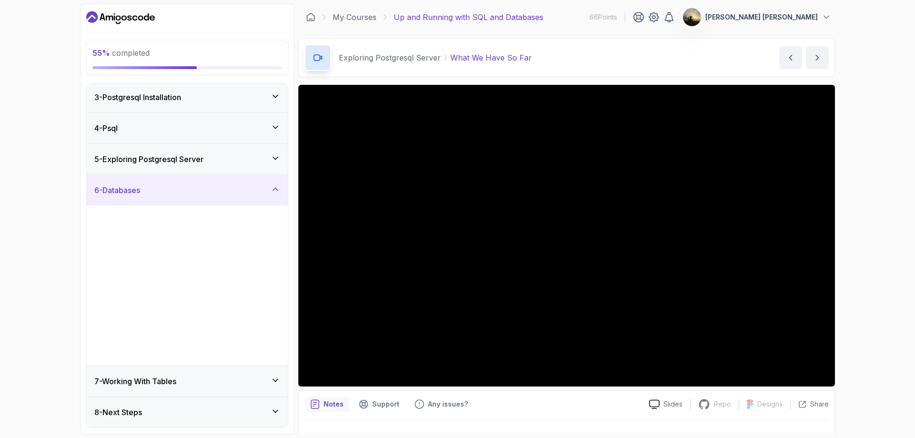
scroll to position [0, 0]
